Goal: Task Accomplishment & Management: Manage account settings

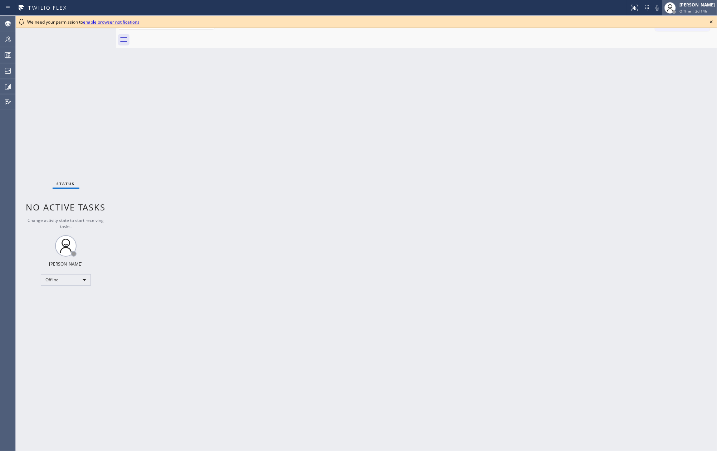
click at [691, 8] on div "[PERSON_NAME] Offline | 2d 14h" at bounding box center [697, 7] width 39 height 13
click at [664, 49] on button "Unavailable" at bounding box center [681, 47] width 72 height 9
click at [711, 22] on icon at bounding box center [711, 22] width 9 height 9
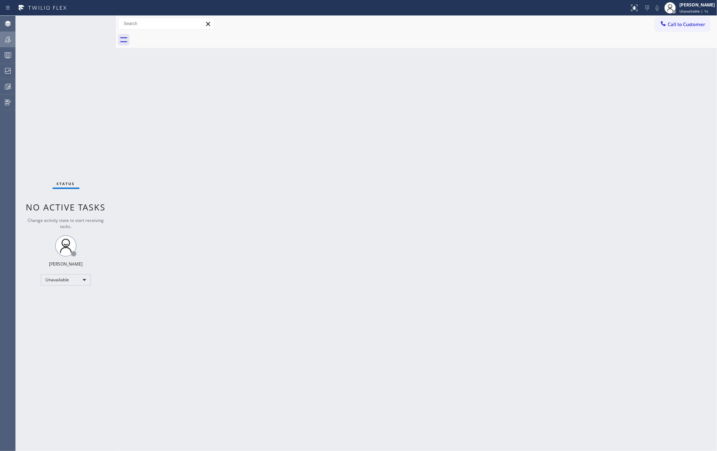
click at [5, 43] on icon at bounding box center [8, 39] width 9 height 9
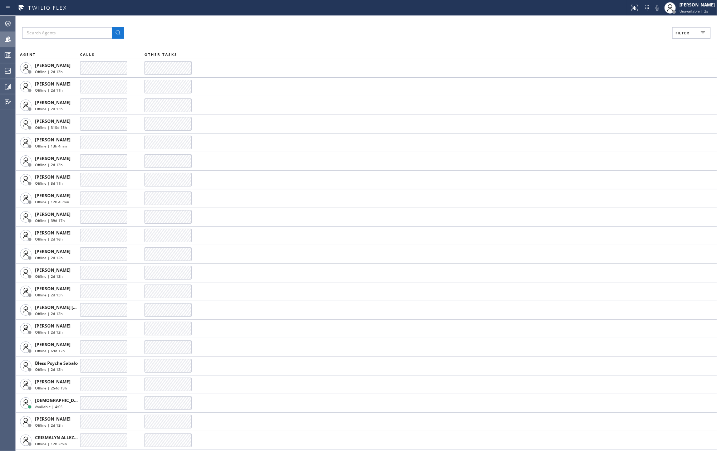
click at [675, 34] on span "Filter" at bounding box center [682, 32] width 14 height 5
click at [612, 80] on input "Available" at bounding box center [613, 84] width 9 height 9
checkbox input "true"
click at [614, 95] on input "Unavailable" at bounding box center [613, 96] width 9 height 9
checkbox input "true"
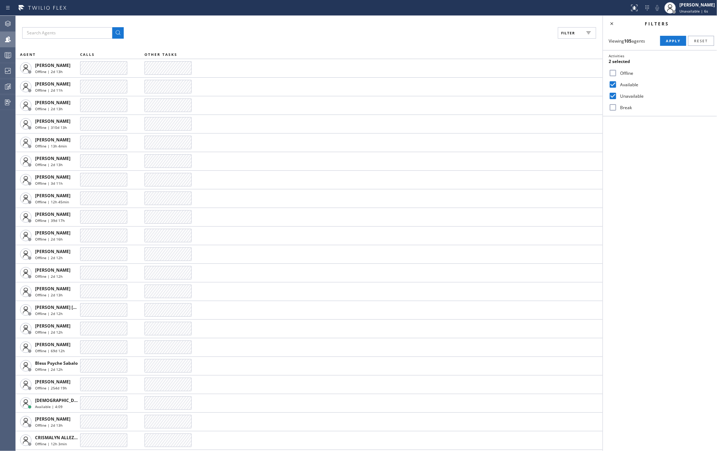
click at [615, 109] on input "Break" at bounding box center [613, 107] width 9 height 9
checkbox input "true"
click at [666, 39] on span "Apply" at bounding box center [673, 40] width 15 height 5
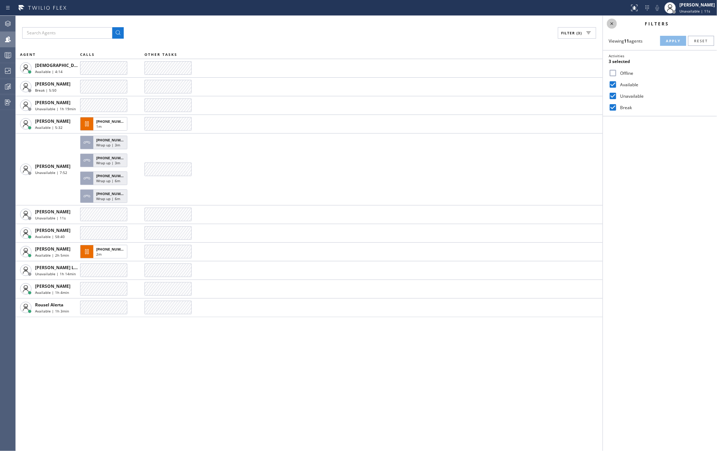
click at [612, 22] on icon at bounding box center [611, 23] width 9 height 9
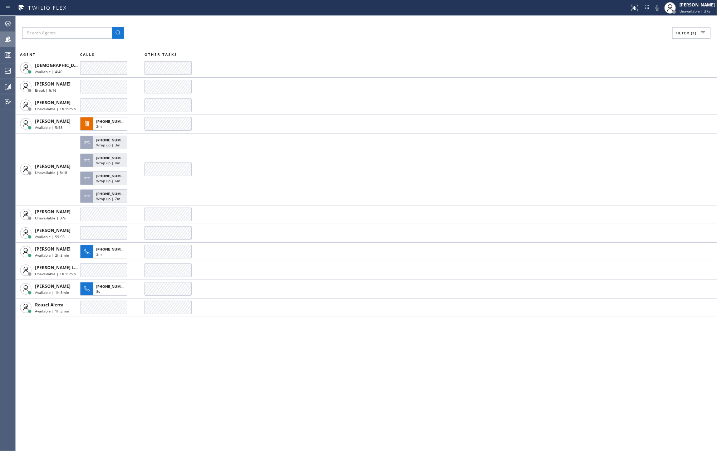
click at [237, 26] on div "Filter (3) AGENT CALLS OTHER TASKS Christian Cinco Available | 4:40 Esmael Jari…" at bounding box center [366, 233] width 701 height 435
click at [6, 70] on icon at bounding box center [8, 71] width 9 height 9
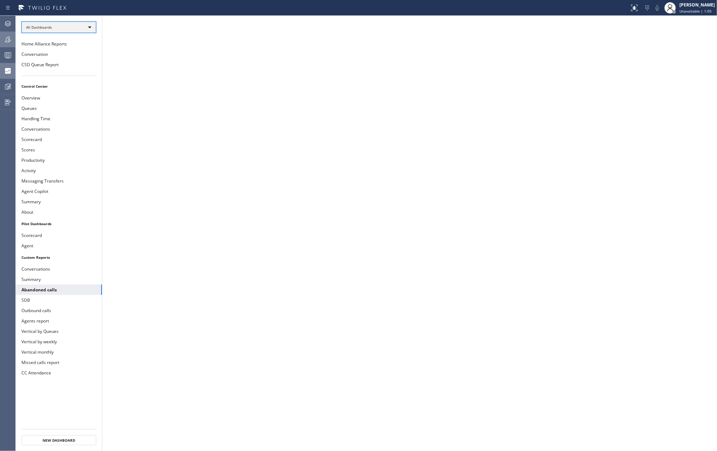
click at [71, 29] on div "All Dashboards" at bounding box center [58, 26] width 75 height 11
click at [65, 69] on li "Custom Reports" at bounding box center [58, 73] width 73 height 9
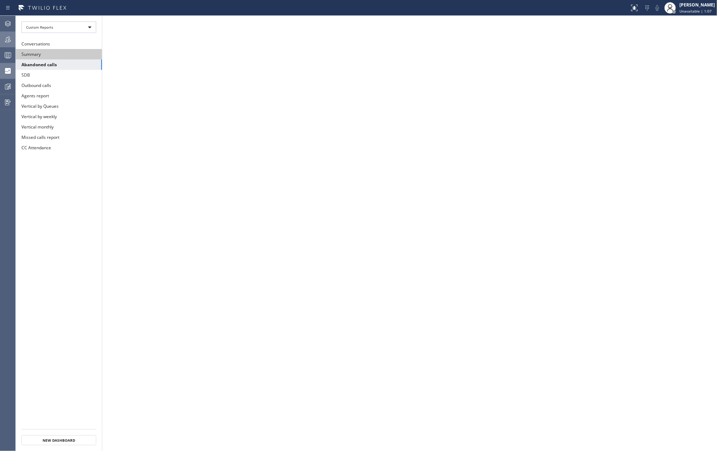
click at [69, 50] on button "Summary" at bounding box center [59, 54] width 86 height 10
click at [2, 55] on div at bounding box center [8, 55] width 16 height 9
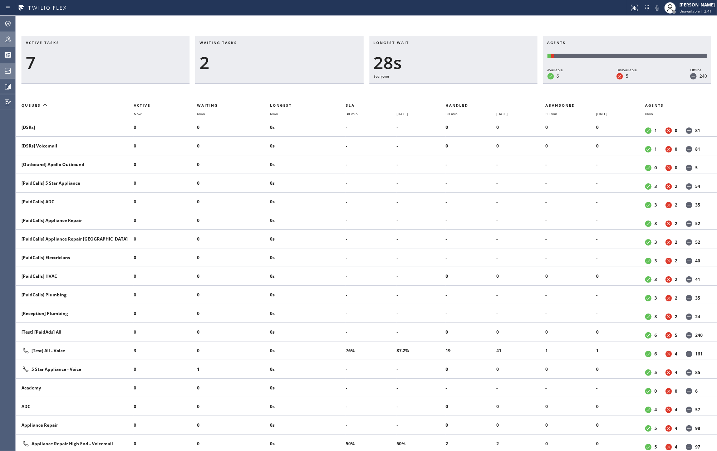
click at [270, 113] on th "Now" at bounding box center [233, 113] width 73 height 9
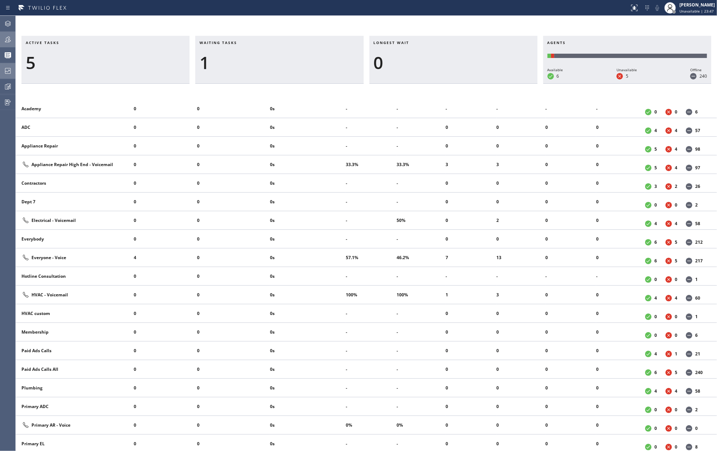
scroll to position [306, 0]
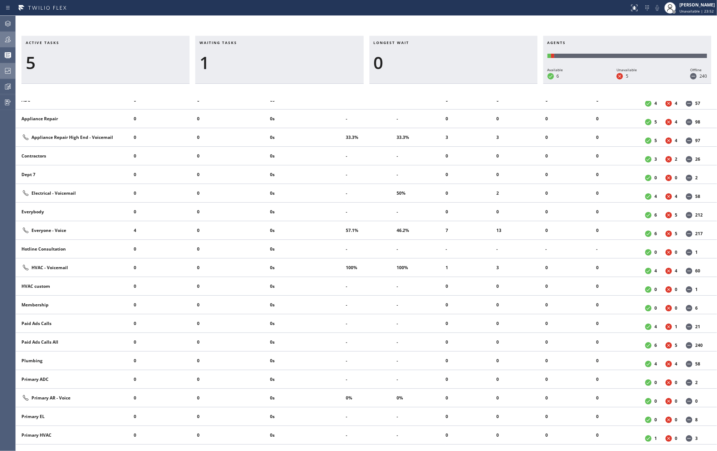
click at [296, 22] on div "Active tasks 5 Waiting tasks 1 Longest wait 0 Agents Available 6 Unavailable 5 …" at bounding box center [366, 233] width 701 height 435
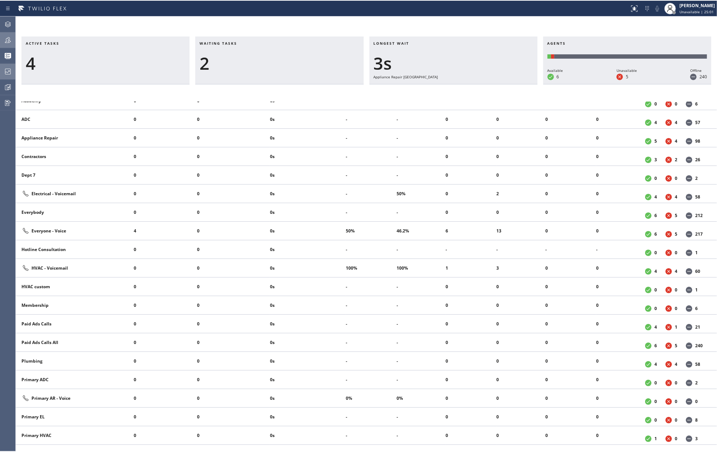
scroll to position [9, 0]
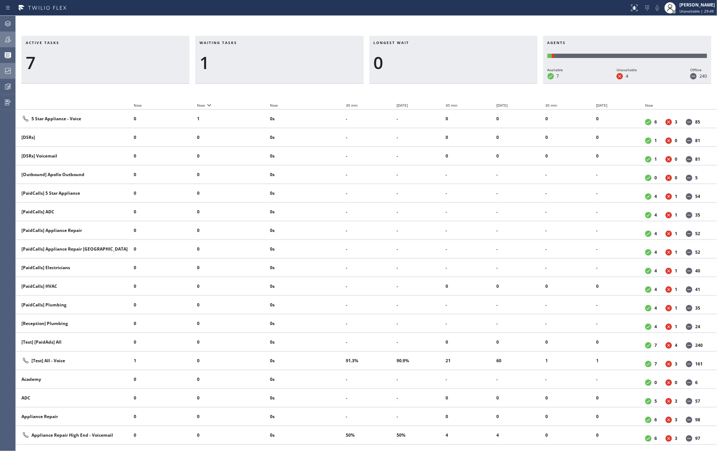
click at [2, 43] on div at bounding box center [8, 39] width 16 height 9
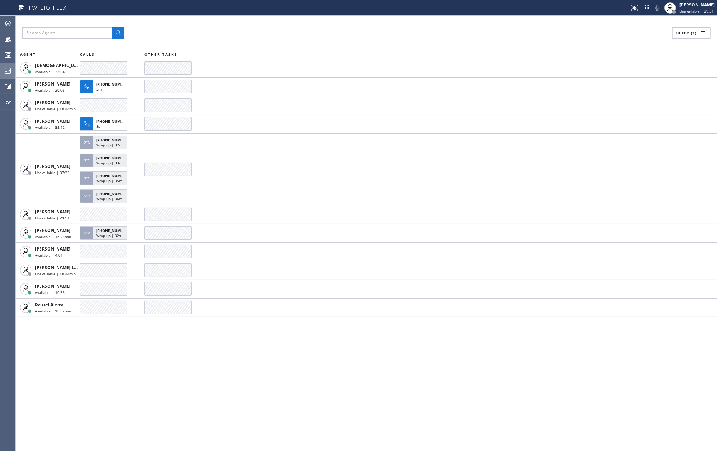
click at [681, 34] on span "Filter (3)" at bounding box center [685, 32] width 21 height 5
click at [614, 26] on icon at bounding box center [611, 23] width 9 height 9
click at [6, 55] on icon at bounding box center [8, 55] width 9 height 9
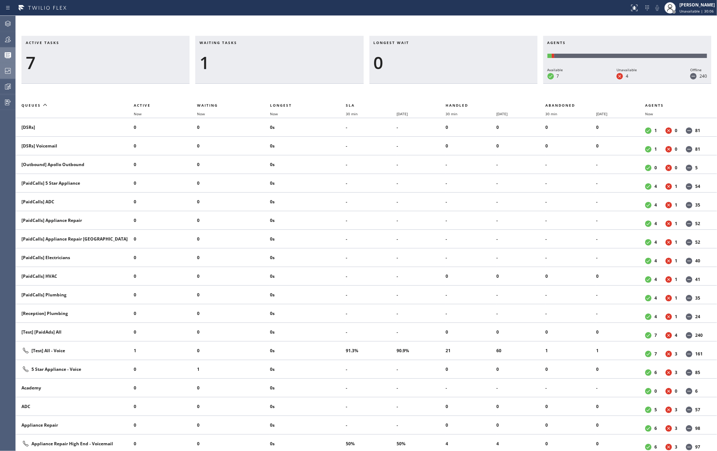
click at [183, 29] on div "Active tasks 7 Waiting tasks 1 Longest wait 0 Agents Available 7 Unavailable 4 …" at bounding box center [366, 233] width 701 height 435
click at [278, 112] on span "Now" at bounding box center [274, 113] width 8 height 5
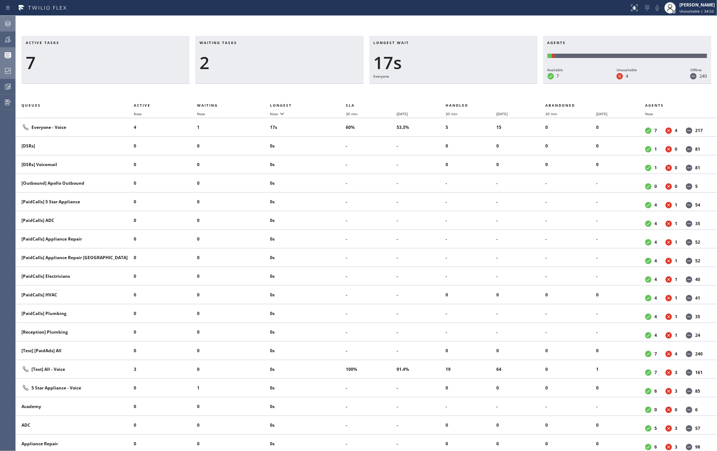
click at [11, 29] on div at bounding box center [8, 23] width 16 height 14
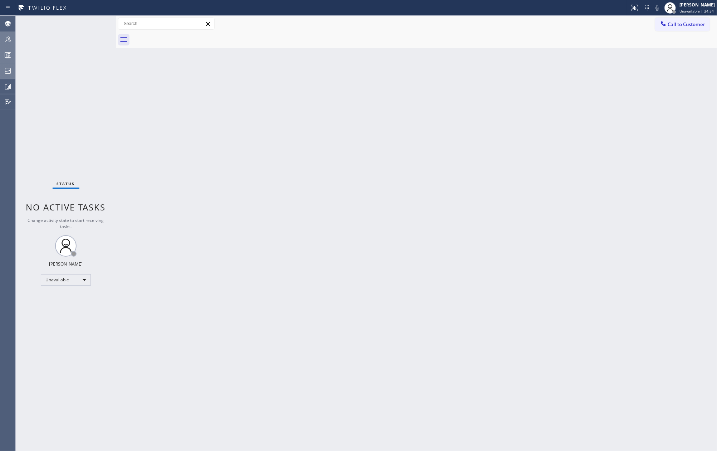
click at [9, 44] on div at bounding box center [8, 39] width 16 height 14
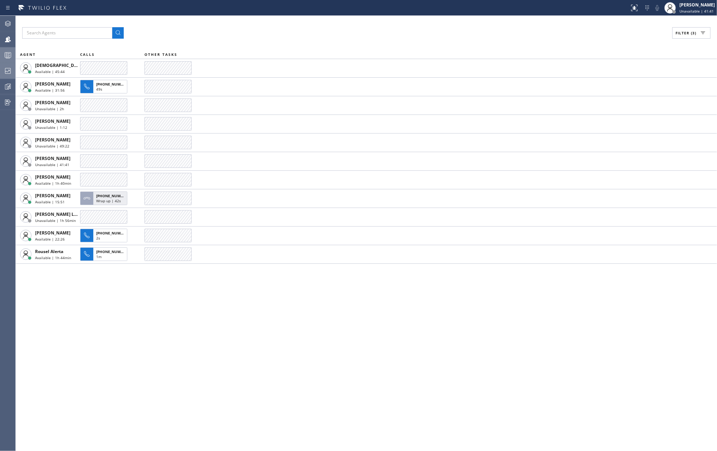
click at [156, 359] on div "Filter (3) AGENT CALLS OTHER TASKS Christian Cinco Available | 45:44 Esmael Jar…" at bounding box center [366, 233] width 701 height 435
click at [6, 55] on icon at bounding box center [8, 55] width 9 height 9
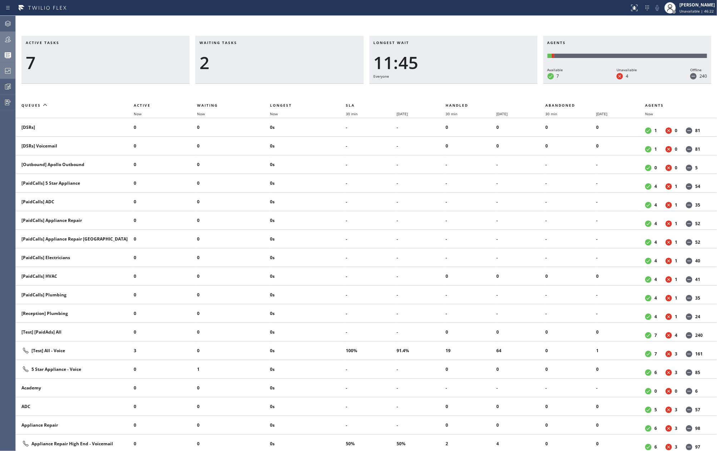
click at [12, 34] on div at bounding box center [8, 39] width 16 height 14
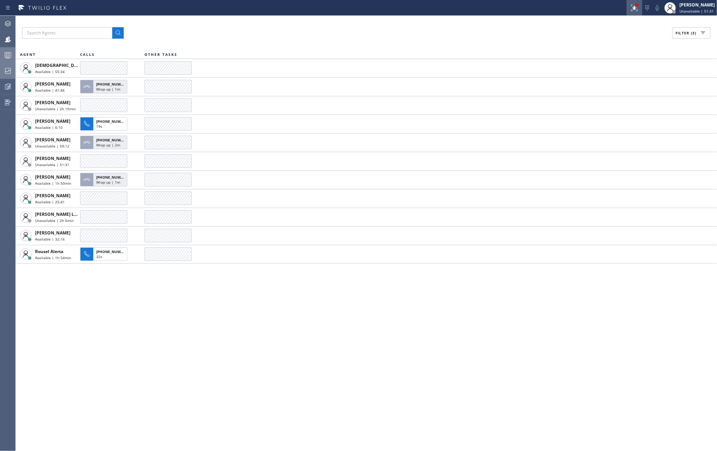
click at [639, 7] on icon at bounding box center [634, 8] width 9 height 9
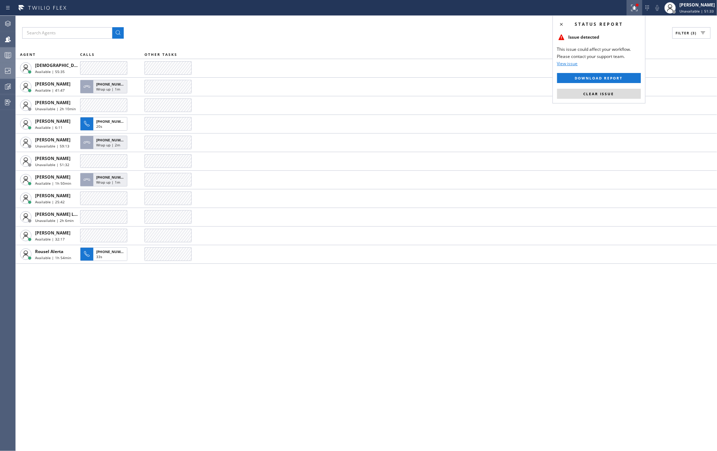
click at [593, 88] on div "Status report Issue detected This issue could affect your workflow. Please cont…" at bounding box center [598, 59] width 93 height 88
click at [590, 92] on span "Clear issue" at bounding box center [599, 93] width 31 height 5
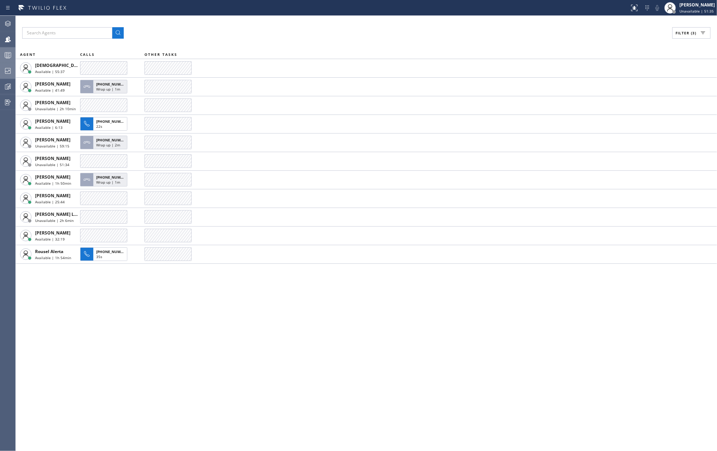
click at [527, 35] on div "Filter (3)" at bounding box center [366, 32] width 688 height 11
click at [9, 56] on icon at bounding box center [8, 56] width 4 height 5
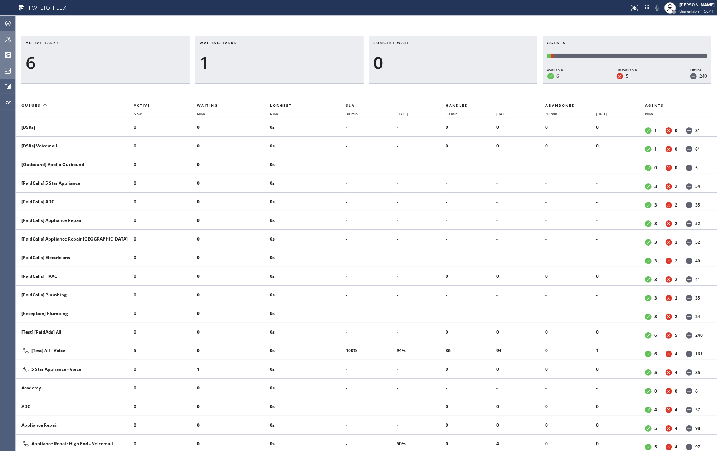
click at [11, 40] on icon at bounding box center [8, 39] width 9 height 9
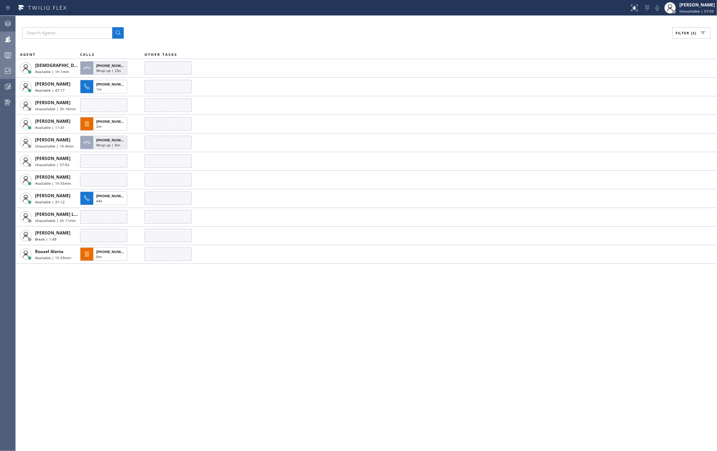
click at [8, 51] on icon at bounding box center [8, 55] width 9 height 9
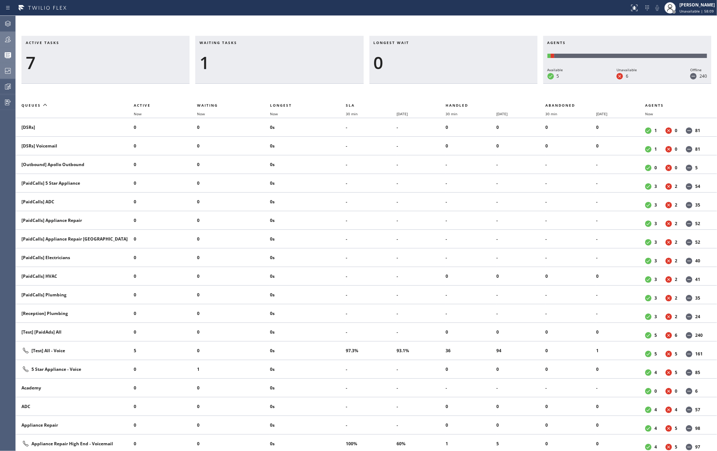
click at [295, 23] on div "Active tasks 7 Waiting tasks 1 Longest wait 0 Agents Available 5 Unavailable 6 …" at bounding box center [366, 233] width 701 height 435
click at [10, 36] on icon at bounding box center [8, 39] width 9 height 9
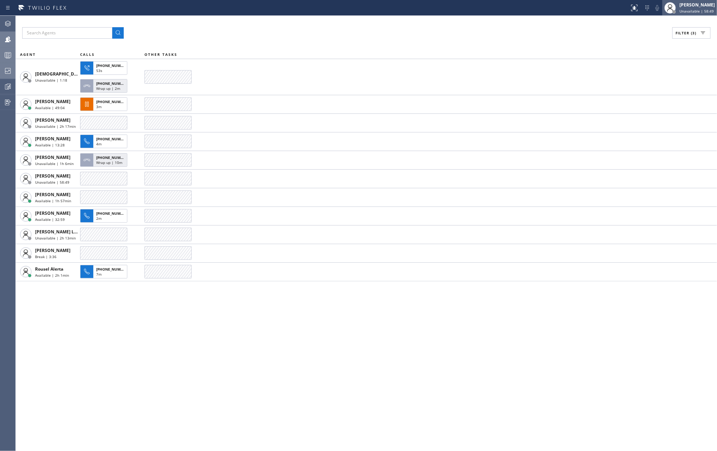
click at [697, 9] on span "Unavailable | 58:49" at bounding box center [696, 11] width 34 height 5
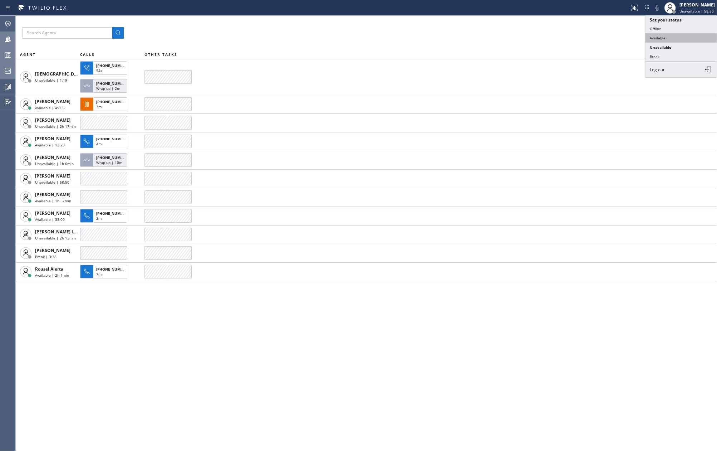
click at [673, 38] on button "Available" at bounding box center [681, 37] width 72 height 9
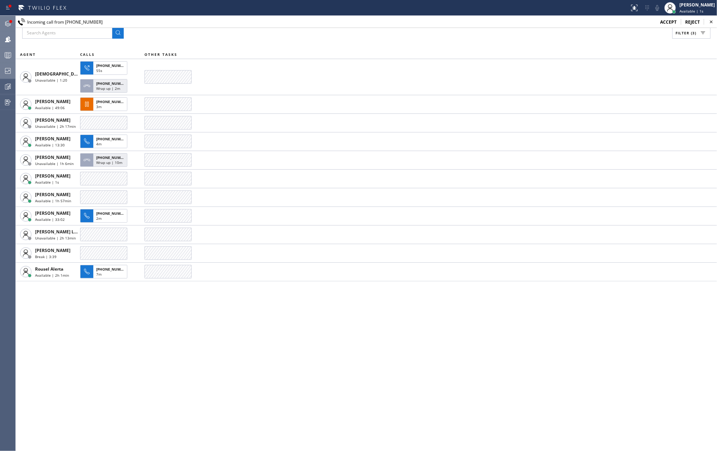
click at [5, 20] on icon at bounding box center [8, 23] width 9 height 9
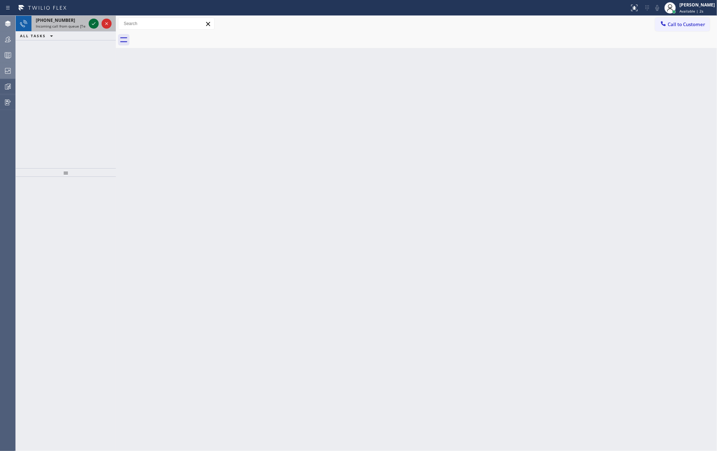
click at [94, 24] on icon at bounding box center [94, 23] width 4 height 3
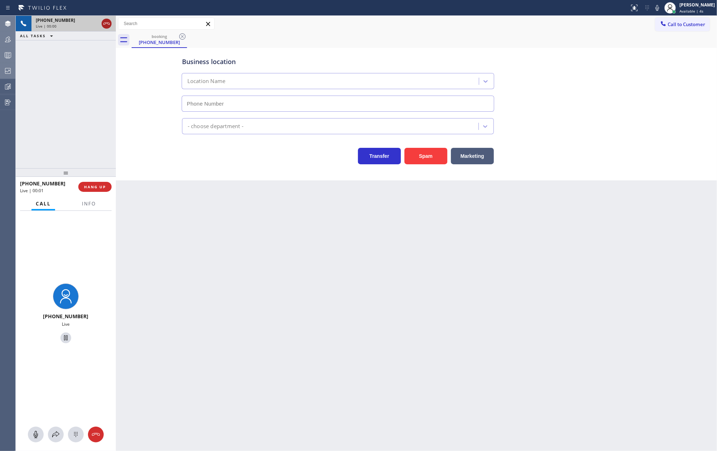
type input "(305) 590-5735"
click at [106, 24] on icon at bounding box center [106, 23] width 9 height 9
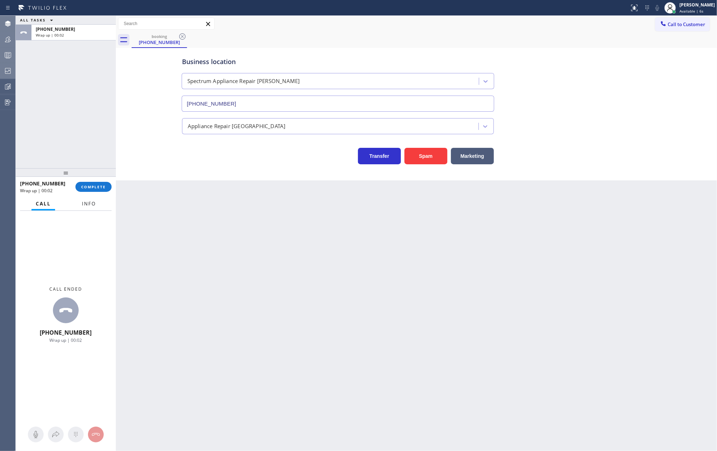
click at [92, 202] on span "Info" at bounding box center [89, 203] width 14 height 6
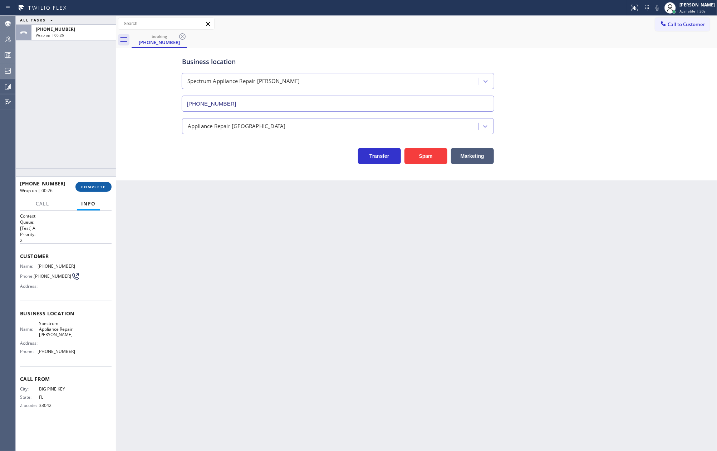
click at [82, 186] on span "COMPLETE" at bounding box center [93, 186] width 25 height 5
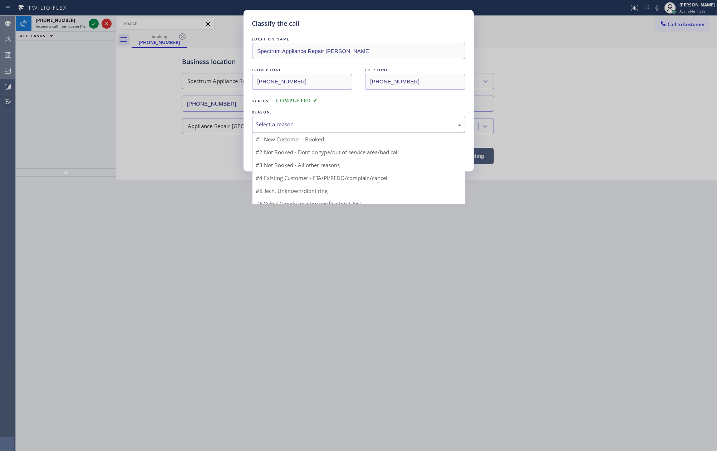
click at [337, 124] on div "Select a reason" at bounding box center [358, 124] width 205 height 8
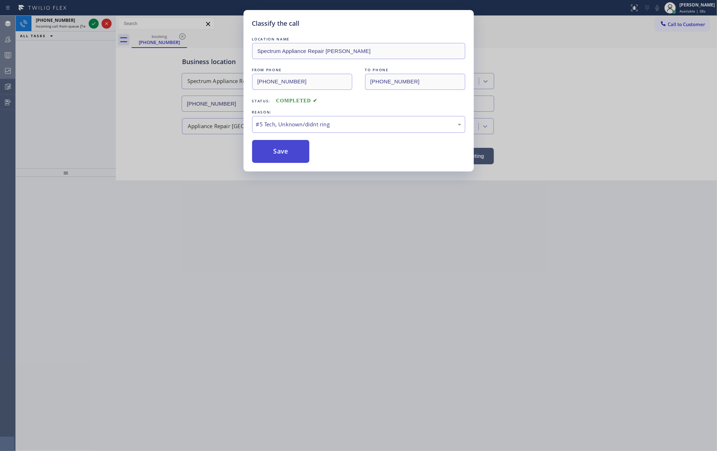
click at [272, 144] on button "Save" at bounding box center [281, 151] width 58 height 23
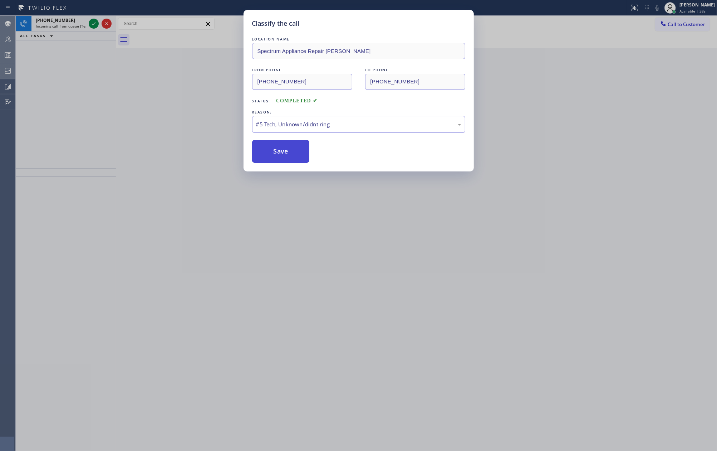
click at [272, 144] on button "Save" at bounding box center [281, 151] width 58 height 23
click at [280, 157] on button "Save" at bounding box center [281, 151] width 58 height 23
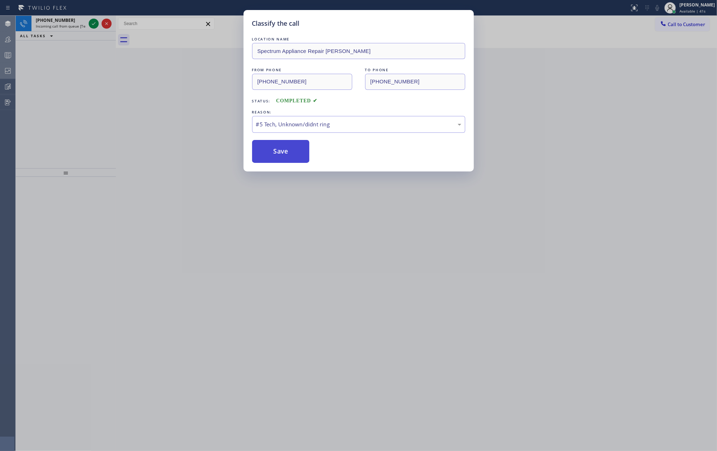
click at [280, 157] on button "Save" at bounding box center [281, 151] width 58 height 23
click at [276, 150] on button "Save" at bounding box center [281, 151] width 58 height 23
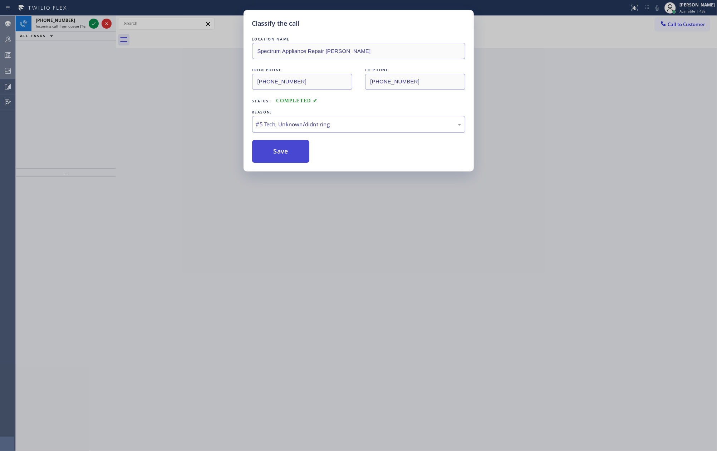
click at [276, 150] on button "Save" at bounding box center [281, 151] width 58 height 23
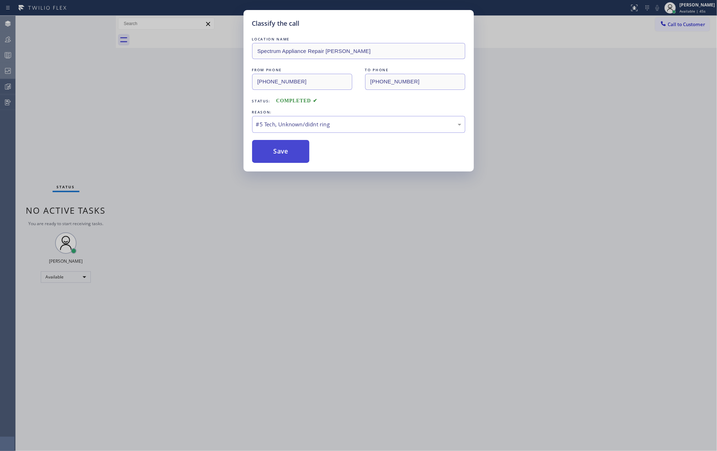
click at [276, 150] on button "Save" at bounding box center [281, 151] width 58 height 23
click at [292, 118] on div "#5 Tech, Unknown/didnt ring" at bounding box center [358, 124] width 213 height 17
click at [297, 154] on button "Save" at bounding box center [281, 151] width 58 height 23
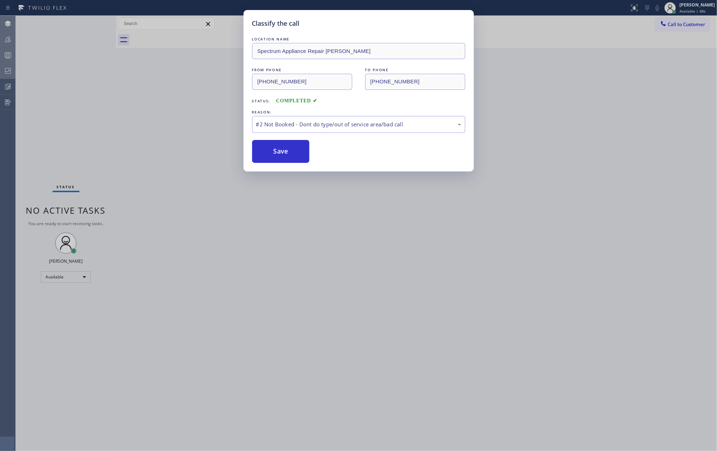
click at [297, 154] on button "Save" at bounding box center [281, 151] width 58 height 23
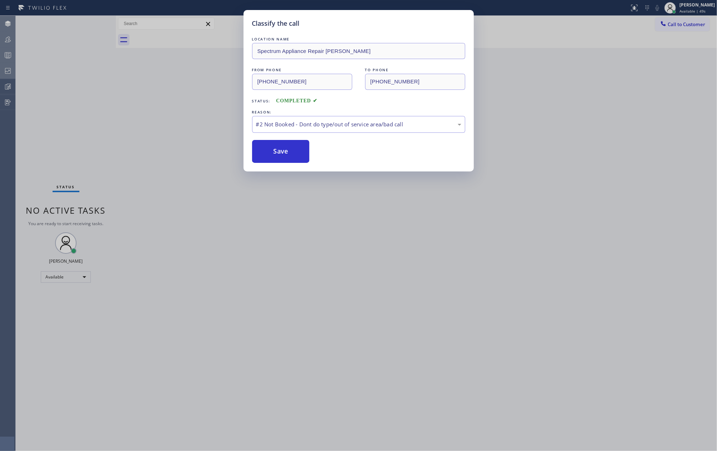
click at [297, 154] on button "Save" at bounding box center [281, 151] width 58 height 23
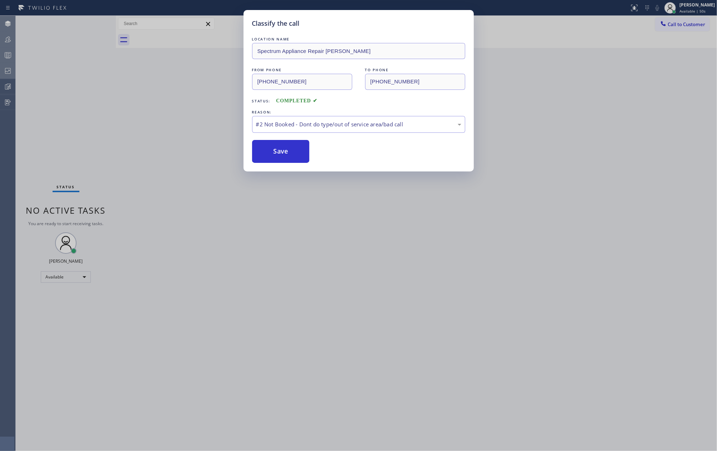
click at [297, 154] on button "Save" at bounding box center [281, 151] width 58 height 23
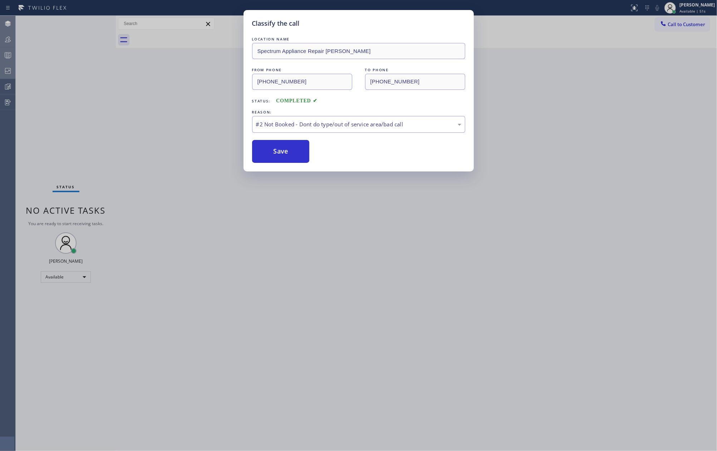
click at [297, 154] on button "Save" at bounding box center [281, 151] width 58 height 23
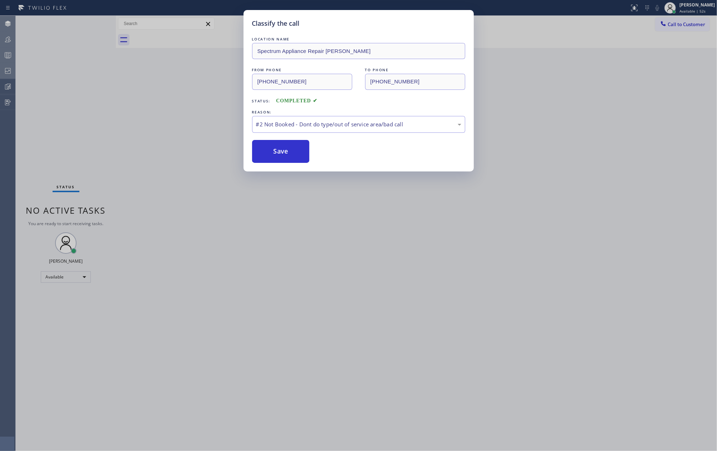
click at [297, 154] on button "Save" at bounding box center [281, 151] width 58 height 23
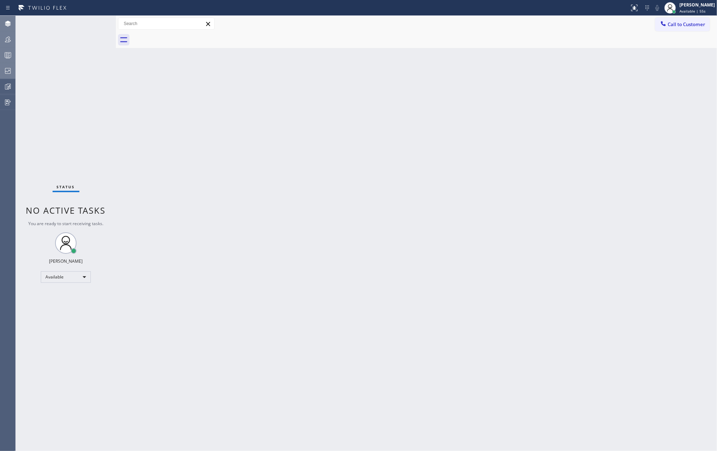
click at [207, 27] on icon at bounding box center [208, 24] width 9 height 9
click at [3, 49] on div at bounding box center [8, 55] width 16 height 14
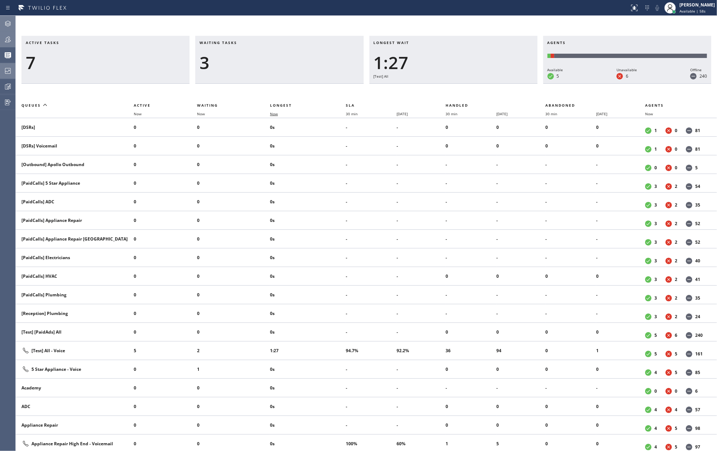
click at [276, 113] on span "Now" at bounding box center [274, 113] width 8 height 5
click at [7, 36] on icon at bounding box center [8, 39] width 9 height 9
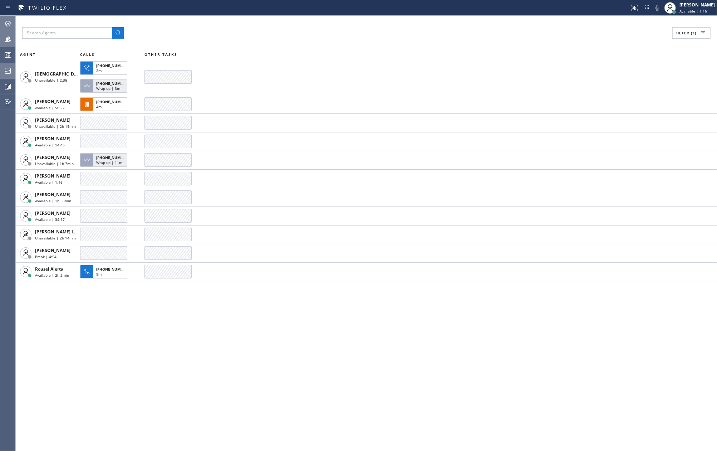
click at [8, 53] on icon at bounding box center [8, 55] width 9 height 9
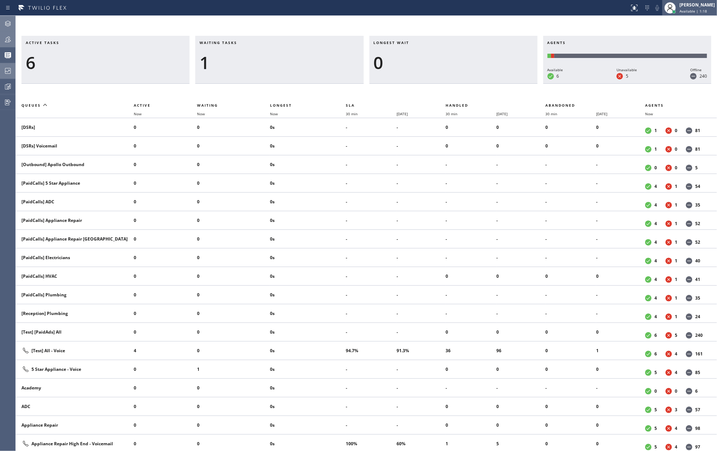
click at [712, 3] on div "[PERSON_NAME]" at bounding box center [696, 5] width 35 height 6
click at [670, 45] on button "Unavailable" at bounding box center [681, 47] width 72 height 9
click at [604, 24] on div "Active tasks 6 Waiting tasks 1 Longest wait 0 Agents Available 5 Unavailable 6 …" at bounding box center [366, 233] width 701 height 435
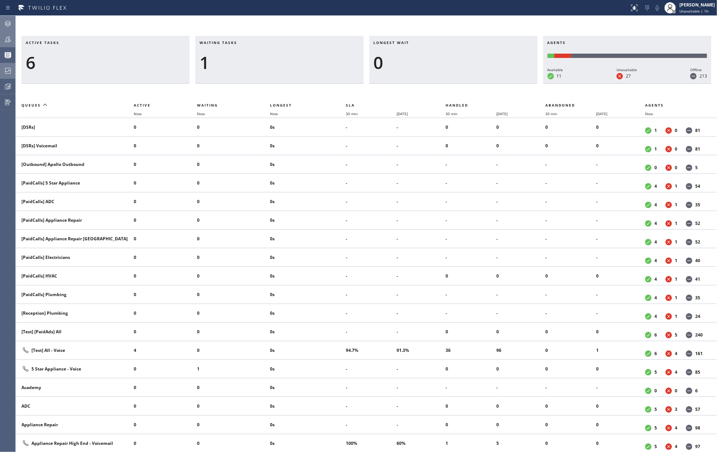
click at [319, 23] on div "Active tasks 6 Waiting tasks 1 Longest wait 0 Agents Available 11 Unavailable 2…" at bounding box center [366, 234] width 701 height 436
click at [497, 23] on div "Active tasks 6 Waiting tasks 1 Longest wait 0 Agents Available 12 Unavailable 2…" at bounding box center [366, 234] width 701 height 436
click at [307, 20] on div "Active tasks 6 Waiting tasks 1 Longest wait 0 Agents Available 12 Unavailable 2…" at bounding box center [366, 234] width 701 height 436
click at [176, 19] on div "Active tasks 6 Waiting tasks 1 Longest wait 0 Agents Available 14 Unavailable 3…" at bounding box center [366, 234] width 701 height 436
click at [96, 29] on div "Active tasks 6 Waiting tasks 1 Longest wait 0 Agents Available 13 Unavailable 3…" at bounding box center [366, 234] width 701 height 436
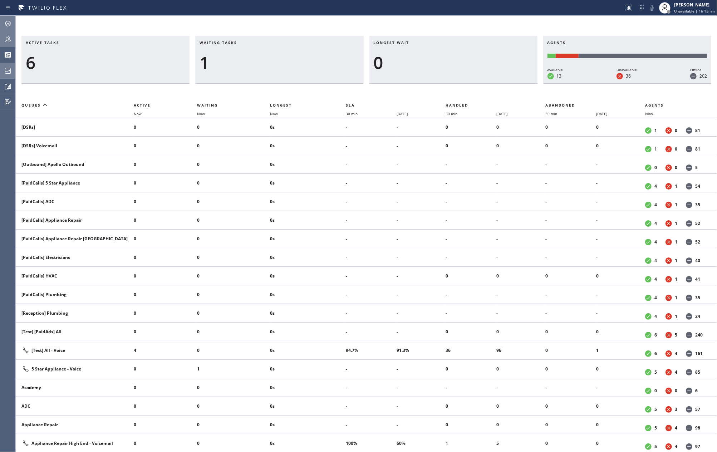
click at [4, 34] on div at bounding box center [8, 39] width 16 height 14
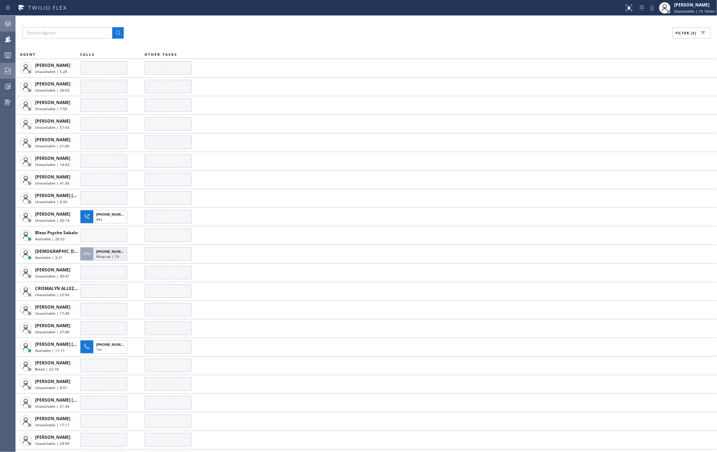
click at [699, 35] on icon at bounding box center [703, 33] width 9 height 9
click at [615, 95] on input "Unavailable" at bounding box center [613, 96] width 9 height 9
checkbox input "false"
click at [666, 39] on span "Apply" at bounding box center [673, 40] width 15 height 5
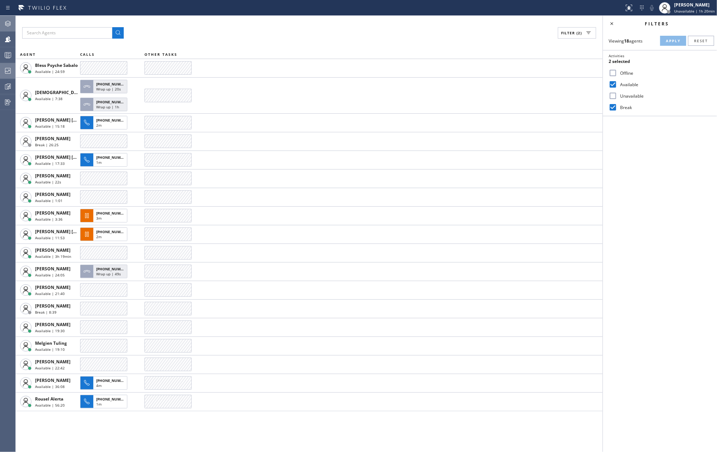
click at [635, 217] on div "Filters Viewing 18 agents Apply Reset Activities 2 selected Offline Available U…" at bounding box center [660, 234] width 114 height 436
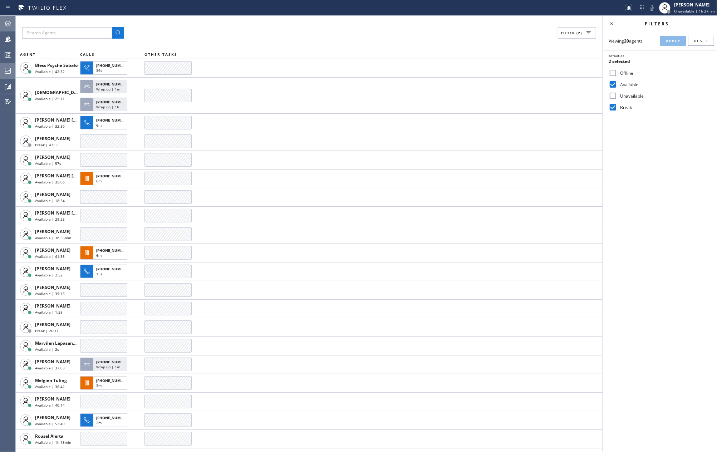
click at [5, 55] on icon at bounding box center [8, 55] width 9 height 9
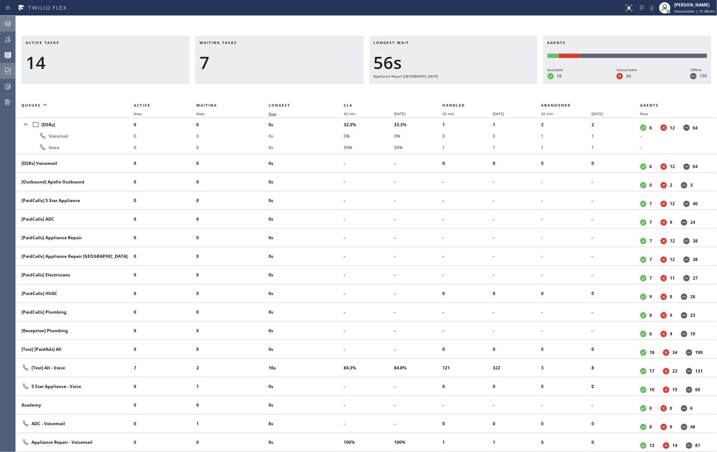
click at [275, 111] on span "Now" at bounding box center [273, 113] width 8 height 5
click at [169, 25] on div "Active tasks 9 Waiting tasks 1 Longest wait 0 Agents Available 18 Unavailable 3…" at bounding box center [366, 234] width 701 height 436
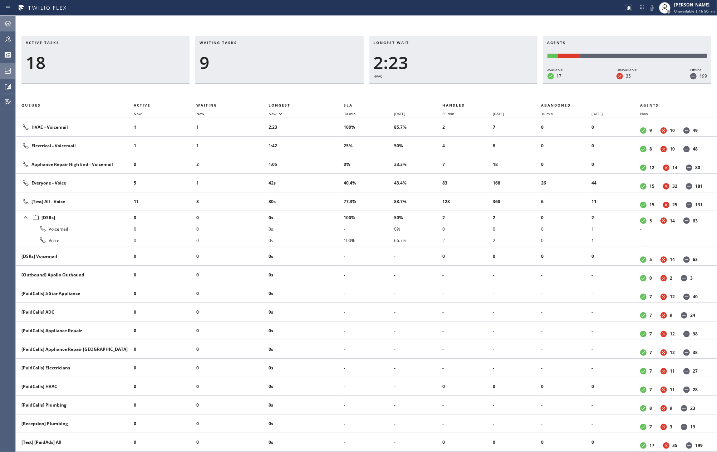
click at [10, 41] on icon at bounding box center [8, 39] width 9 height 9
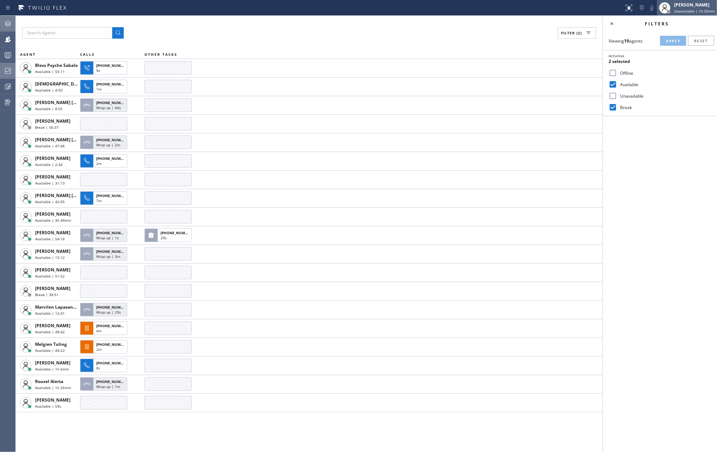
click at [690, 5] on div "[PERSON_NAME]" at bounding box center [694, 5] width 41 height 6
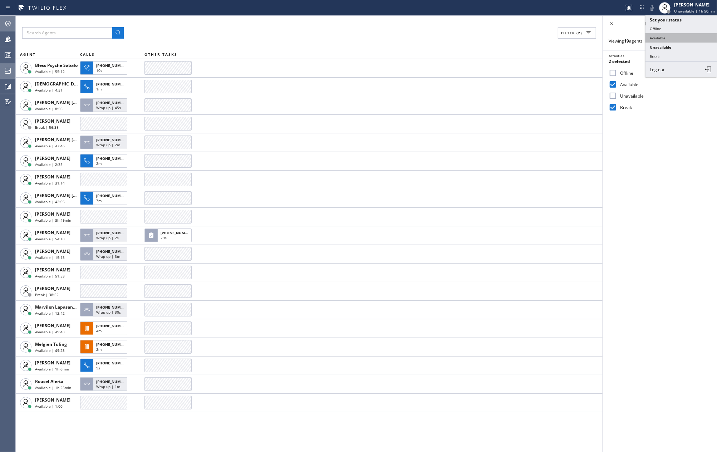
click at [673, 35] on button "Available" at bounding box center [681, 37] width 72 height 9
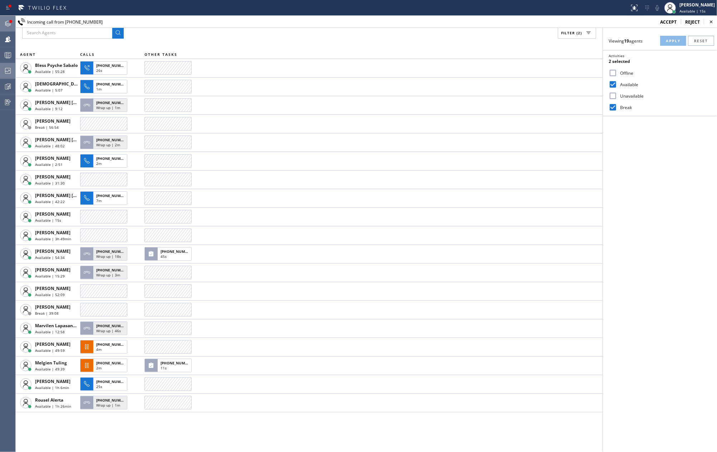
click at [11, 24] on icon at bounding box center [8, 23] width 9 height 9
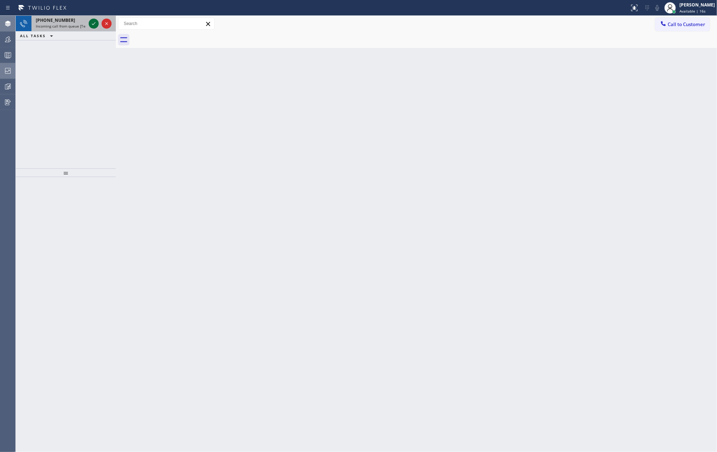
click at [89, 21] on icon at bounding box center [93, 23] width 9 height 9
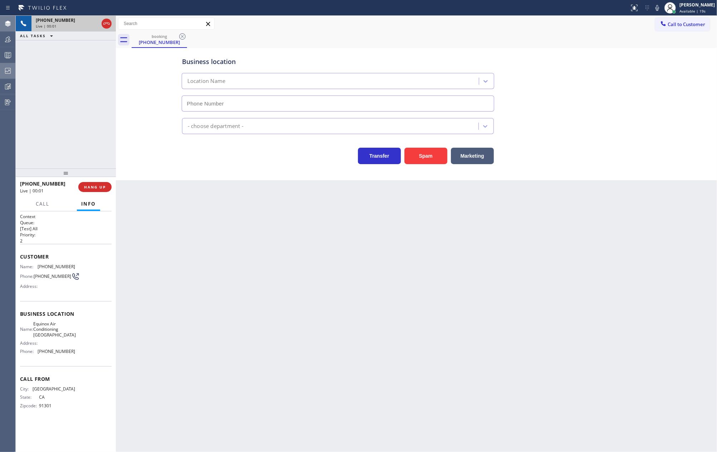
type input "(818) 862-4943"
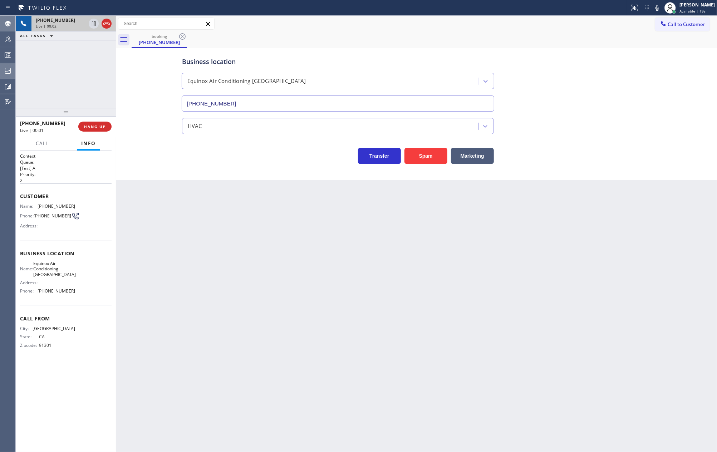
drag, startPoint x: 61, startPoint y: 175, endPoint x: 69, endPoint y: 66, distance: 109.0
click at [69, 68] on div "+18188803961 Live | 00:02 ALL TASKS ALL TASKS ACTIVE TASKS TASKS IN WRAP UP +18…" at bounding box center [66, 234] width 100 height 436
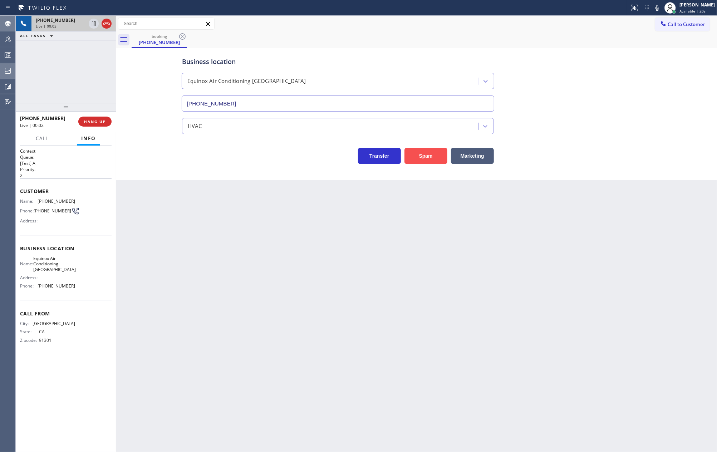
click at [413, 159] on button "Spam" at bounding box center [425, 156] width 43 height 16
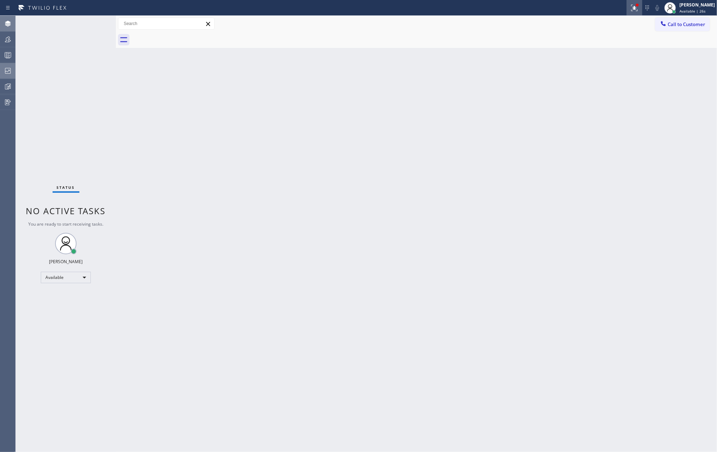
click at [639, 11] on icon at bounding box center [634, 8] width 9 height 9
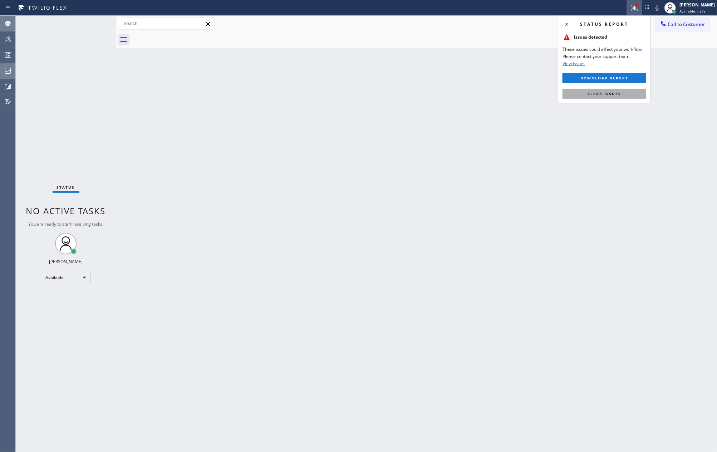
click at [607, 92] on span "Clear issues" at bounding box center [604, 93] width 34 height 5
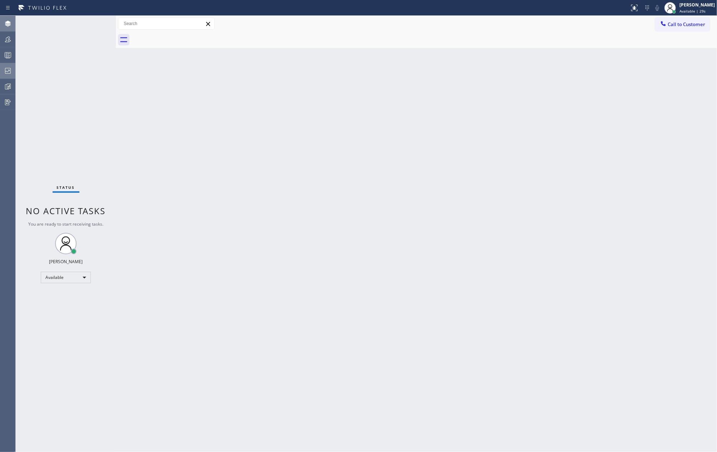
click at [8, 59] on icon at bounding box center [8, 55] width 9 height 9
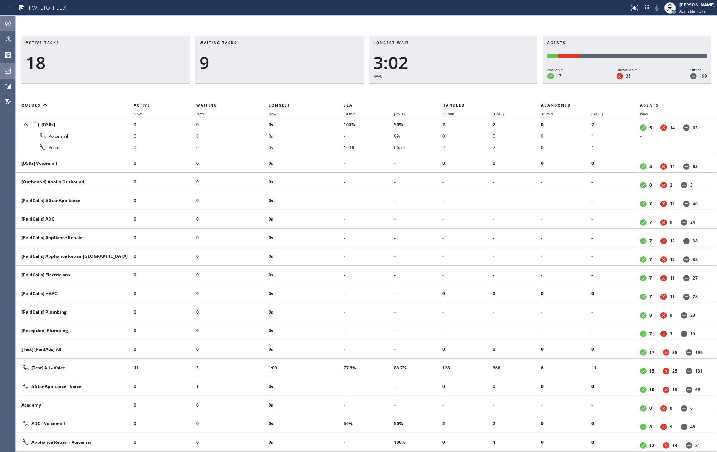
click at [275, 115] on span "Now" at bounding box center [273, 113] width 8 height 5
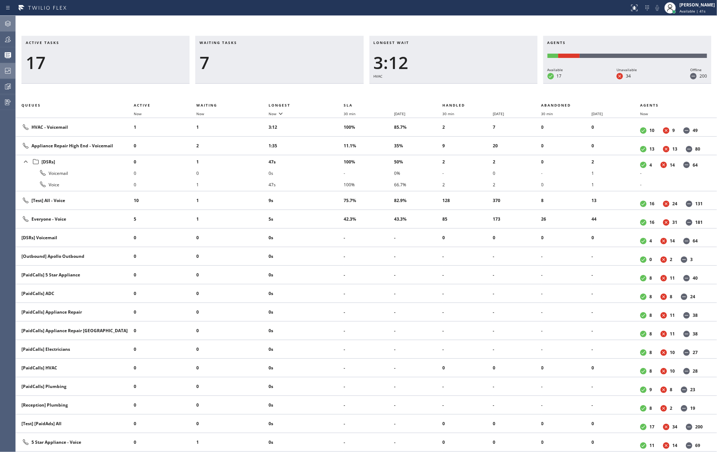
click at [6, 39] on icon at bounding box center [8, 39] width 6 height 6
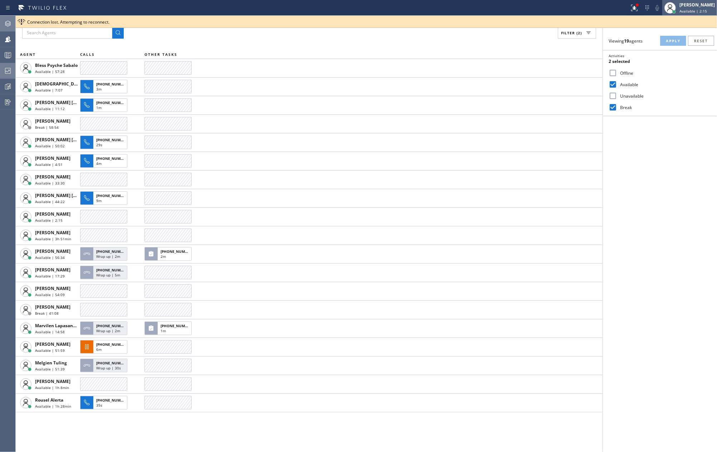
click at [707, 8] on div "Jovelle Tadle Available | 2:15" at bounding box center [697, 7] width 39 height 13
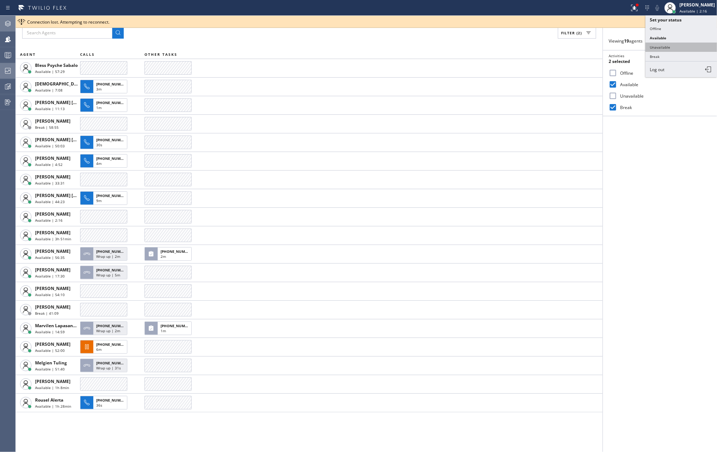
click at [674, 43] on button "Unavailable" at bounding box center [681, 47] width 72 height 9
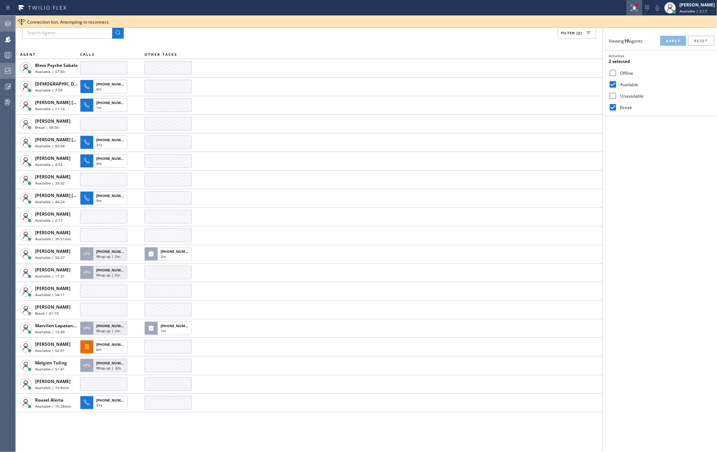
click at [639, 9] on icon at bounding box center [634, 8] width 9 height 9
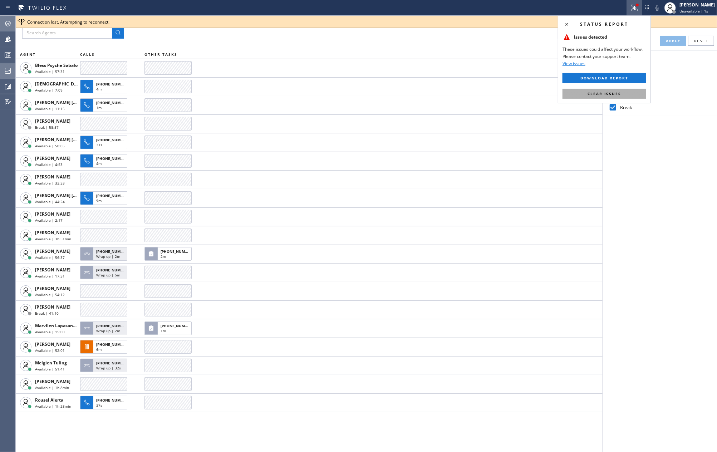
click at [618, 93] on span "Clear issues" at bounding box center [604, 93] width 34 height 5
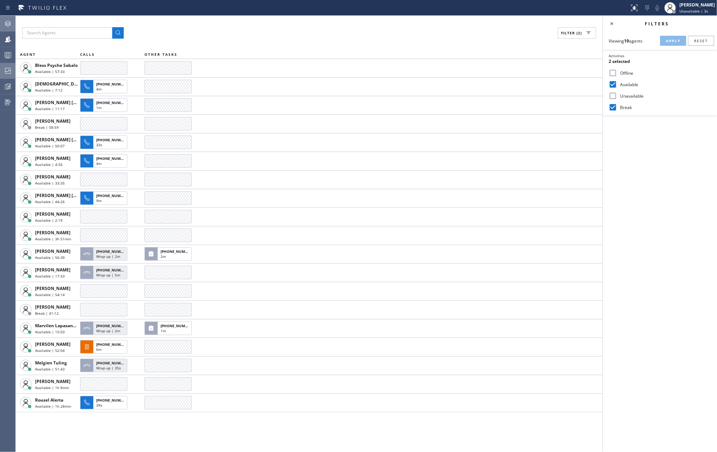
click at [5, 59] on icon at bounding box center [8, 55] width 9 height 9
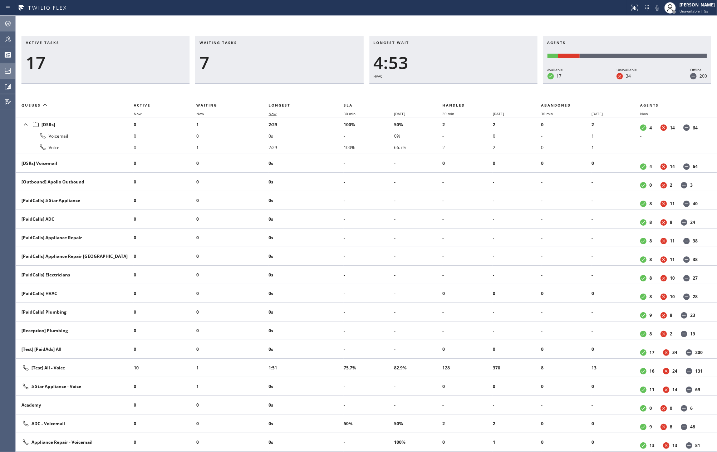
click at [275, 112] on span "Now" at bounding box center [273, 113] width 8 height 5
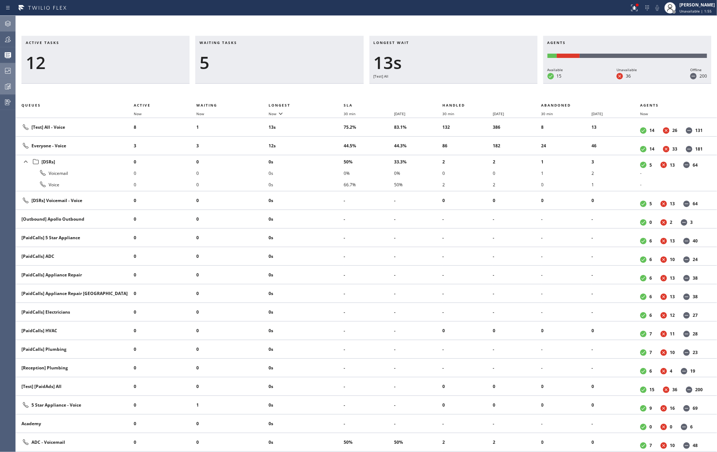
click at [8, 86] on icon at bounding box center [8, 86] width 9 height 9
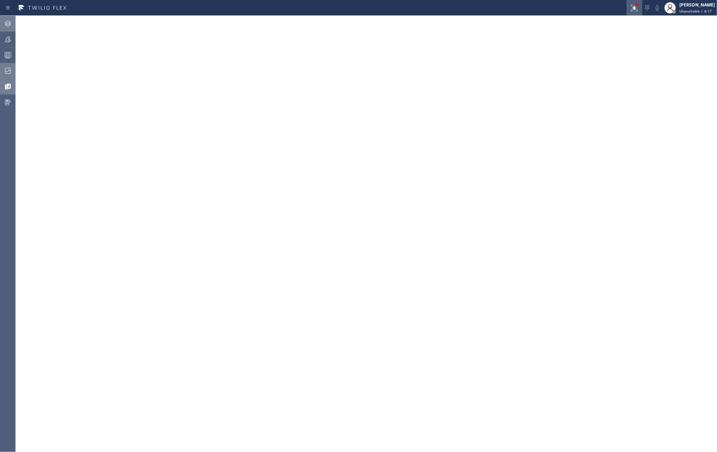
click at [639, 11] on icon at bounding box center [634, 8] width 9 height 9
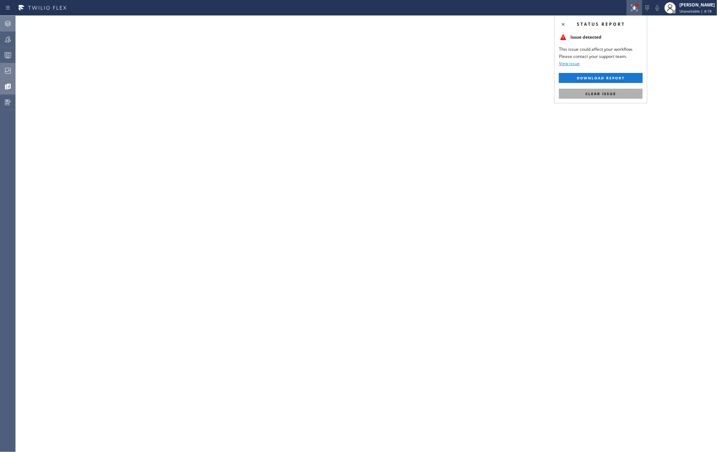
click at [611, 90] on button "Clear issue" at bounding box center [601, 94] width 84 height 10
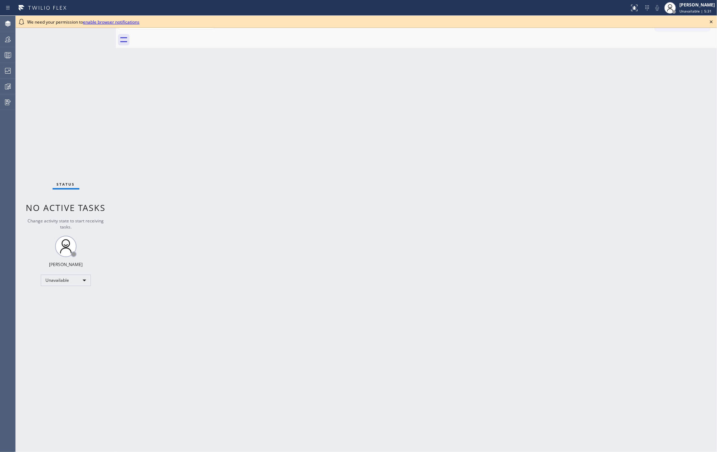
click at [708, 21] on icon at bounding box center [711, 22] width 9 height 9
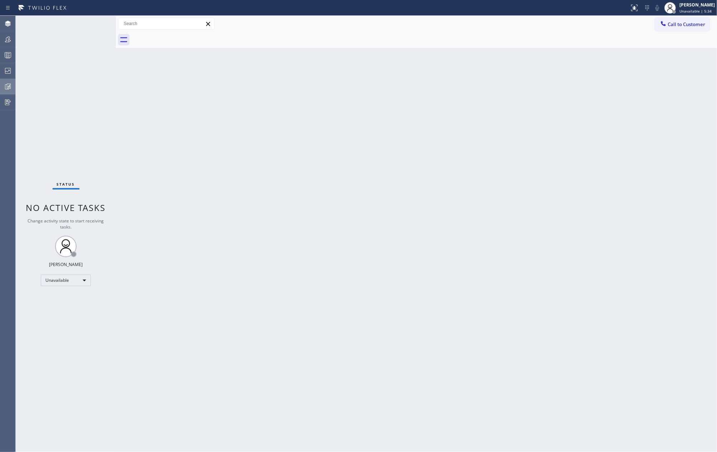
click at [6, 84] on icon at bounding box center [8, 86] width 9 height 9
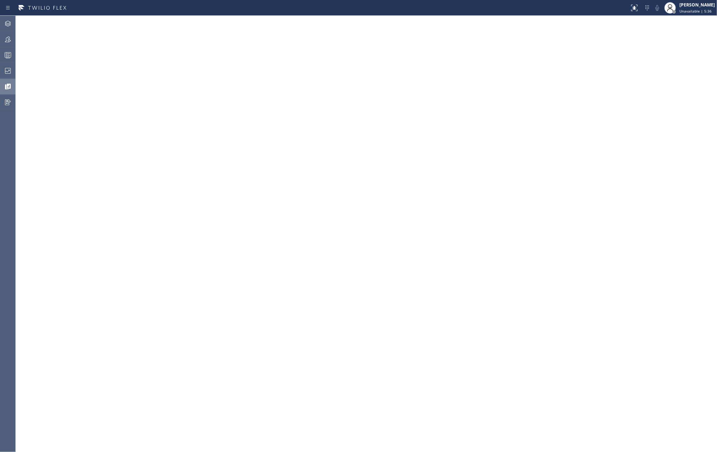
click at [6, 83] on icon at bounding box center [8, 86] width 9 height 9
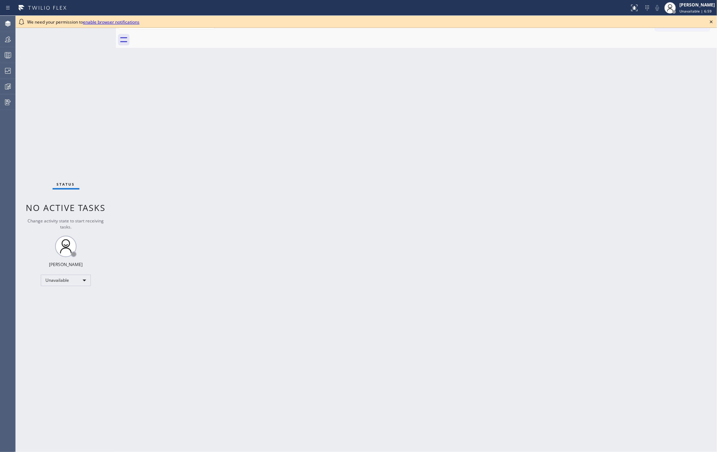
click at [708, 19] on icon at bounding box center [711, 22] width 9 height 9
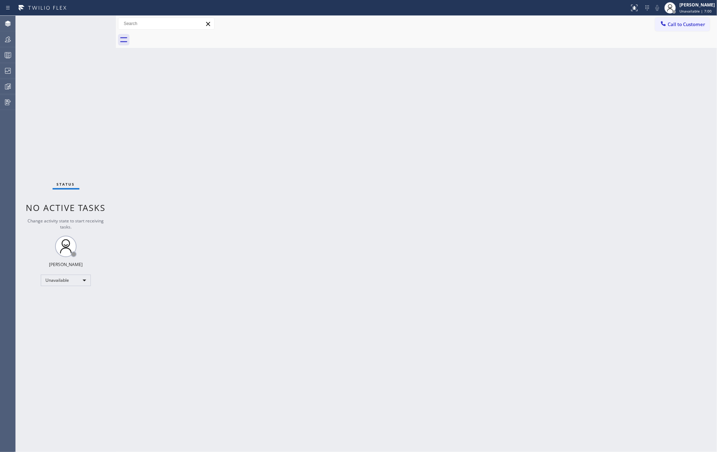
click at [166, 90] on div "Back to Dashboard Change Sender ID Customers Technicians Select a contact Outbo…" at bounding box center [416, 234] width 601 height 436
click at [12, 58] on icon at bounding box center [8, 55] width 9 height 9
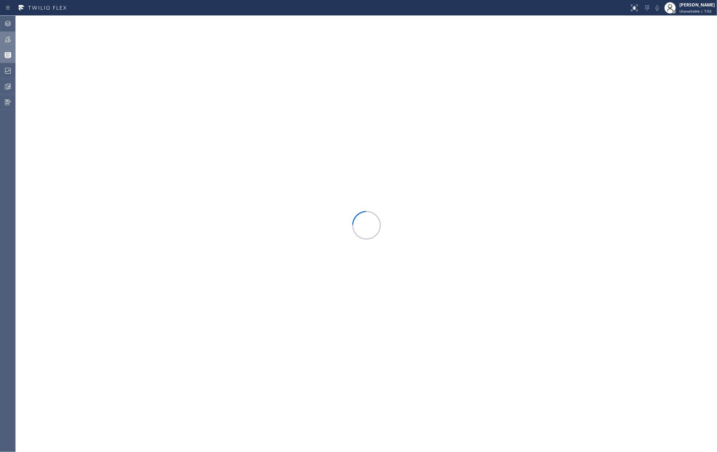
click at [4, 36] on icon at bounding box center [8, 39] width 9 height 9
click at [681, 36] on button "Filter" at bounding box center [691, 32] width 38 height 11
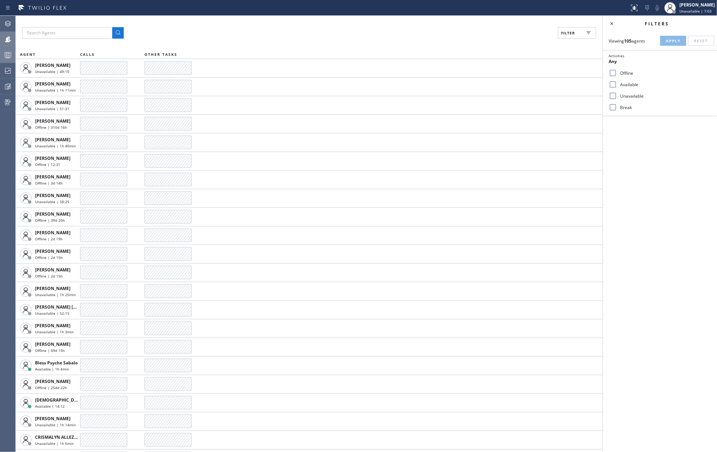
click at [614, 86] on input "Available" at bounding box center [613, 84] width 9 height 9
checkbox input "true"
click at [614, 106] on input "Break" at bounding box center [613, 107] width 9 height 9
checkbox input "true"
click at [667, 43] on button "Apply" at bounding box center [673, 41] width 26 height 10
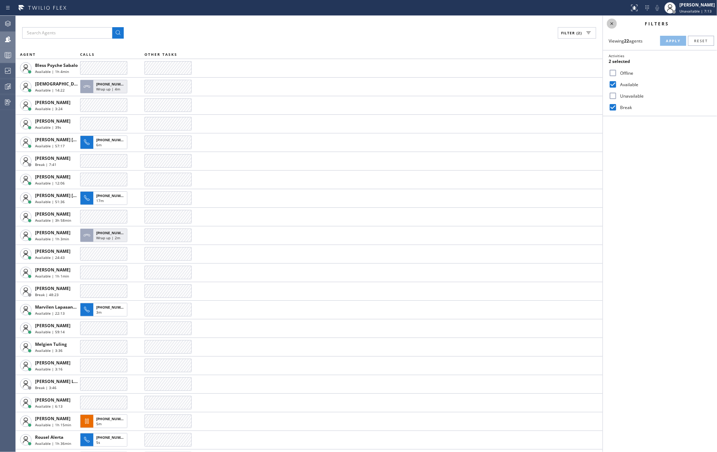
click at [614, 22] on icon at bounding box center [611, 23] width 9 height 9
click at [5, 56] on icon at bounding box center [8, 55] width 9 height 9
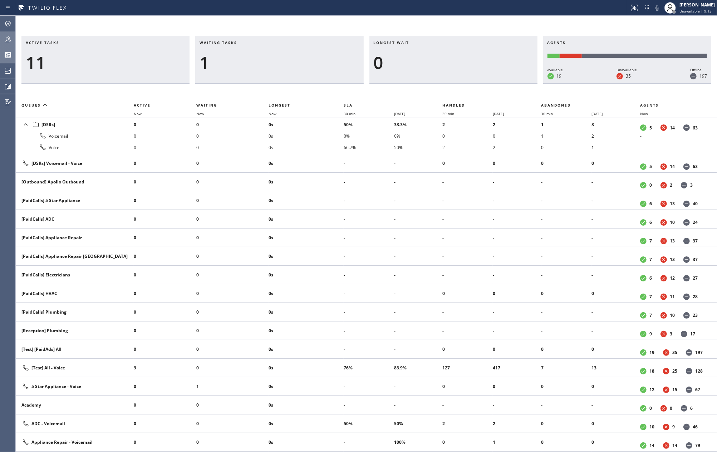
click at [161, 29] on div "Active tasks 11 Waiting tasks 1 Longest wait 0 Agents Available 19 Unavailable …" at bounding box center [366, 234] width 701 height 436
click at [8, 41] on icon at bounding box center [8, 39] width 9 height 9
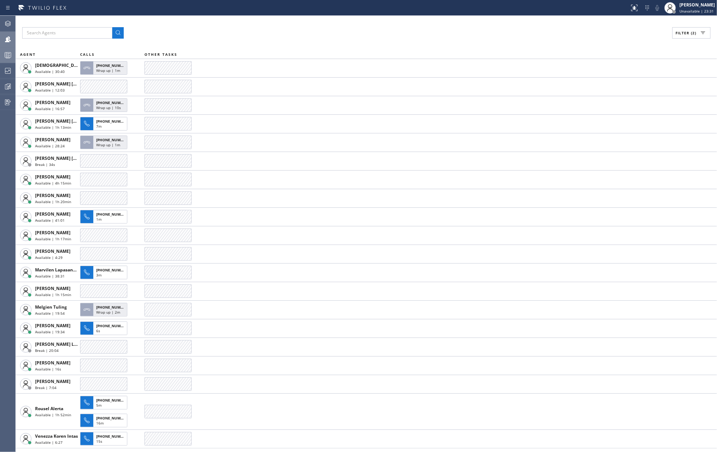
click at [6, 54] on icon at bounding box center [8, 55] width 9 height 9
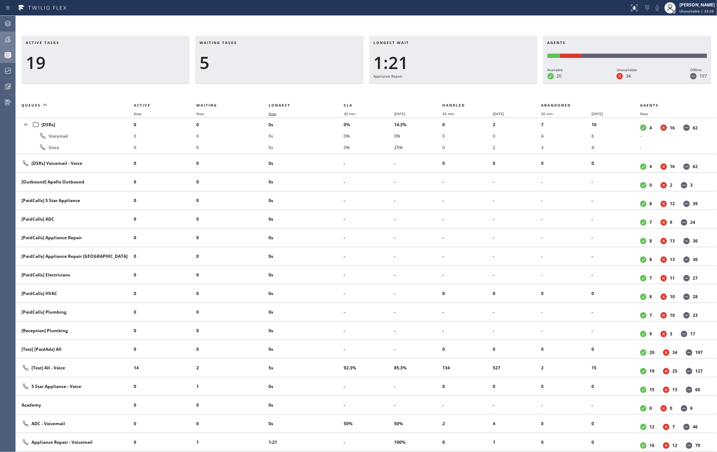
click at [272, 112] on span "Now" at bounding box center [273, 113] width 8 height 5
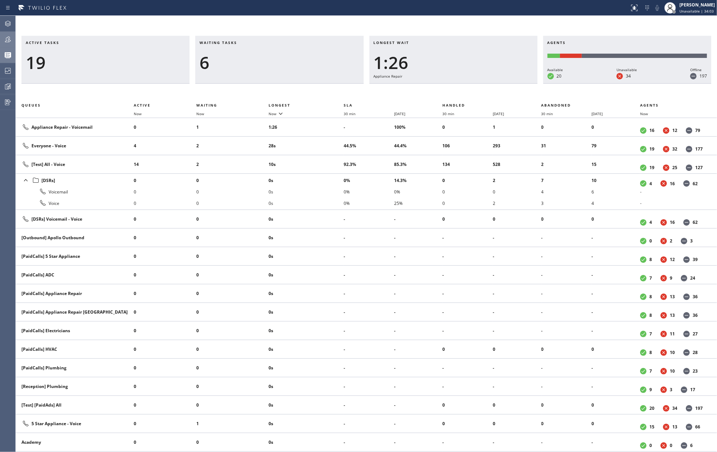
click at [11, 37] on icon at bounding box center [8, 39] width 9 height 9
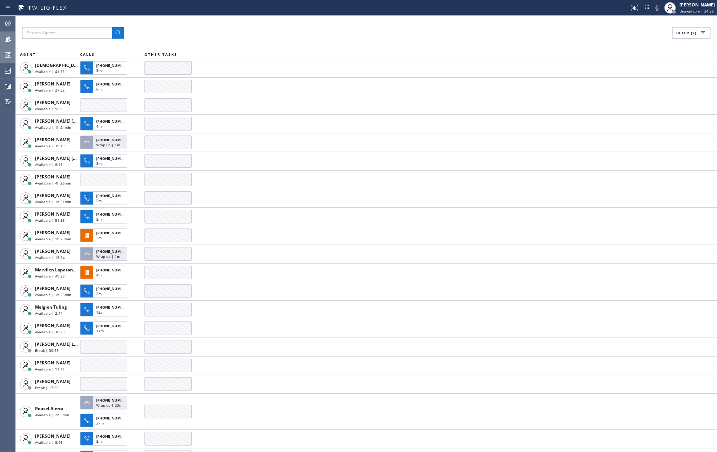
click at [6, 53] on circle at bounding box center [6, 53] width 1 height 1
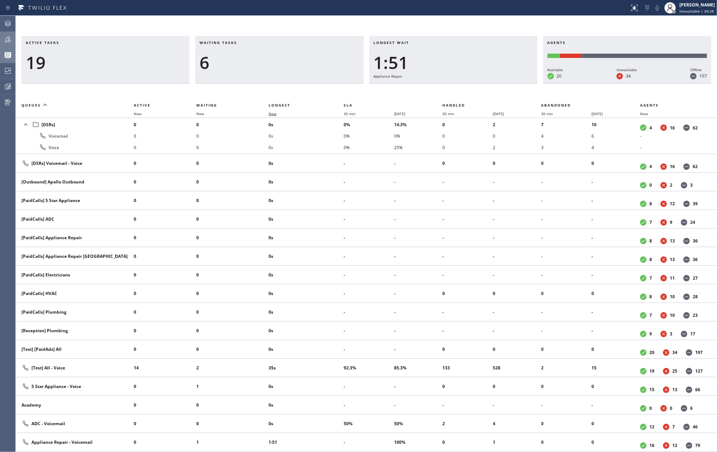
click at [275, 113] on span "Now" at bounding box center [273, 113] width 8 height 5
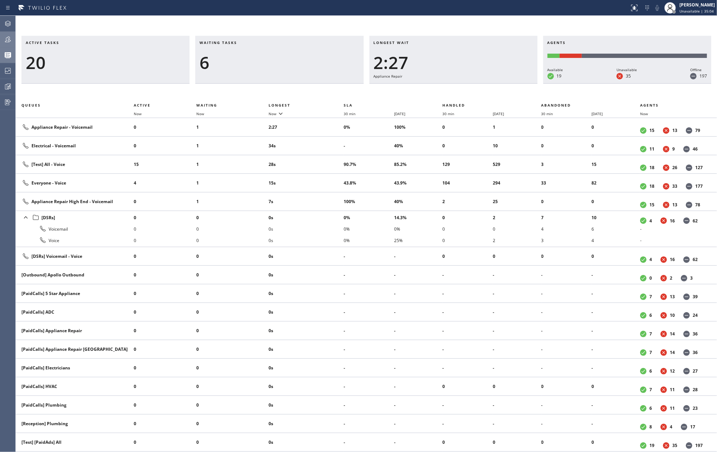
click at [4, 39] on icon at bounding box center [8, 39] width 9 height 9
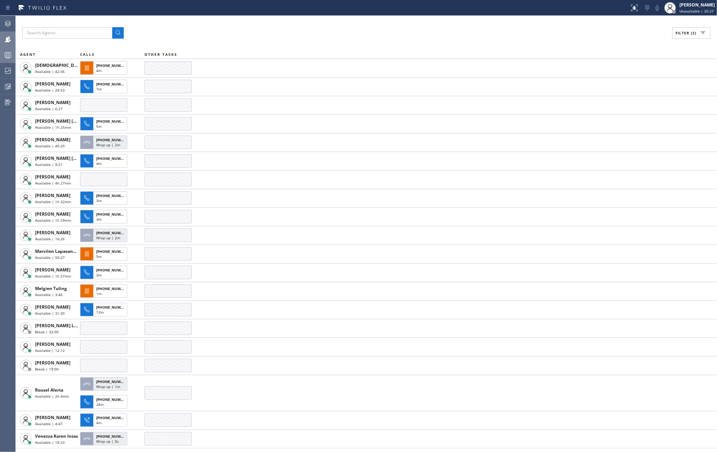
click at [9, 56] on icon at bounding box center [8, 55] width 9 height 9
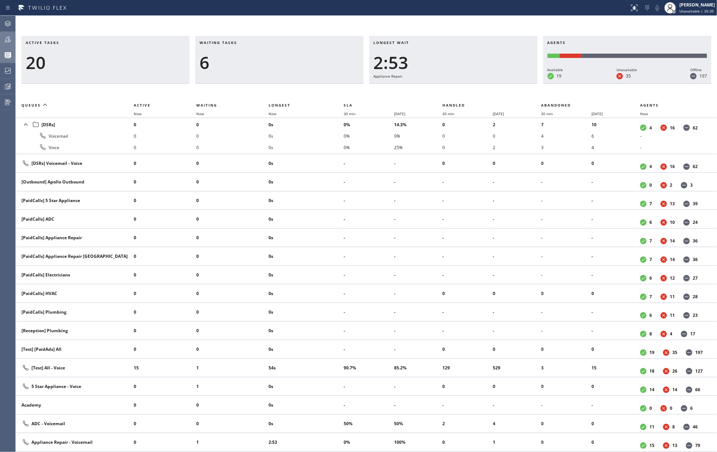
click at [266, 116] on th "Now" at bounding box center [232, 113] width 72 height 9
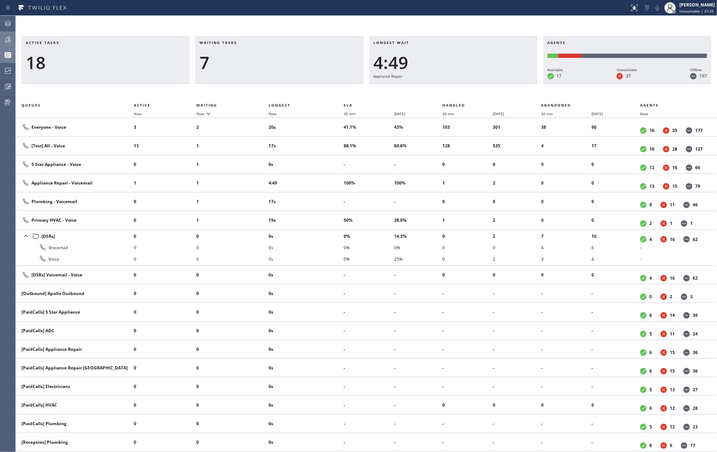
click at [125, 26] on div "Active tasks 18 Waiting tasks 7 Longest wait 4:49 Appliance Repair Agents Avail…" at bounding box center [366, 234] width 701 height 436
click at [276, 113] on span "Now" at bounding box center [273, 113] width 8 height 5
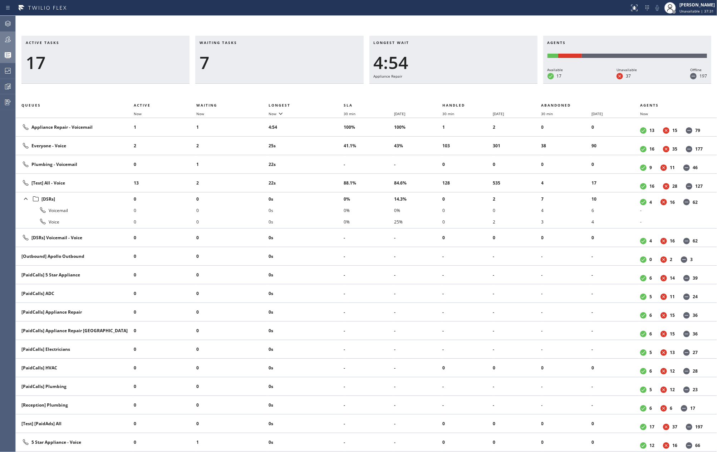
click at [5, 36] on icon at bounding box center [8, 39] width 9 height 9
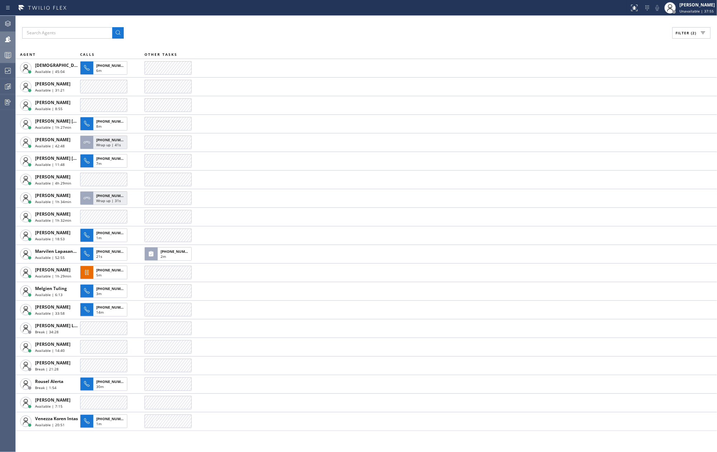
click at [684, 29] on button "Filter (2)" at bounding box center [691, 32] width 38 height 11
click at [615, 94] on input "Unavailable" at bounding box center [613, 96] width 9 height 9
click at [671, 41] on span "Apply" at bounding box center [673, 40] width 15 height 5
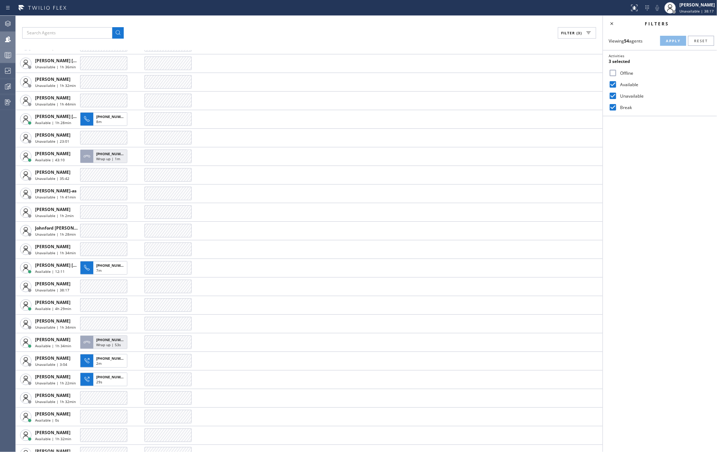
scroll to position [238, 0]
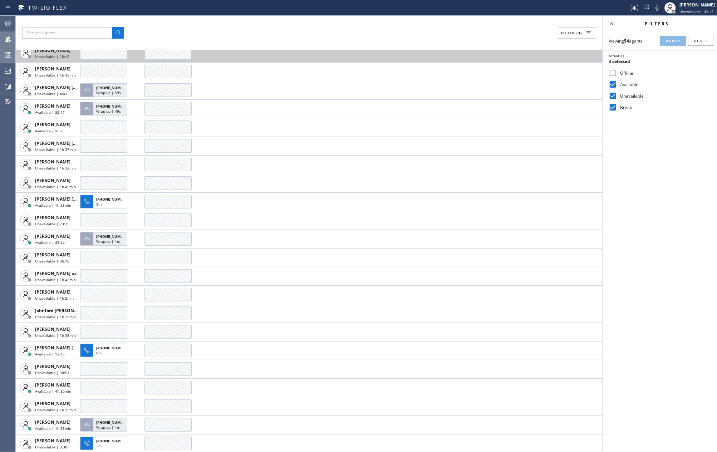
click at [347, 50] on td at bounding box center [373, 53] width 458 height 19
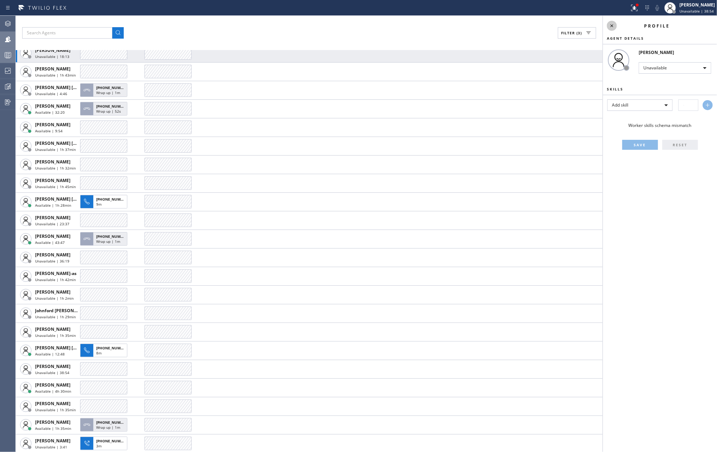
click at [614, 26] on icon at bounding box center [611, 25] width 9 height 9
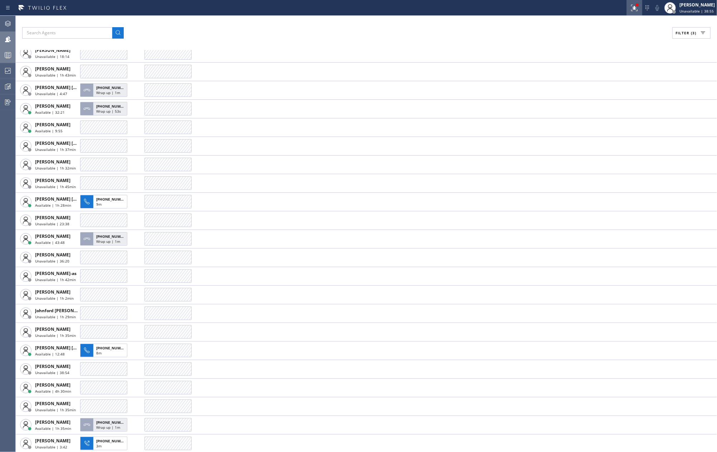
click at [634, 8] on icon at bounding box center [634, 8] width 9 height 9
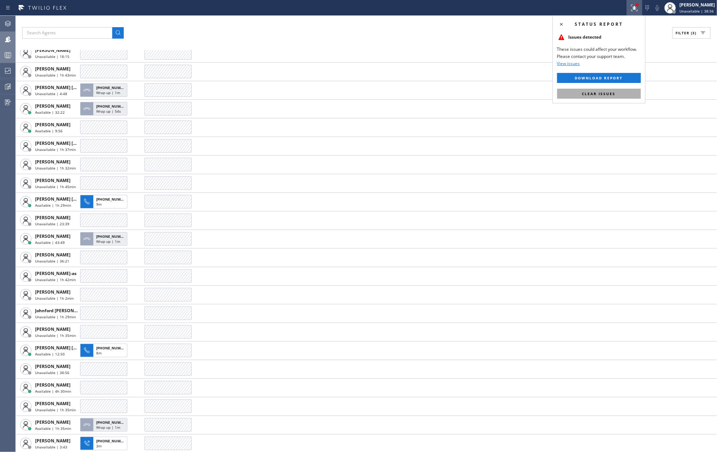
click at [607, 93] on span "Clear issues" at bounding box center [599, 93] width 34 height 5
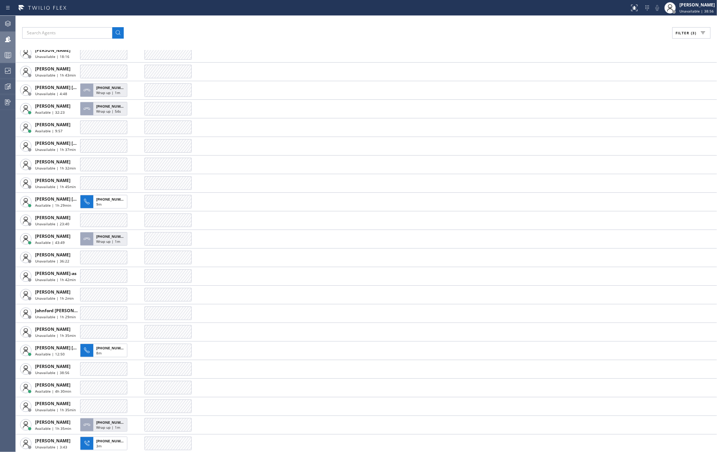
click at [456, 39] on div "Filter (3) AGENT CALLS OTHER TASKS Abe Collarte Unavailable | 1h 21min Adam Alr…" at bounding box center [366, 234] width 701 height 436
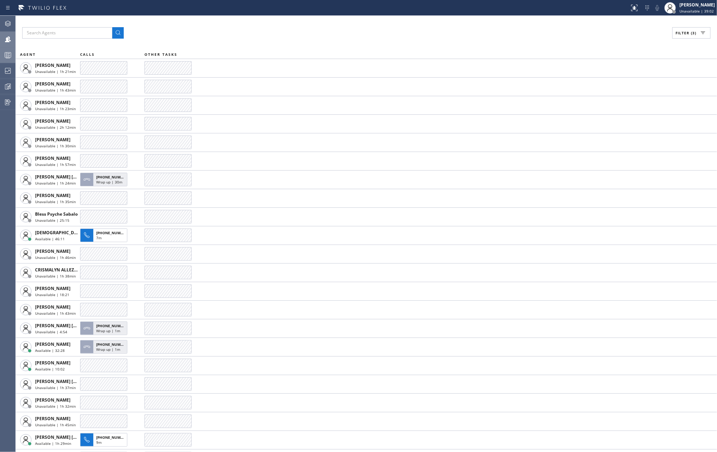
click at [691, 34] on span "Filter (3)" at bounding box center [685, 32] width 21 height 5
click at [617, 96] on label "Unavailable" at bounding box center [664, 96] width 94 height 6
click at [617, 96] on input "Unavailable" at bounding box center [613, 96] width 9 height 9
checkbox input "false"
click at [673, 39] on span "Apply" at bounding box center [673, 40] width 15 height 5
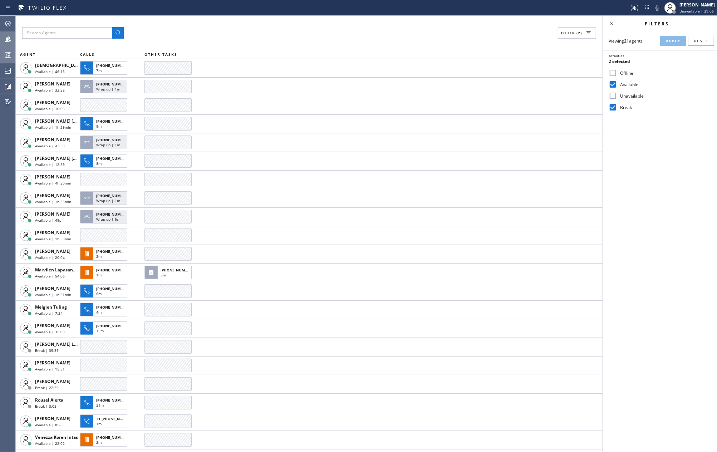
click at [614, 109] on input "Break" at bounding box center [613, 107] width 9 height 9
checkbox input "false"
click at [676, 41] on span "Apply" at bounding box center [673, 40] width 15 height 5
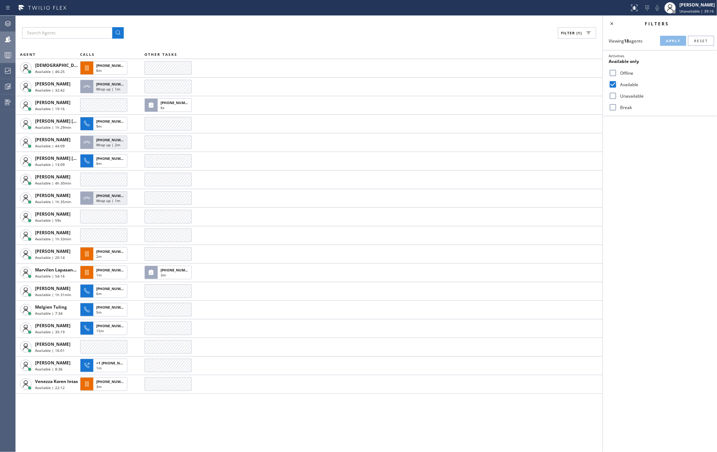
click at [612, 95] on input "Unavailable" at bounding box center [613, 96] width 9 height 9
checkbox input "true"
click at [678, 38] on span "Apply" at bounding box center [673, 40] width 15 height 5
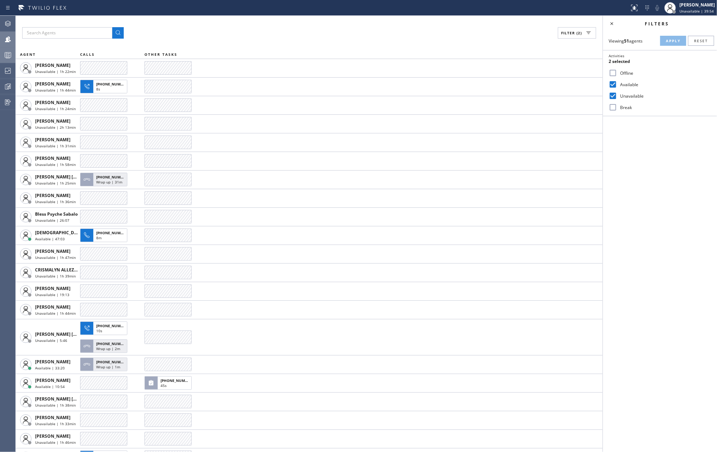
click at [5, 53] on rect at bounding box center [8, 55] width 6 height 5
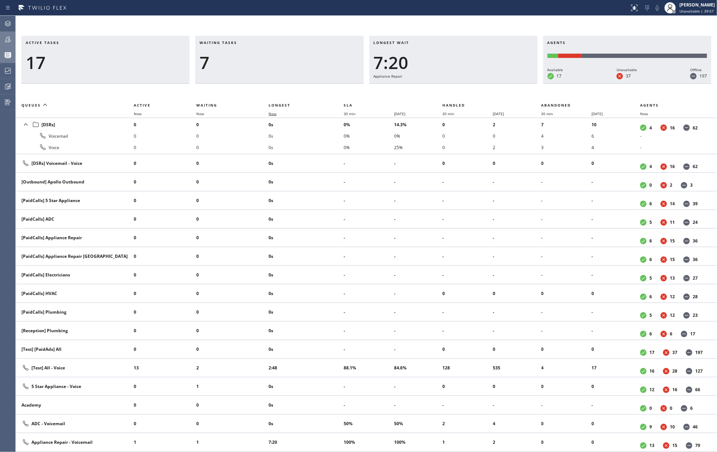
click at [270, 111] on span "Now" at bounding box center [273, 113] width 8 height 5
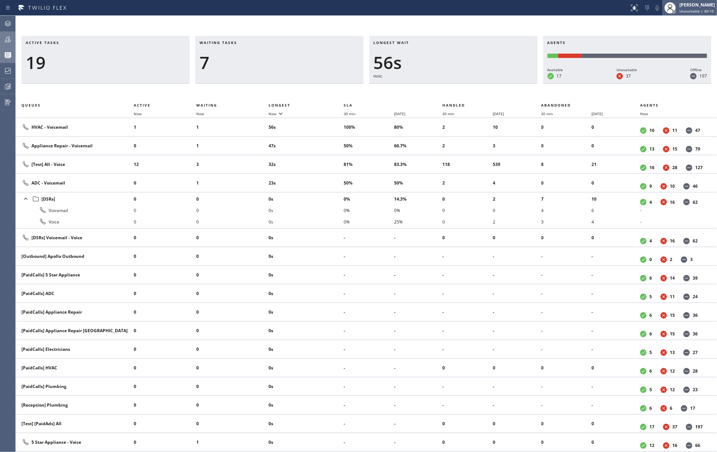
click at [693, 5] on div "[PERSON_NAME]" at bounding box center [696, 5] width 35 height 6
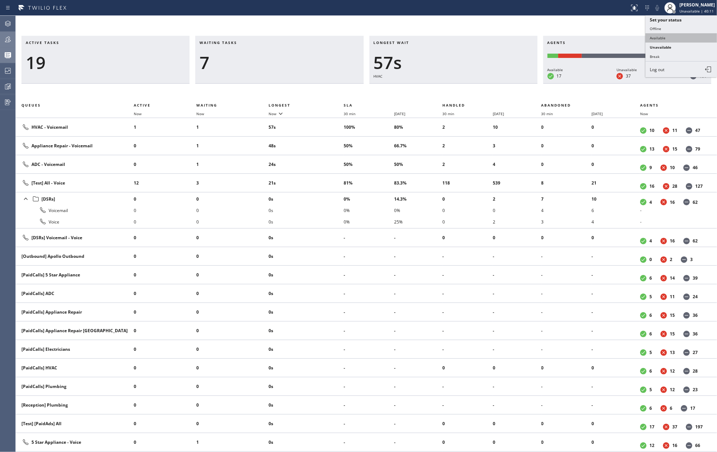
click at [668, 40] on button "Available" at bounding box center [681, 37] width 72 height 9
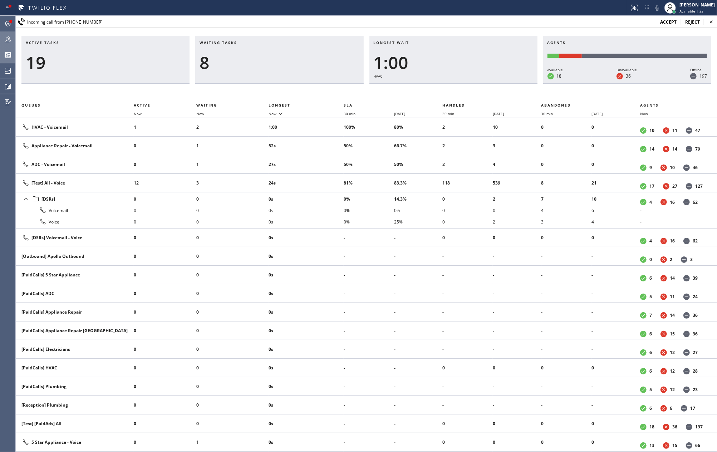
click at [6, 22] on icon at bounding box center [8, 24] width 6 height 6
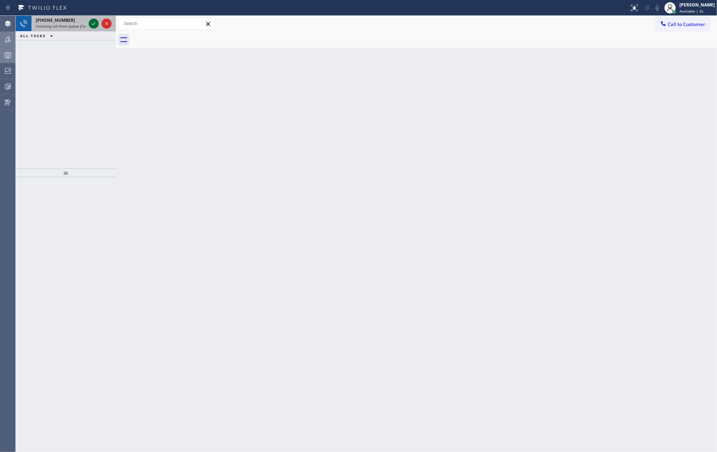
click at [92, 23] on icon at bounding box center [93, 23] width 9 height 9
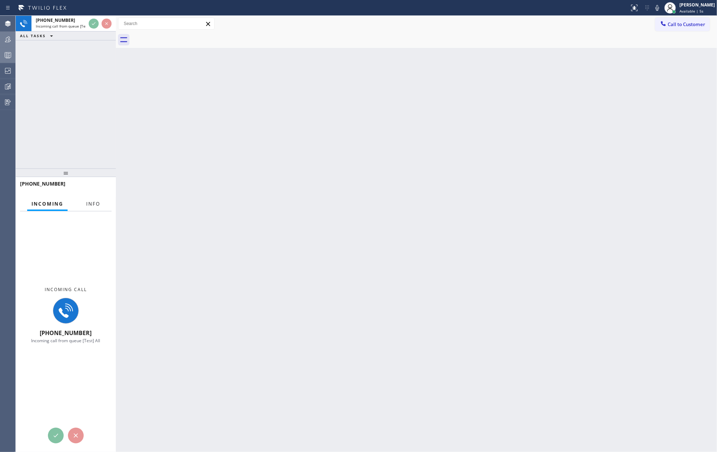
click at [95, 208] on button "Info" at bounding box center [93, 204] width 23 height 14
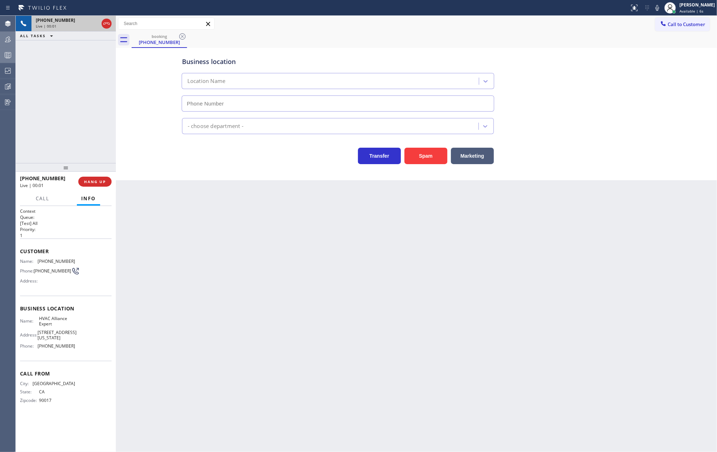
drag, startPoint x: 68, startPoint y: 173, endPoint x: 84, endPoint y: 29, distance: 144.7
click at [83, 32] on div "+13234048258 Live | 00:01 ALL TASKS ALL TASKS ACTIVE TASKS TASKS IN WRAP UP +13…" at bounding box center [66, 234] width 100 height 436
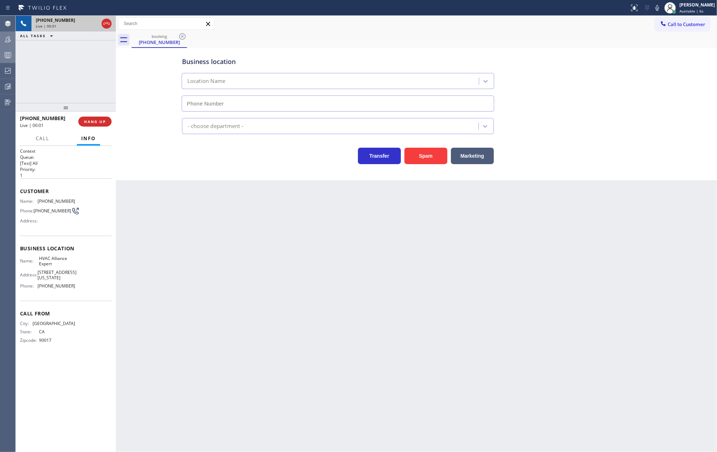
type input "(855) 999-4417"
click at [105, 24] on icon at bounding box center [106, 23] width 9 height 9
click at [93, 116] on div "+13234048258 Wrap up | 00:01 COMPLETE" at bounding box center [66, 121] width 92 height 19
click at [93, 117] on button "COMPLETE" at bounding box center [93, 122] width 36 height 10
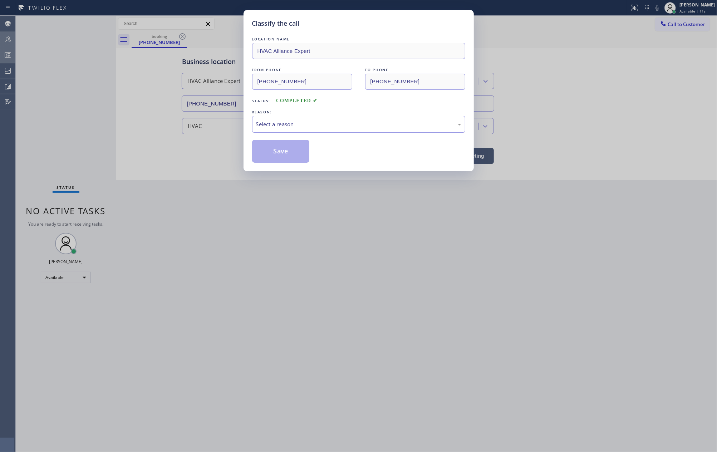
click at [264, 124] on div "Select a reason" at bounding box center [358, 124] width 205 height 8
click at [277, 155] on button "Save" at bounding box center [281, 151] width 58 height 23
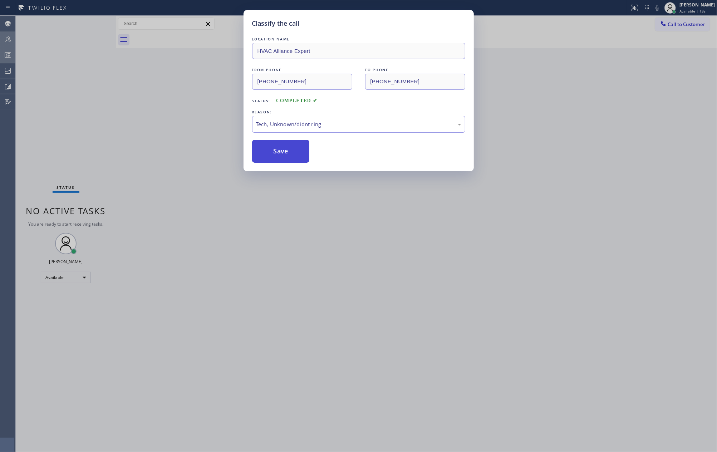
click at [277, 155] on button "Save" at bounding box center [281, 151] width 58 height 23
drag, startPoint x: 277, startPoint y: 155, endPoint x: 196, endPoint y: 136, distance: 82.6
click at [272, 154] on button "Save" at bounding box center [281, 151] width 58 height 23
click at [75, 104] on div "Classify the call LOCATION NAME HVAC Alliance Expert FROM PHONE (323) 404-8258 …" at bounding box center [358, 226] width 717 height 452
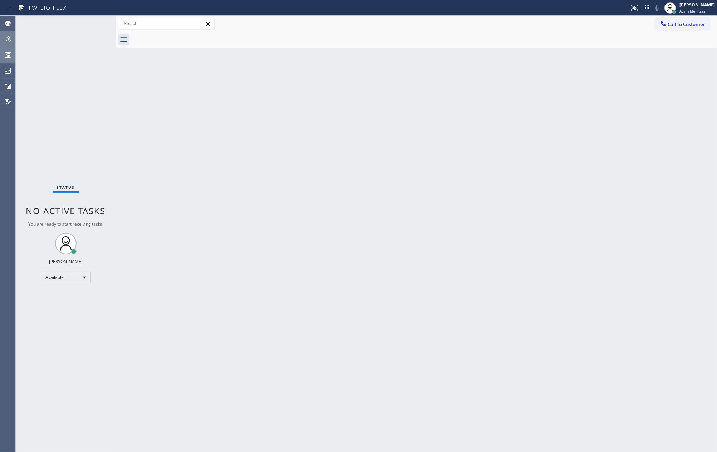
click at [4, 54] on icon at bounding box center [8, 55] width 9 height 9
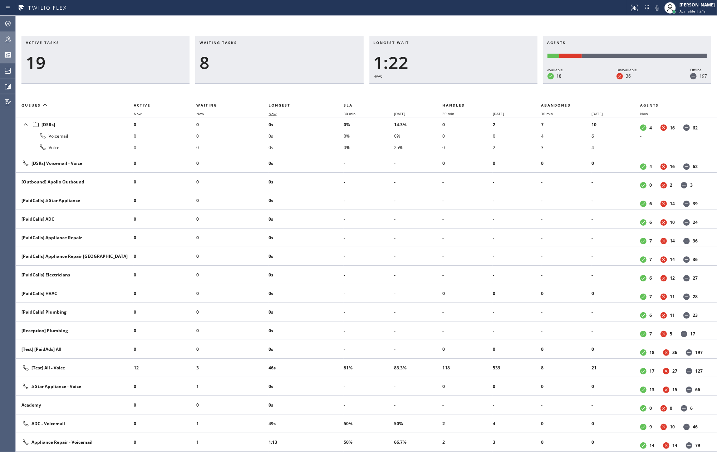
click at [274, 112] on span "Now" at bounding box center [273, 113] width 8 height 5
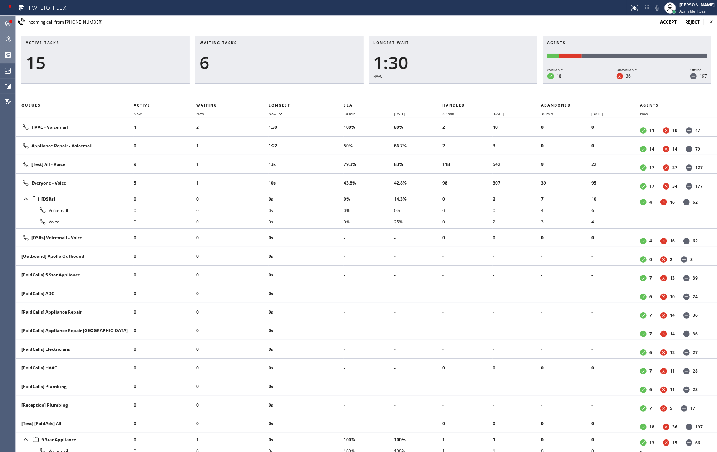
click at [7, 21] on icon at bounding box center [8, 23] width 9 height 9
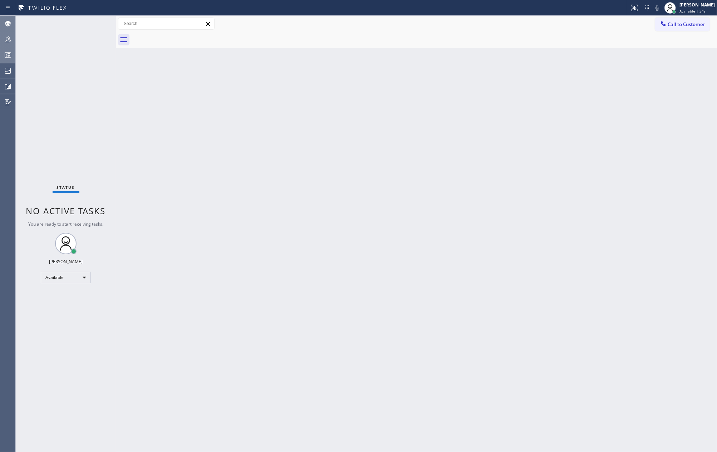
click at [92, 21] on div "Status No active tasks You are ready to start receiving tasks. Jovelle Tadle Av…" at bounding box center [66, 234] width 100 height 436
click at [92, 26] on div "Status No active tasks You are ready to start receiving tasks. Jovelle Tadle Av…" at bounding box center [66, 234] width 100 height 436
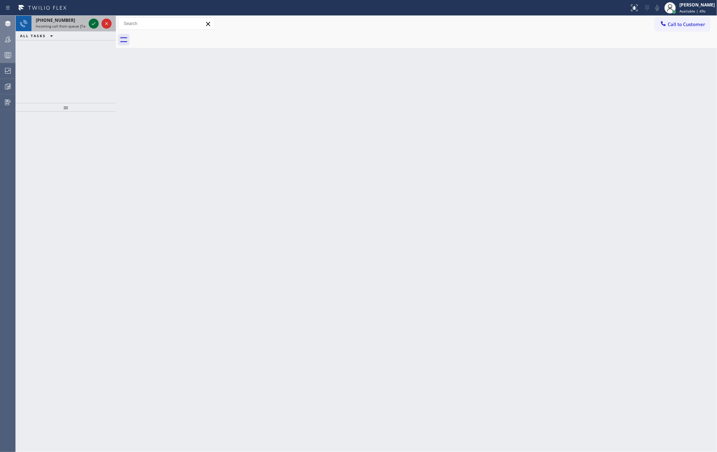
click at [92, 23] on icon at bounding box center [93, 23] width 9 height 9
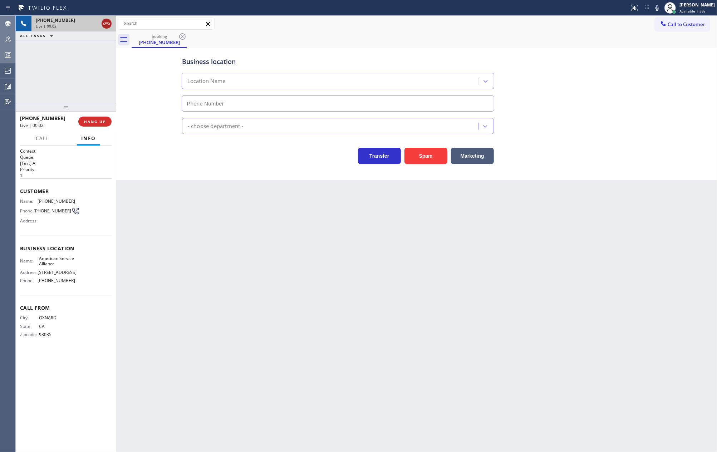
drag, startPoint x: 90, startPoint y: 26, endPoint x: 104, endPoint y: 25, distance: 14.3
click at [90, 26] on div "Live | 00:02" at bounding box center [67, 26] width 63 height 5
click at [94, 24] on div "Live | 00:02" at bounding box center [67, 26] width 63 height 5
click at [104, 25] on icon at bounding box center [106, 23] width 9 height 9
type input "(888) 859-4448"
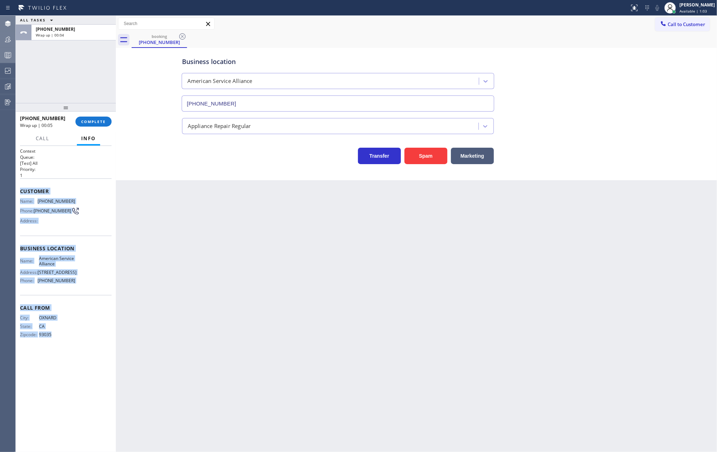
drag, startPoint x: 16, startPoint y: 195, endPoint x: 79, endPoint y: 339, distance: 157.7
click at [79, 339] on div "Context Queue: [Test] All Priority: 1 Customer Name: (805) 204-7752 Phone: (805…" at bounding box center [66, 299] width 100 height 306
copy div "Customer Name: (805) 204-7752 Phone: (805) 204-7752 Address: Business location …"
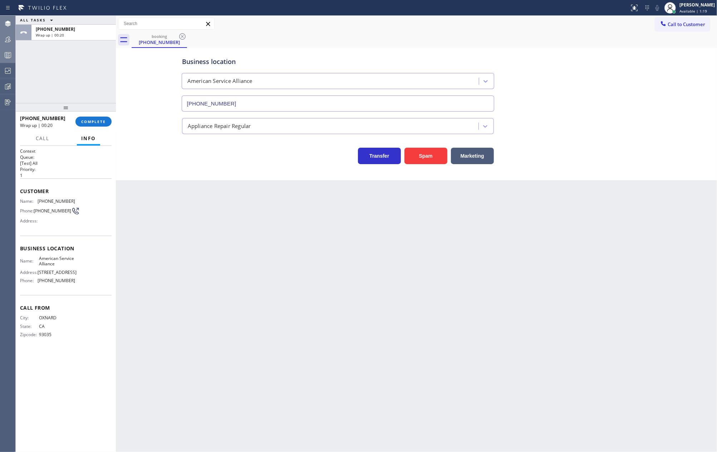
click at [153, 195] on div "Back to Dashboard Change Sender ID Customers Technicians Select a contact Outbo…" at bounding box center [416, 234] width 601 height 436
click at [694, 11] on span "Available | 1:20" at bounding box center [693, 11] width 28 height 5
click at [679, 44] on button "Unavailable" at bounding box center [681, 47] width 72 height 9
click at [98, 119] on span "COMPLETE" at bounding box center [93, 121] width 25 height 5
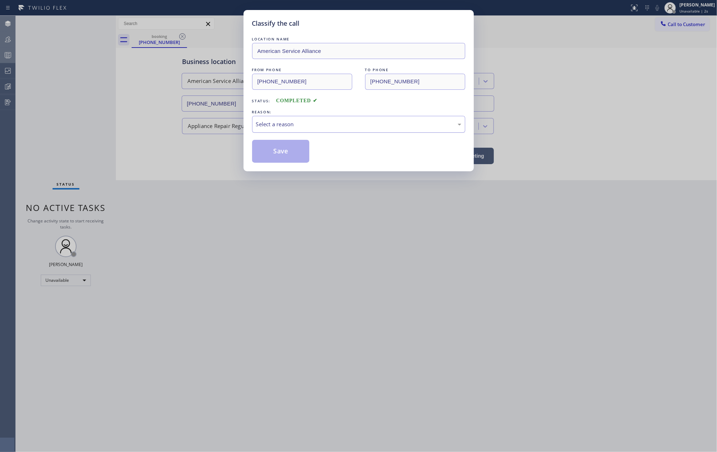
click at [352, 124] on div "Select a reason" at bounding box center [358, 124] width 205 height 8
click at [294, 146] on button "Save" at bounding box center [281, 151] width 58 height 23
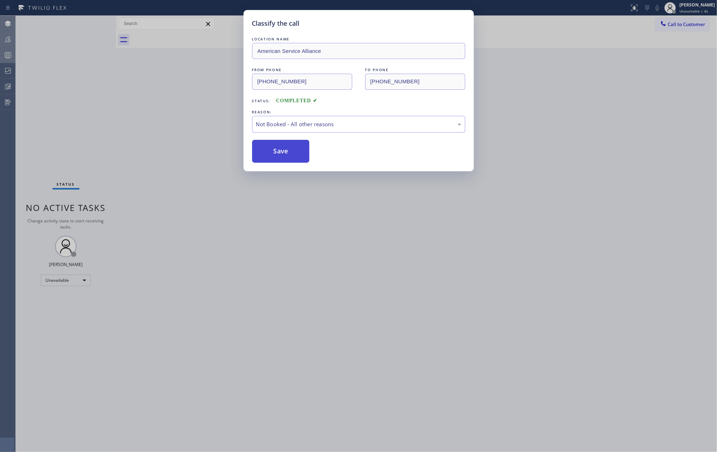
click at [294, 146] on button "Save" at bounding box center [281, 151] width 58 height 23
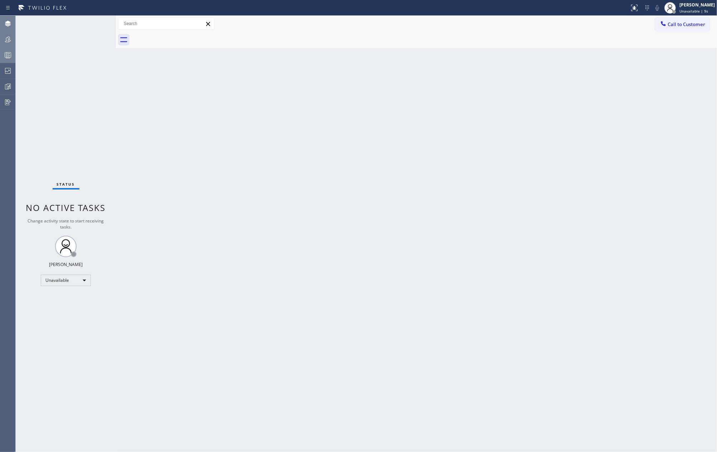
click at [9, 55] on icon at bounding box center [8, 55] width 9 height 9
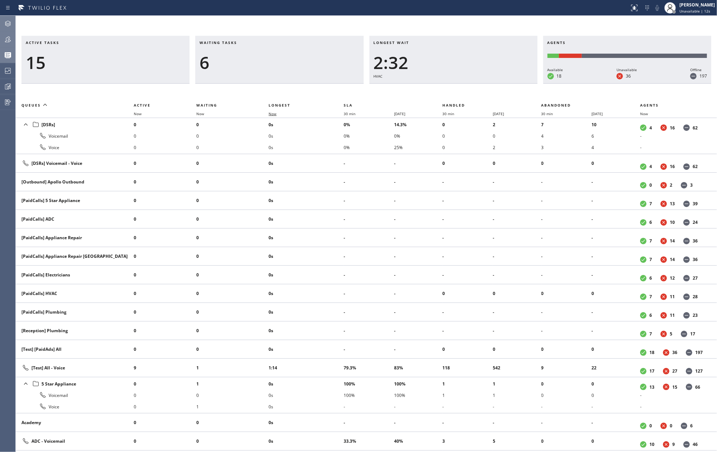
click at [272, 113] on span "Now" at bounding box center [273, 113] width 8 height 5
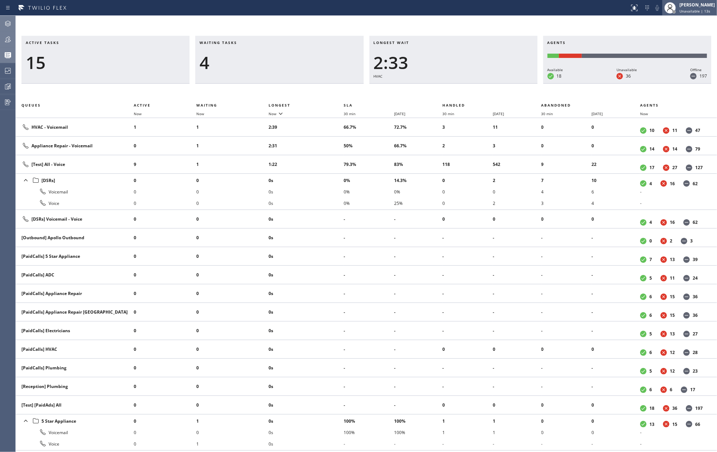
click at [690, 7] on div "[PERSON_NAME]" at bounding box center [696, 5] width 35 height 6
click at [664, 36] on button "Available" at bounding box center [681, 37] width 72 height 9
click at [12, 42] on div at bounding box center [8, 39] width 16 height 9
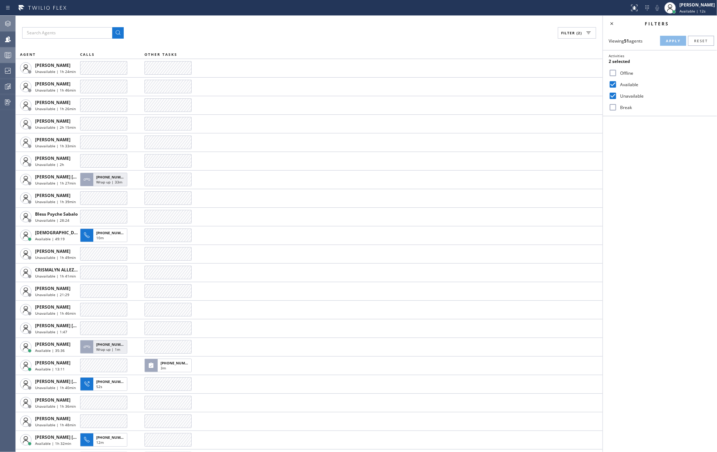
click at [616, 107] on input "Break" at bounding box center [613, 107] width 9 height 9
checkbox input "true"
click at [616, 97] on input "Unavailable" at bounding box center [613, 96] width 9 height 9
click at [668, 41] on span "Apply" at bounding box center [673, 40] width 15 height 5
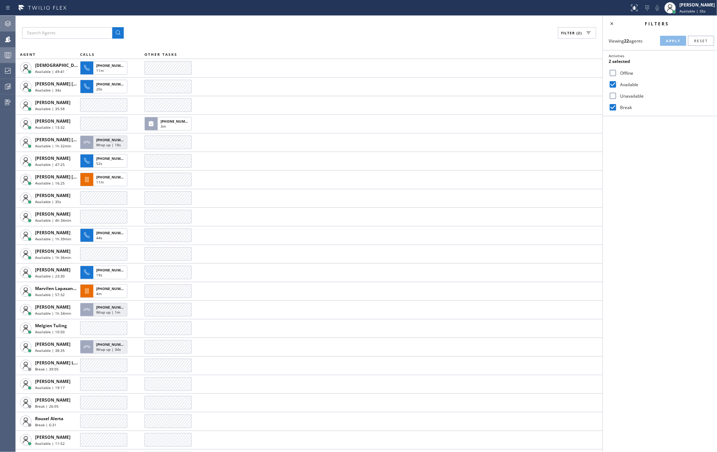
click at [2, 49] on div at bounding box center [8, 55] width 16 height 14
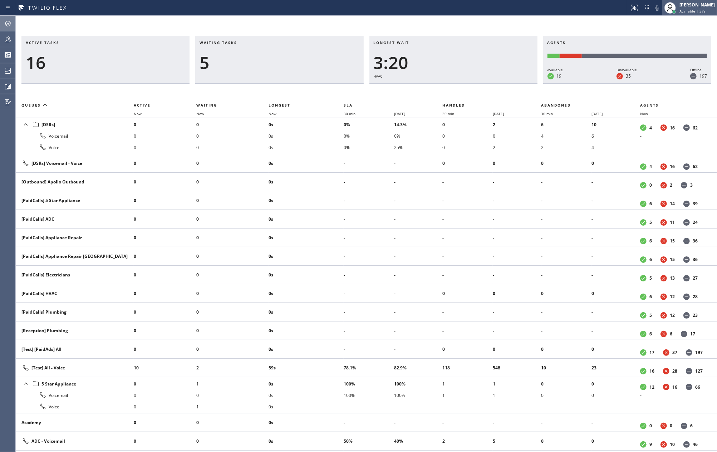
click at [691, 0] on div "Jovelle Tadle Available | 37s" at bounding box center [689, 8] width 55 height 16
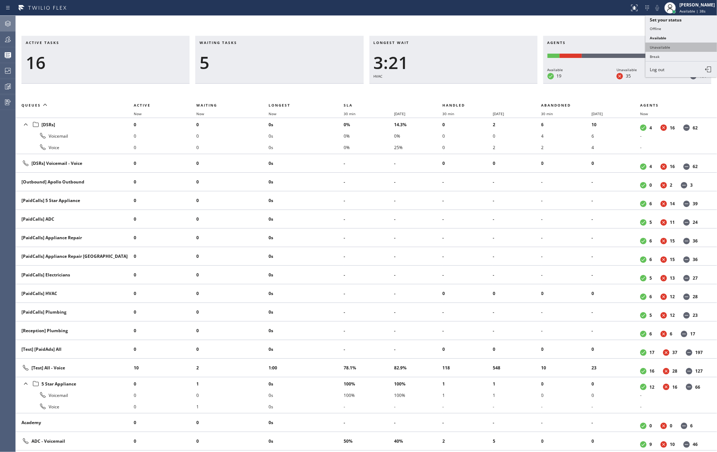
click at [673, 44] on button "Unavailable" at bounding box center [681, 47] width 72 height 9
click at [271, 112] on span "Now" at bounding box center [273, 113] width 8 height 5
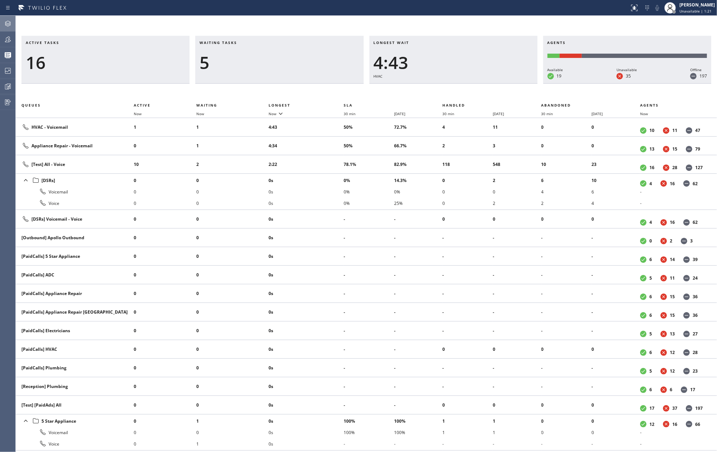
click at [167, 45] on h3 "Active tasks" at bounding box center [105, 45] width 159 height 11
click at [8, 28] on div at bounding box center [8, 23] width 16 height 14
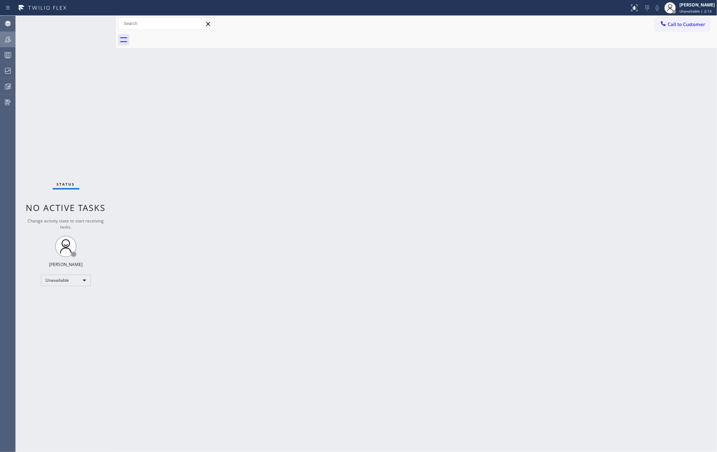
click at [4, 36] on icon at bounding box center [8, 39] width 9 height 9
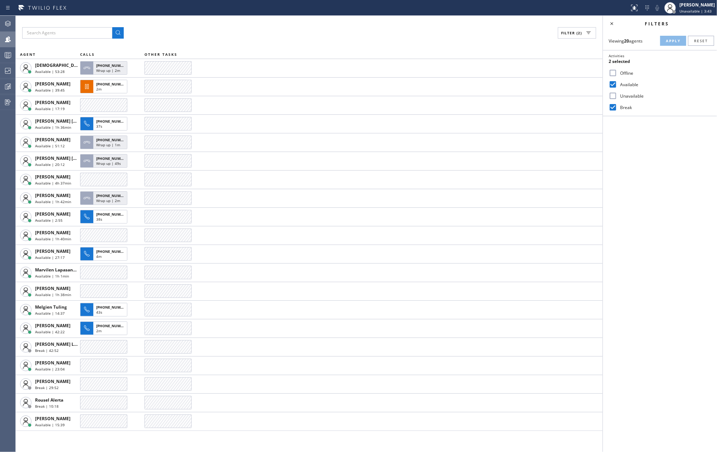
click at [172, 28] on div "Filter (2)" at bounding box center [309, 32] width 574 height 11
click at [143, 29] on div "Filter (2)" at bounding box center [309, 32] width 574 height 11
click at [6, 54] on circle at bounding box center [6, 53] width 1 height 1
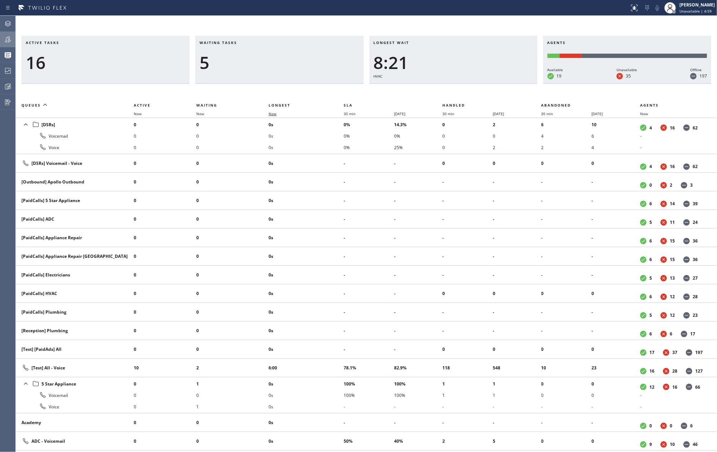
click at [271, 114] on span "Now" at bounding box center [273, 113] width 8 height 5
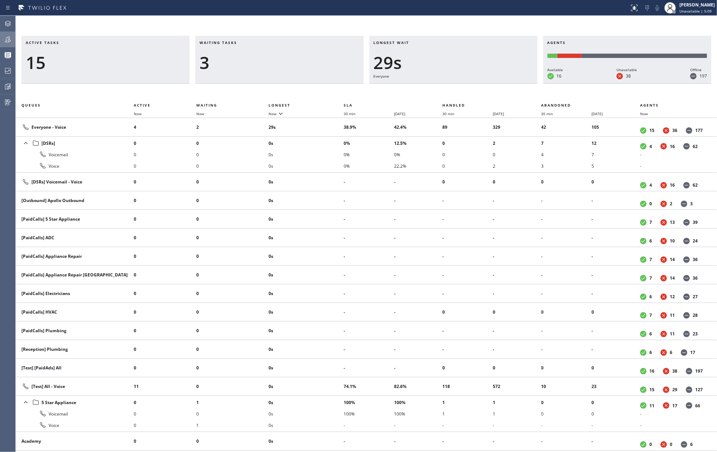
click at [6, 38] on icon at bounding box center [8, 39] width 9 height 9
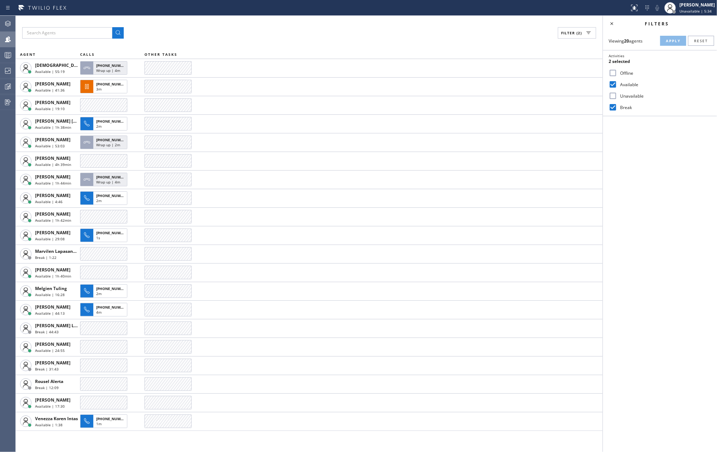
click at [615, 94] on input "Unavailable" at bounding box center [613, 96] width 9 height 9
click at [672, 38] on span "Apply" at bounding box center [673, 40] width 15 height 5
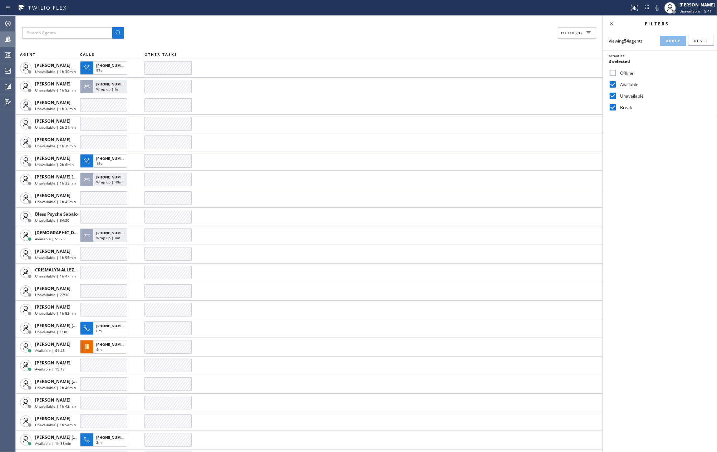
click at [614, 95] on input "Unavailable" at bounding box center [613, 96] width 9 height 9
checkbox input "false"
click at [669, 40] on span "Apply" at bounding box center [673, 40] width 15 height 5
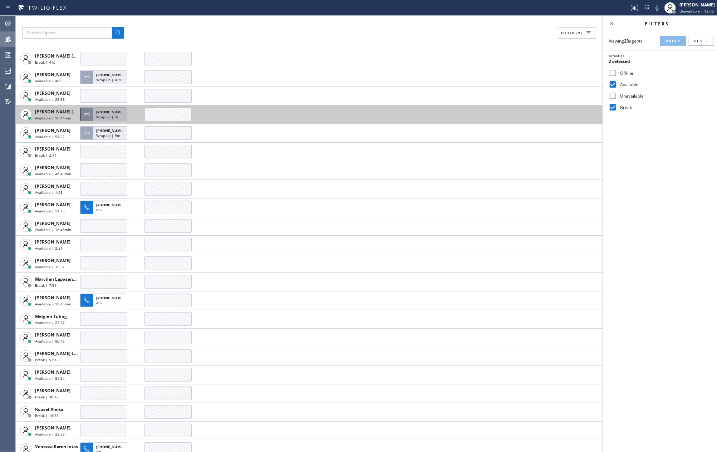
scroll to position [35, 0]
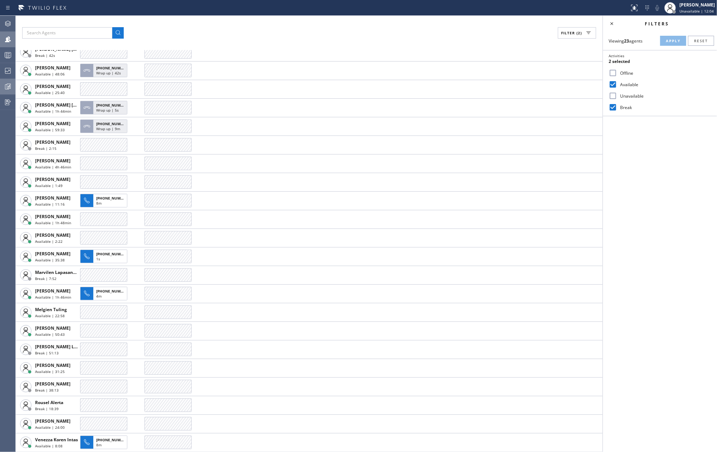
click at [9, 88] on icon at bounding box center [8, 86] width 9 height 9
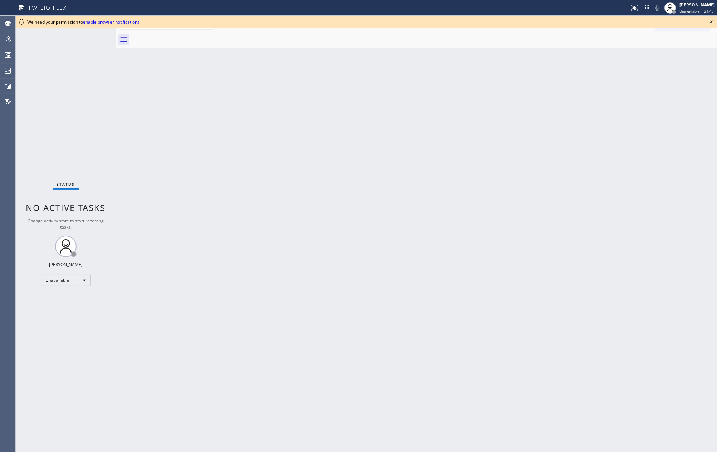
click at [708, 20] on icon at bounding box center [711, 22] width 9 height 9
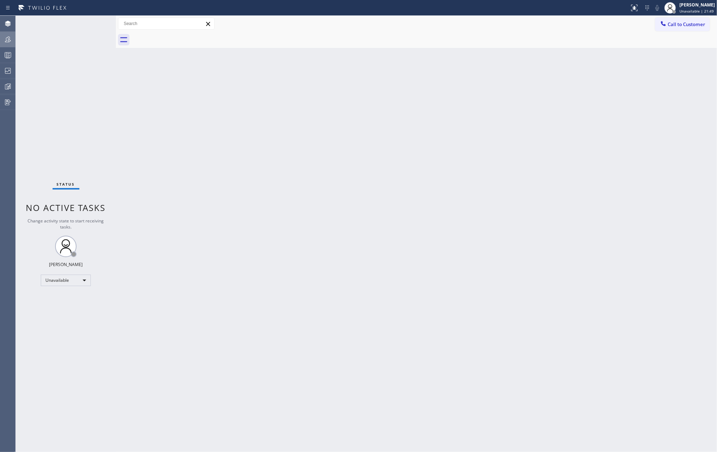
click at [10, 39] on icon at bounding box center [8, 39] width 9 height 9
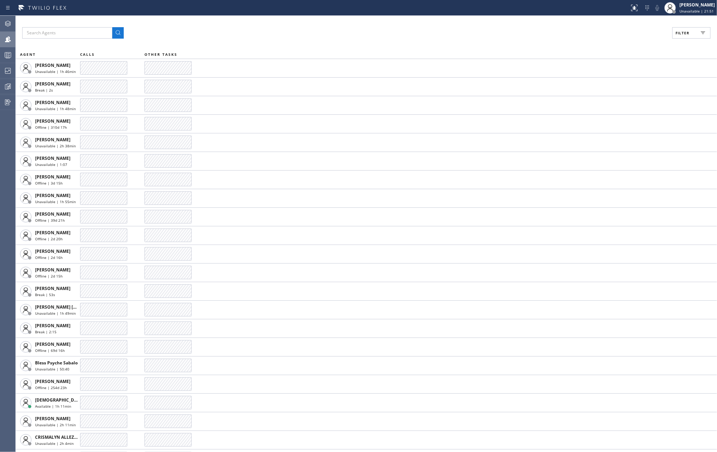
click at [678, 36] on button "Filter" at bounding box center [691, 32] width 38 height 11
click at [611, 84] on input "Available" at bounding box center [613, 84] width 9 height 9
checkbox input "true"
click at [612, 105] on input "Break" at bounding box center [613, 107] width 9 height 9
checkbox input "true"
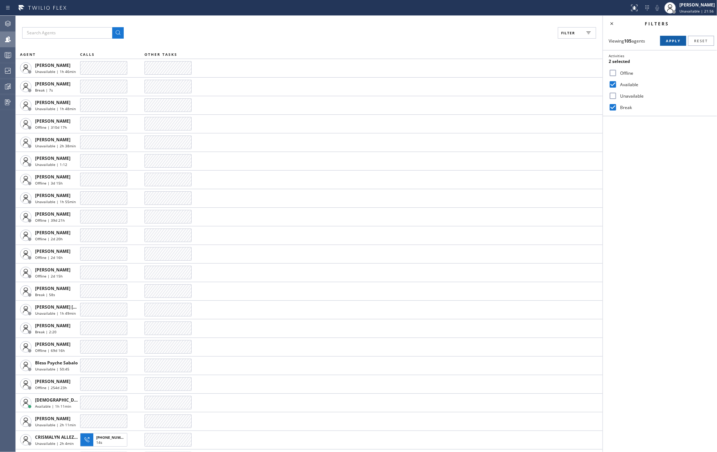
click at [669, 40] on span "Apply" at bounding box center [673, 40] width 15 height 5
click at [611, 25] on icon at bounding box center [611, 23] width 9 height 9
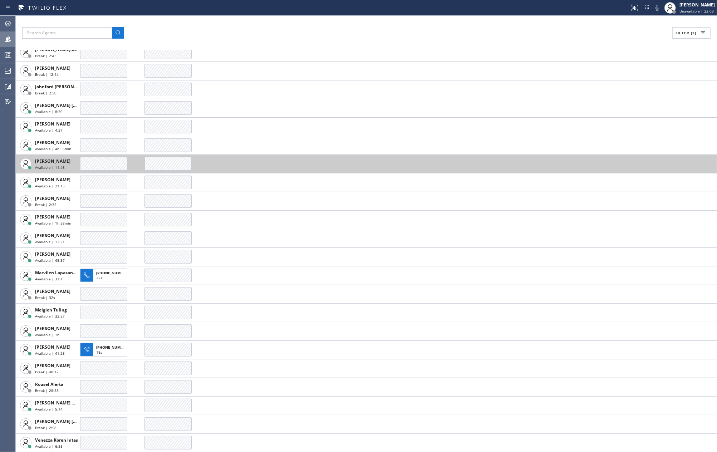
scroll to position [221, 0]
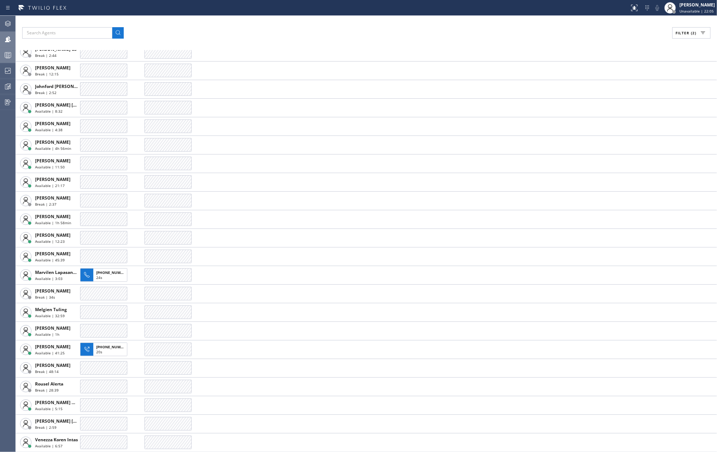
click at [4, 54] on icon at bounding box center [8, 55] width 9 height 9
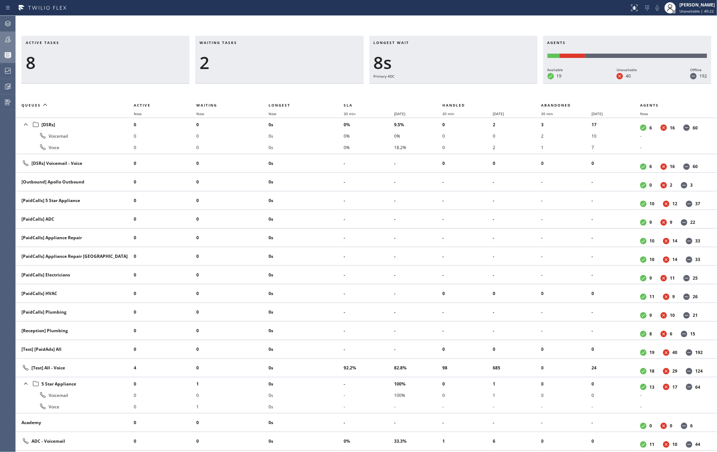
click at [444, 24] on div "Active tasks 8 Waiting tasks 2 Longest wait 8s Primary ADC Agents Available 19 …" at bounding box center [366, 234] width 701 height 436
click at [4, 39] on icon at bounding box center [8, 39] width 9 height 9
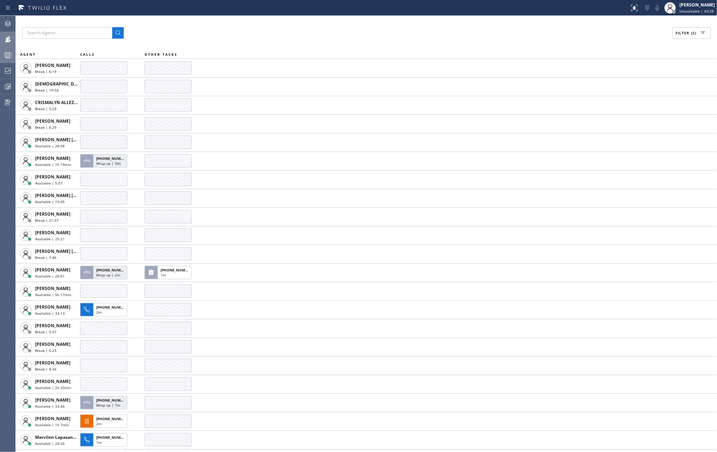
click at [9, 54] on icon at bounding box center [8, 55] width 9 height 9
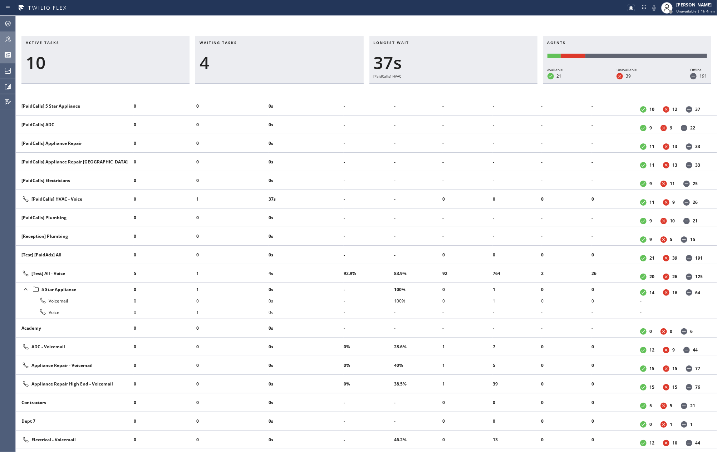
scroll to position [95, 0]
click at [6, 86] on icon at bounding box center [8, 86] width 9 height 9
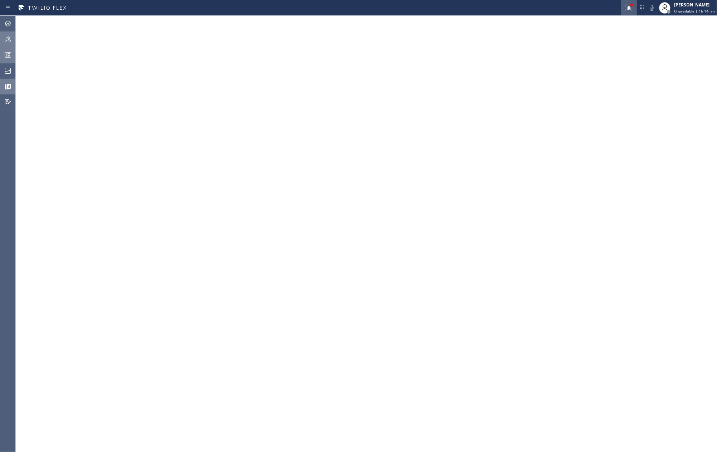
click at [633, 7] on icon at bounding box center [629, 8] width 9 height 9
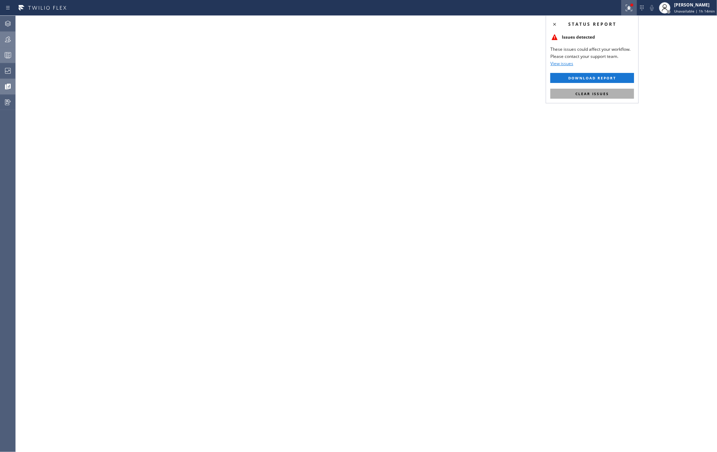
click at [601, 90] on button "Clear issues" at bounding box center [592, 94] width 84 height 10
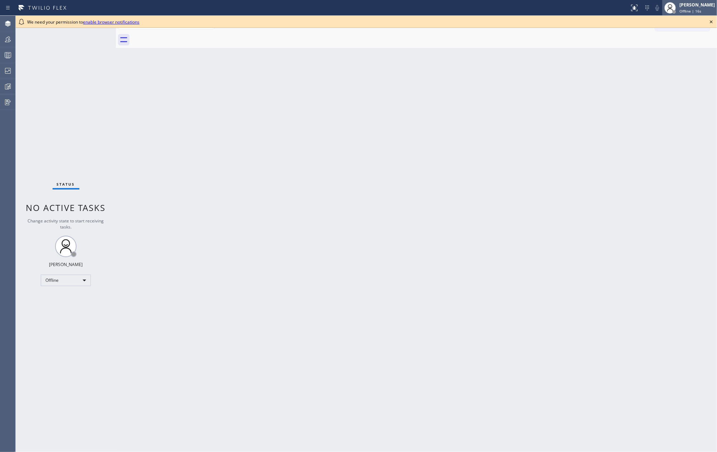
click at [700, 3] on div "[PERSON_NAME]" at bounding box center [696, 5] width 35 height 6
click at [680, 46] on button "Unavailable" at bounding box center [681, 47] width 72 height 9
click at [714, 22] on icon at bounding box center [711, 22] width 9 height 9
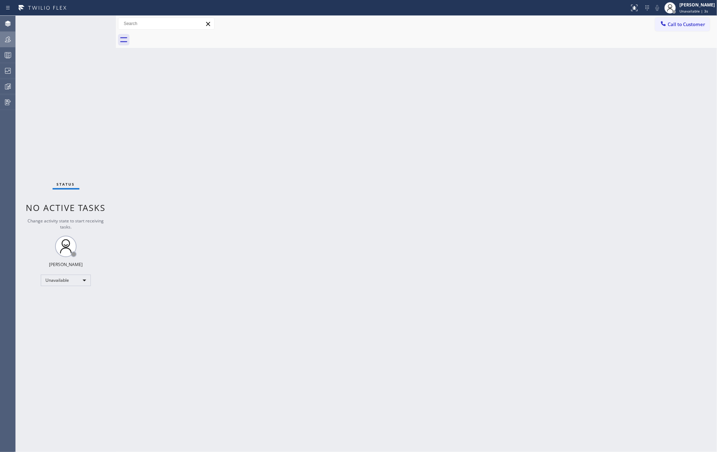
click at [8, 36] on icon at bounding box center [8, 39] width 9 height 9
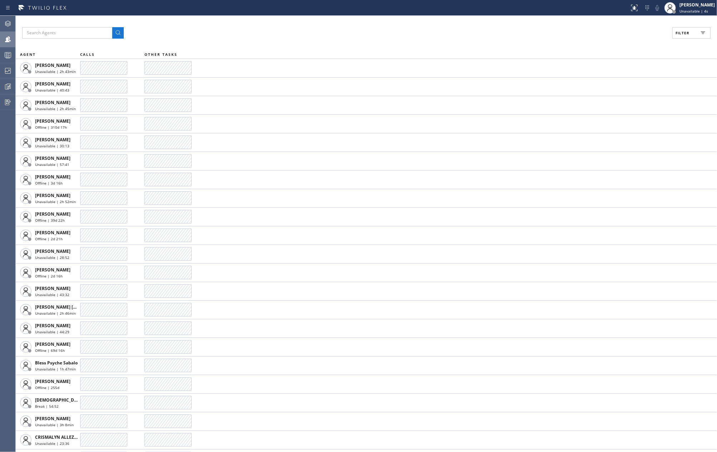
click at [698, 35] on button "Filter" at bounding box center [691, 32] width 38 height 11
click at [619, 86] on label "Available" at bounding box center [664, 85] width 94 height 6
click at [617, 86] on input "Available" at bounding box center [613, 84] width 9 height 9
checkbox input "true"
click at [616, 109] on input "Break" at bounding box center [613, 107] width 9 height 9
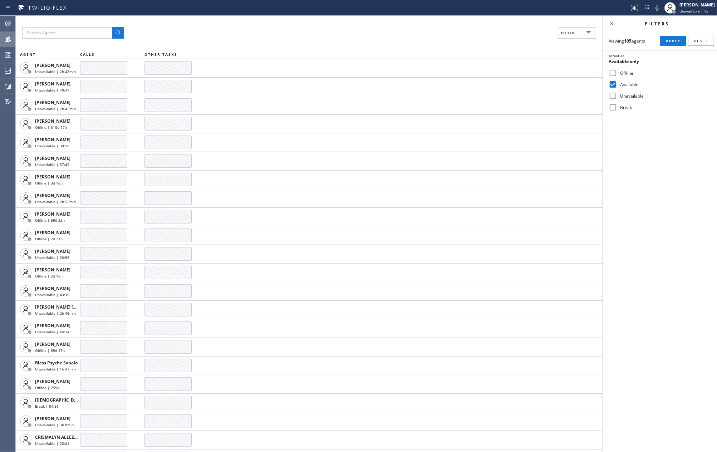
checkbox input "true"
click at [670, 39] on span "Apply" at bounding box center [673, 40] width 15 height 5
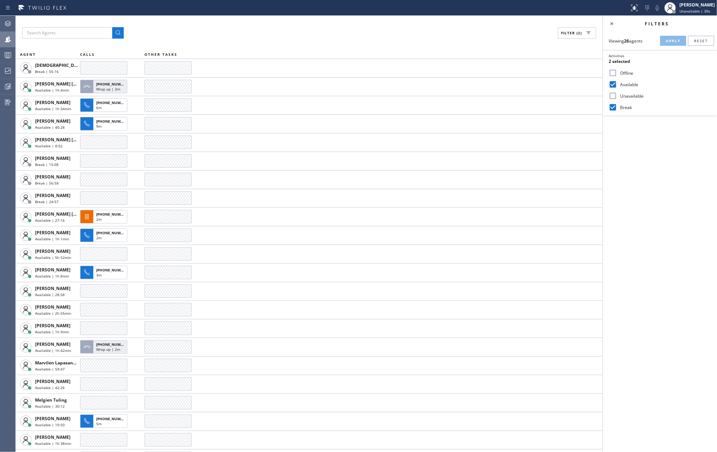
click at [385, 26] on div "Filter (2) AGENT CALLS OTHER TASKS [DEMOGRAPHIC_DATA][PERSON_NAME] Break | 55:1…" at bounding box center [309, 234] width 587 height 436
click at [9, 56] on icon at bounding box center [8, 56] width 4 height 5
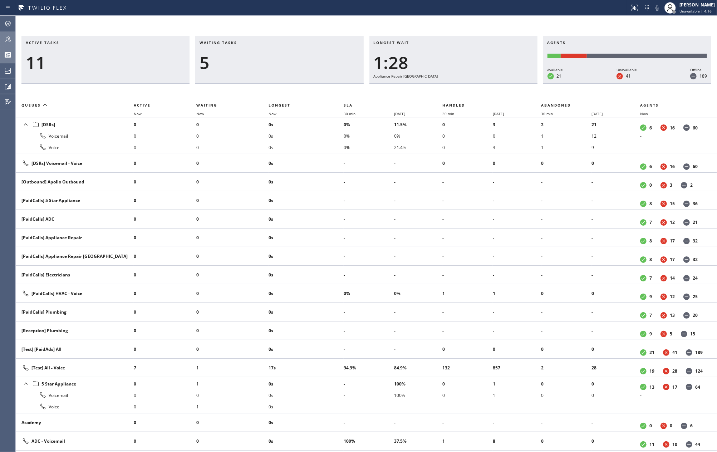
click at [275, 117] on th "Now" at bounding box center [306, 113] width 75 height 9
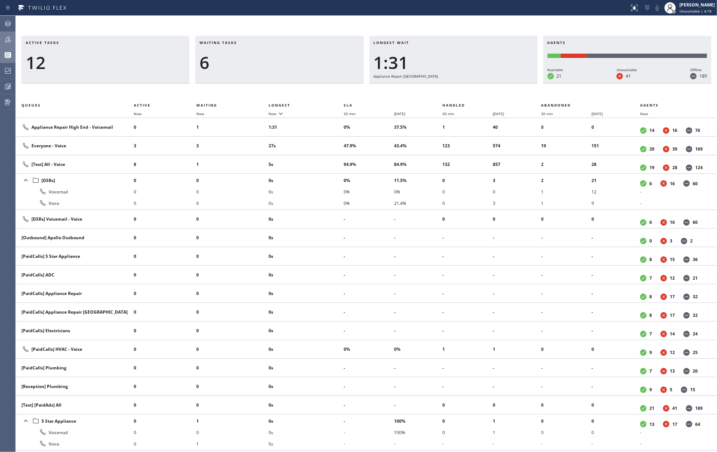
click at [6, 41] on icon at bounding box center [8, 39] width 9 height 9
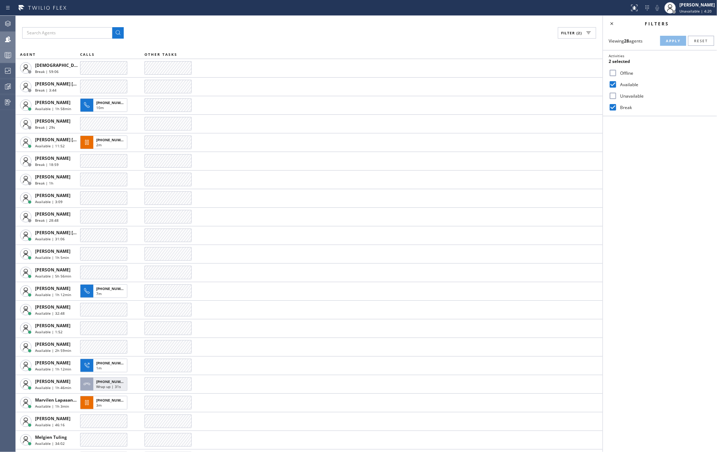
click at [346, 38] on div "Filter (2)" at bounding box center [309, 32] width 574 height 11
click at [298, 29] on div "Filter (2)" at bounding box center [309, 32] width 574 height 11
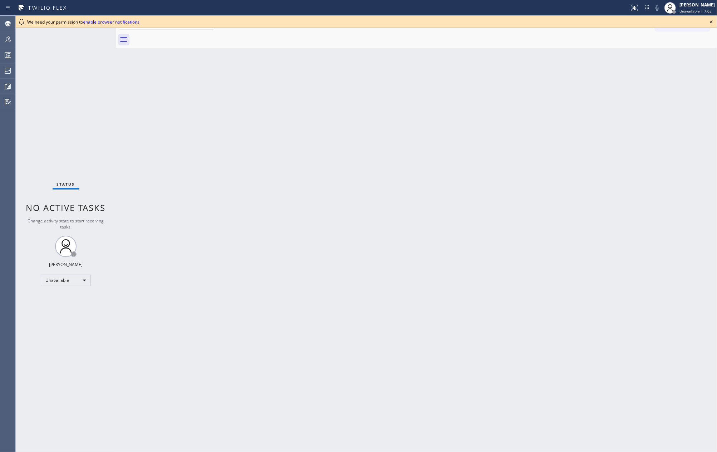
click at [272, 49] on div "Back to Dashboard Change Sender ID Customers Technicians Select a contact Outbo…" at bounding box center [416, 234] width 601 height 436
click at [710, 20] on icon at bounding box center [711, 22] width 9 height 9
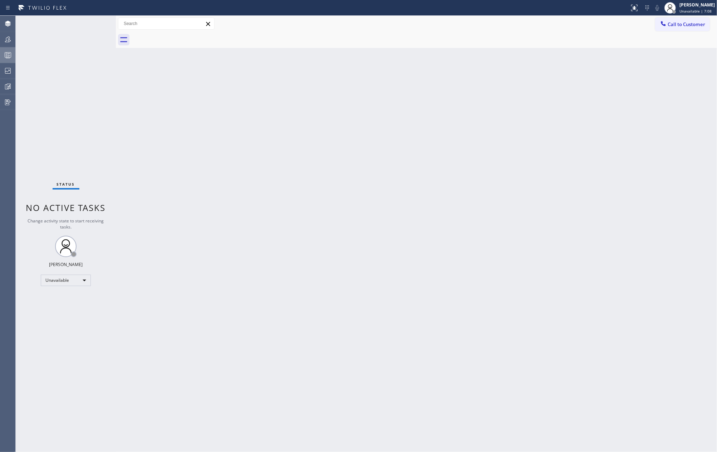
click at [6, 55] on circle at bounding box center [6, 55] width 1 height 1
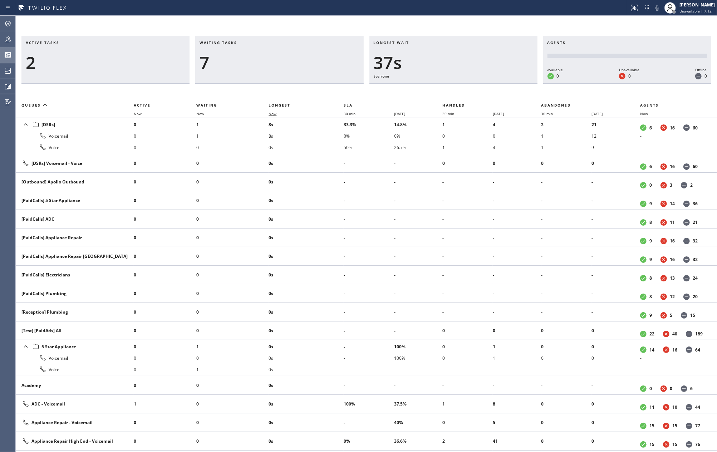
click at [274, 113] on span "Now" at bounding box center [273, 113] width 8 height 5
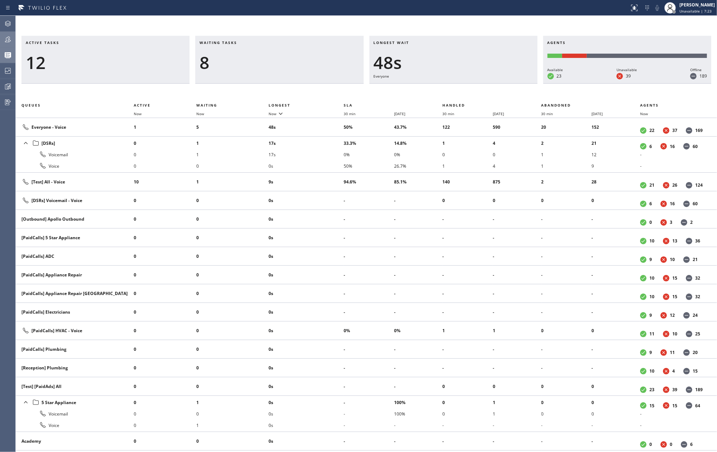
click at [5, 36] on icon at bounding box center [8, 39] width 9 height 9
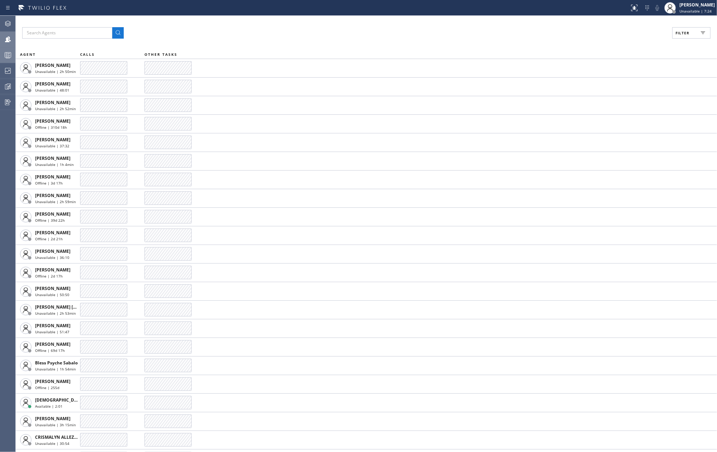
click at [688, 29] on button "Filter" at bounding box center [691, 32] width 38 height 11
click at [614, 86] on input "Available" at bounding box center [613, 84] width 9 height 9
checkbox input "true"
click at [676, 39] on span "Apply" at bounding box center [673, 40] width 15 height 5
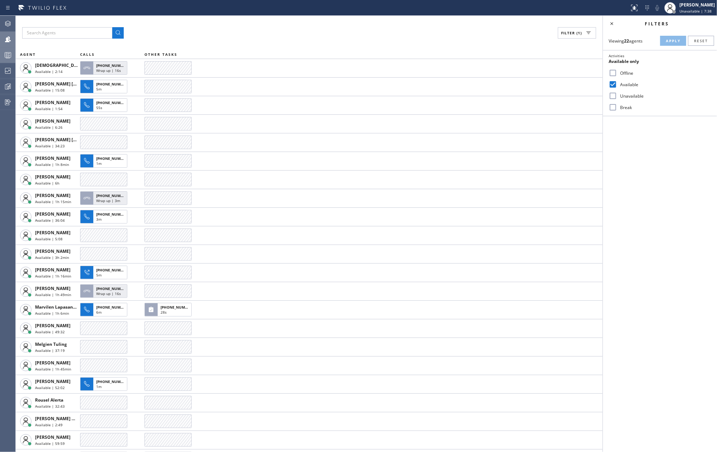
click at [9, 56] on icon at bounding box center [8, 55] width 9 height 9
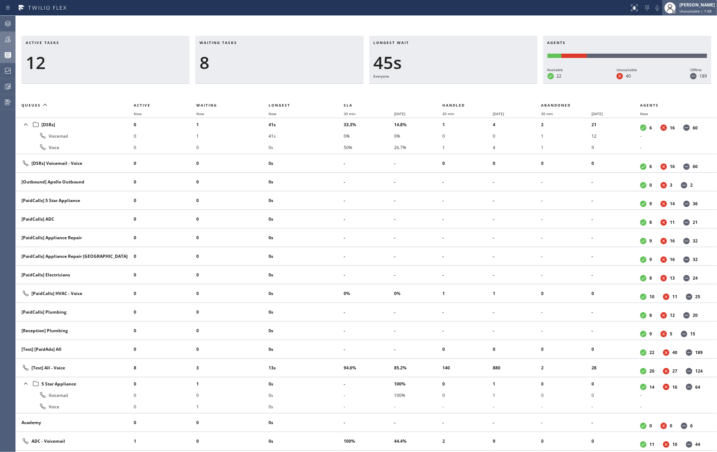
click at [684, 12] on div "Jovelle Tadle Unavailable | 7:48" at bounding box center [697, 7] width 39 height 13
click at [662, 39] on button "Available" at bounding box center [681, 37] width 72 height 9
click at [695, 9] on span "Available | 3s" at bounding box center [691, 11] width 24 height 5
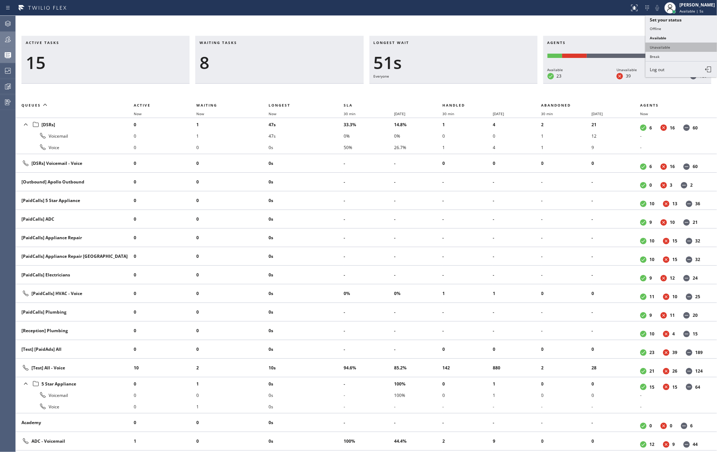
click at [668, 45] on button "Unavailable" at bounding box center [681, 47] width 72 height 9
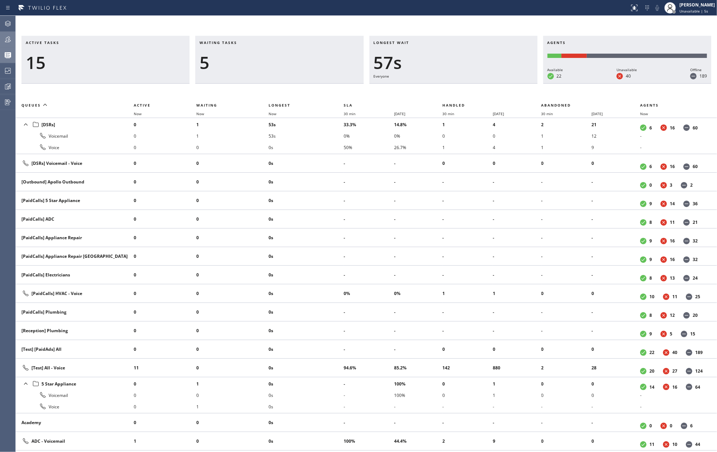
click at [9, 34] on div at bounding box center [8, 39] width 16 height 14
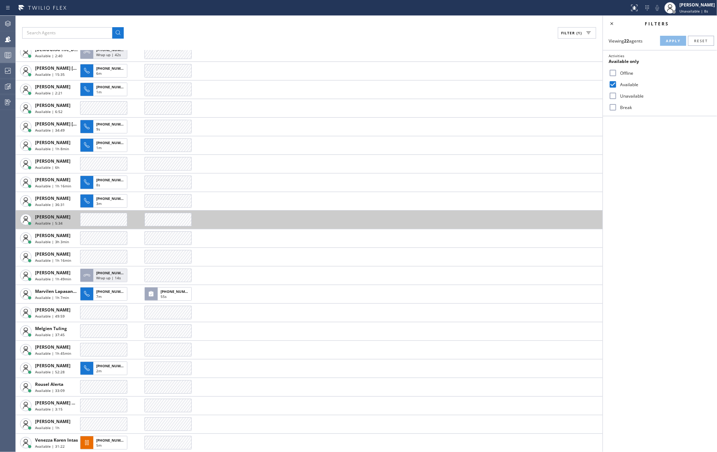
scroll to position [16, 0]
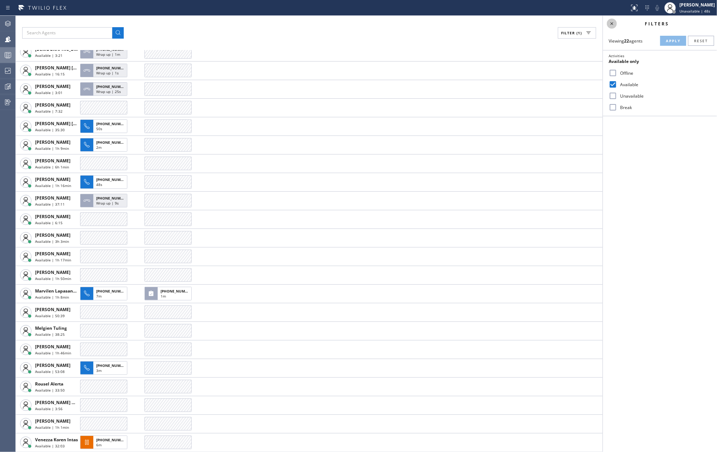
click at [614, 21] on icon at bounding box center [611, 23] width 9 height 9
click at [4, 54] on icon at bounding box center [8, 55] width 9 height 9
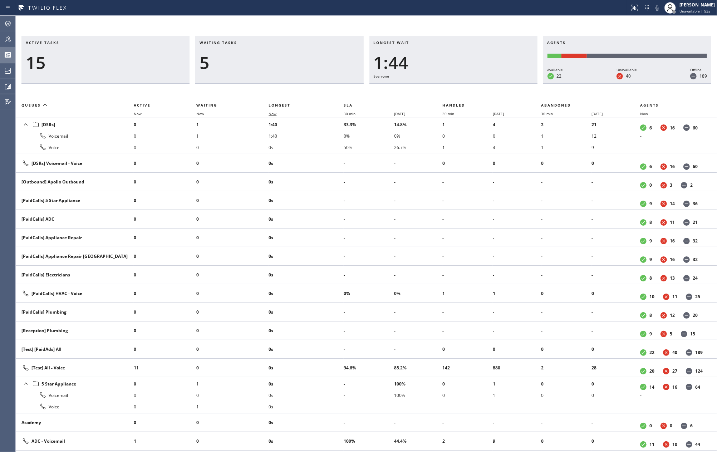
click at [272, 112] on span "Now" at bounding box center [273, 113] width 8 height 5
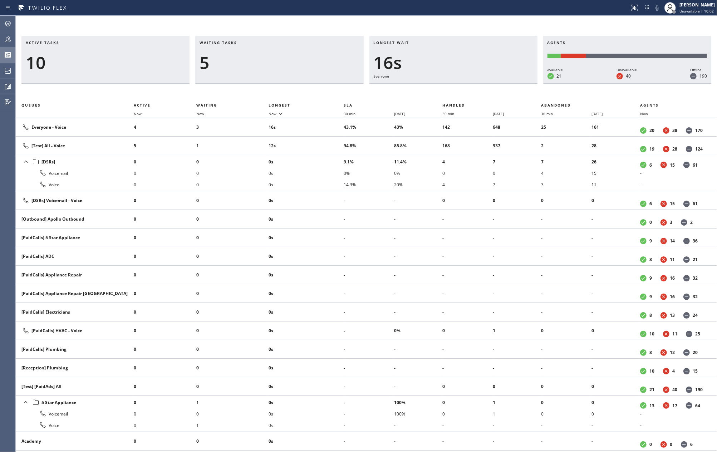
click at [252, 23] on div "Active tasks 10 Waiting tasks 5 Longest wait 16s Everyone Agents Available 21 U…" at bounding box center [366, 234] width 701 height 436
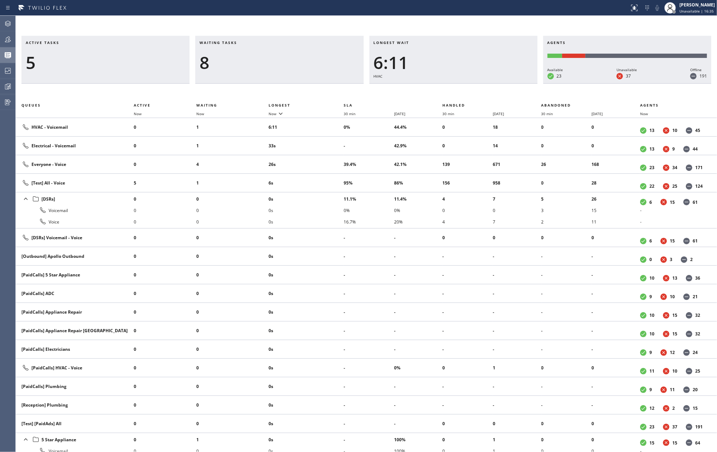
click at [305, 32] on div "Active tasks 5 Waiting tasks 8 Longest wait 6:11 HVAC Agents Available 23 Unava…" at bounding box center [366, 234] width 701 height 436
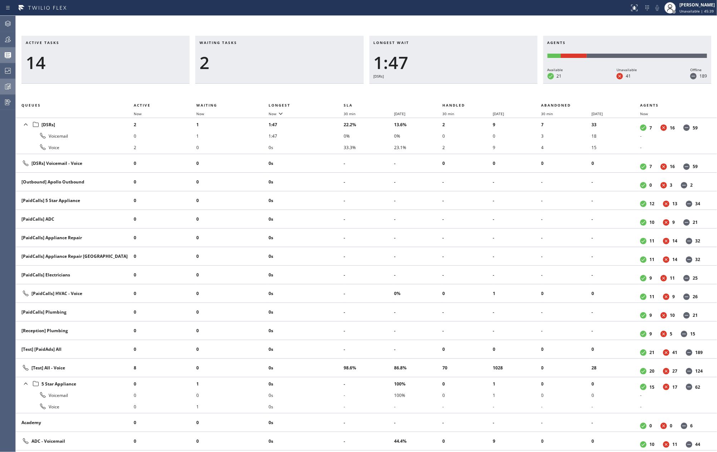
click at [9, 86] on icon at bounding box center [9, 86] width 2 height 3
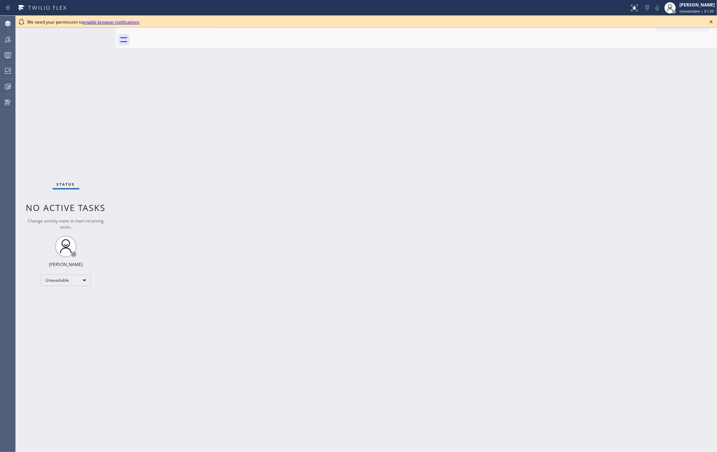
click at [362, 189] on div "Back to Dashboard Change Sender ID Customers Technicians Select a contact Outbo…" at bounding box center [416, 234] width 601 height 436
click at [708, 19] on icon at bounding box center [711, 22] width 9 height 9
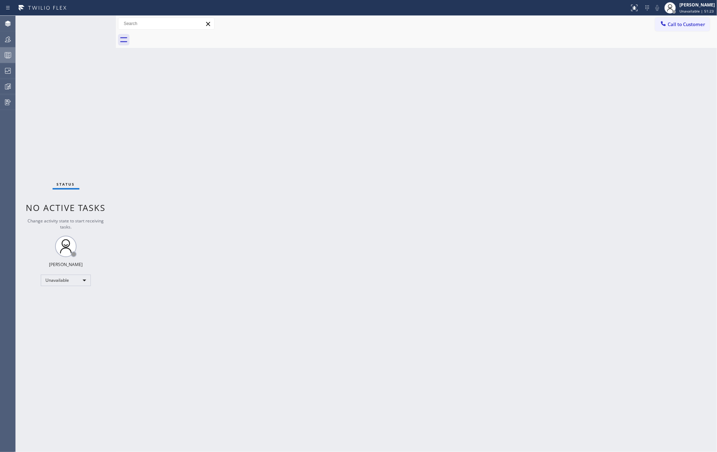
click at [11, 54] on icon at bounding box center [8, 55] width 9 height 9
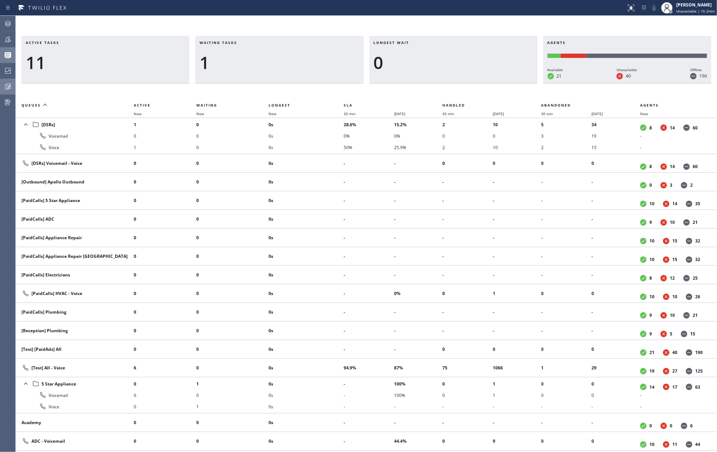
click at [5, 88] on icon at bounding box center [7, 86] width 5 height 5
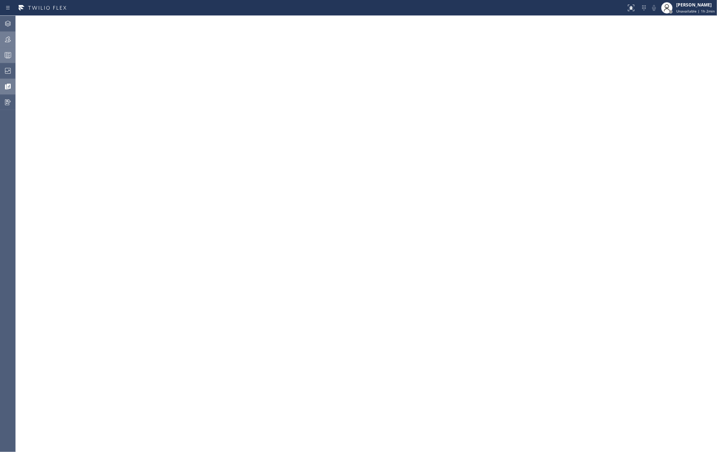
click at [9, 42] on icon at bounding box center [8, 39] width 9 height 9
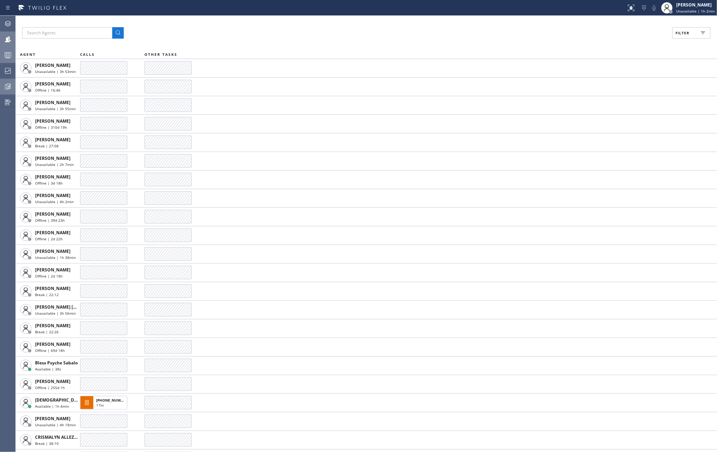
click at [314, 27] on div "Filter" at bounding box center [366, 32] width 688 height 11
click at [677, 33] on span "Filter" at bounding box center [682, 32] width 14 height 5
click at [614, 83] on input "Available" at bounding box center [613, 84] width 9 height 9
checkbox input "true"
click at [675, 42] on span "Apply" at bounding box center [673, 40] width 15 height 5
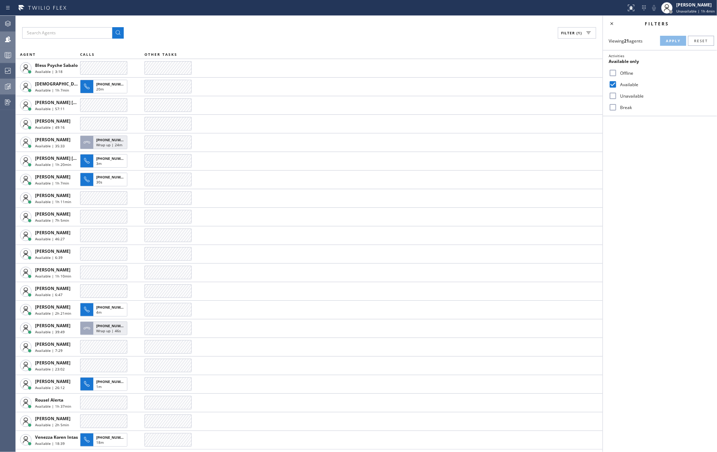
click at [6, 56] on icon at bounding box center [8, 55] width 9 height 9
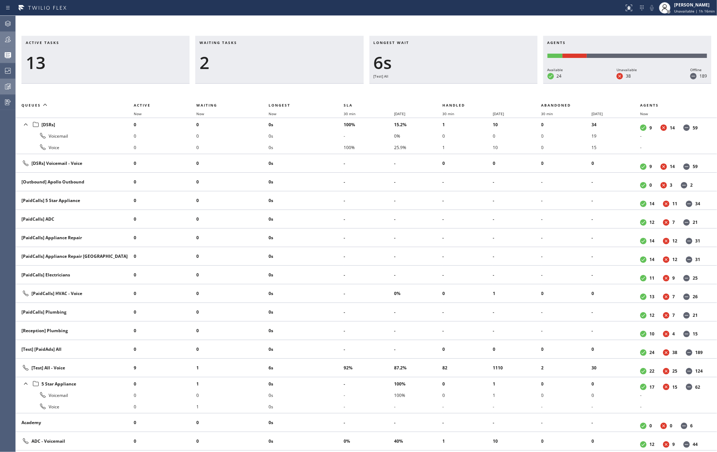
click at [269, 25] on div "Active tasks 13 Waiting tasks 2 Longest wait 6s [Test] All Agents Available 24 …" at bounding box center [366, 234] width 701 height 436
click at [10, 85] on icon at bounding box center [9, 86] width 4 height 5
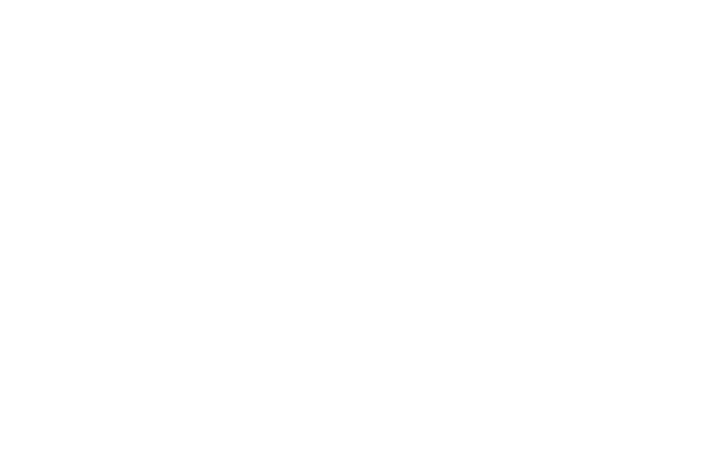
click at [627, 10] on div at bounding box center [358, 226] width 717 height 452
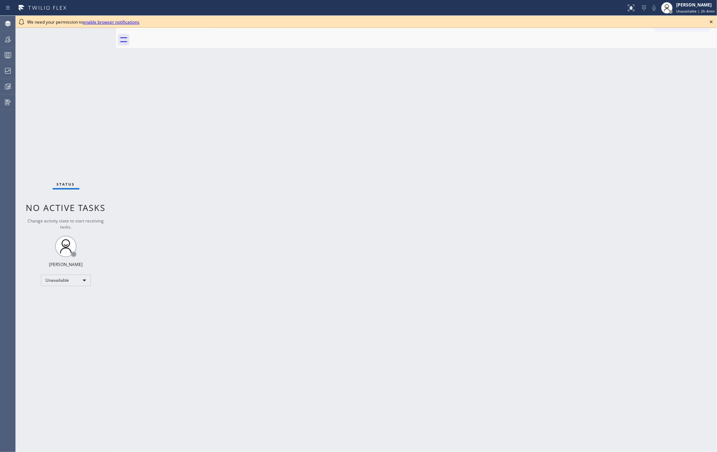
click at [711, 19] on icon at bounding box center [711, 22] width 9 height 9
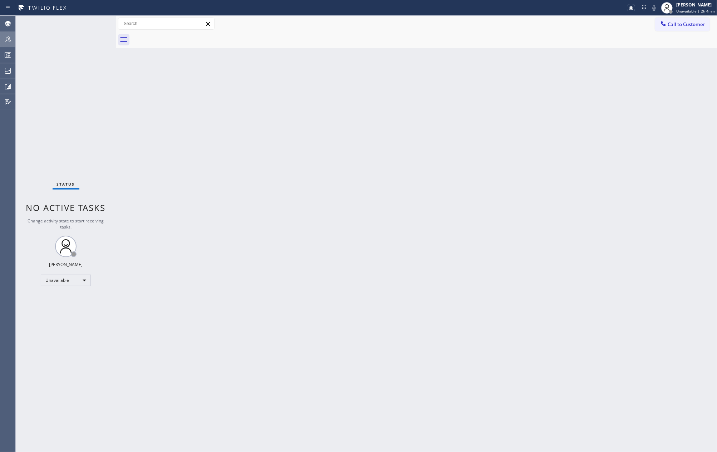
click at [0, 38] on div at bounding box center [8, 39] width 16 height 9
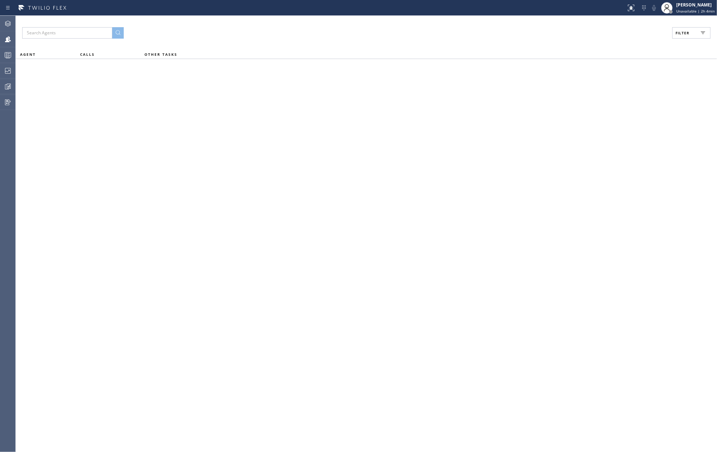
click at [680, 32] on span "Filter" at bounding box center [682, 32] width 14 height 5
click at [0, 0] on div "Viewing 0 agents Apply Reset Activities Any Offline Available Unavailable Break" at bounding box center [0, 0] width 0 height 0
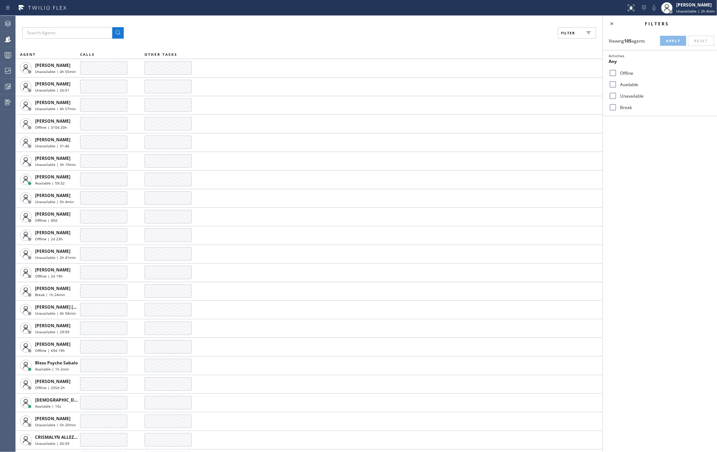
click at [611, 107] on input "Break" at bounding box center [613, 107] width 9 height 9
checkbox input "true"
click at [666, 39] on span "Apply" at bounding box center [673, 40] width 15 height 5
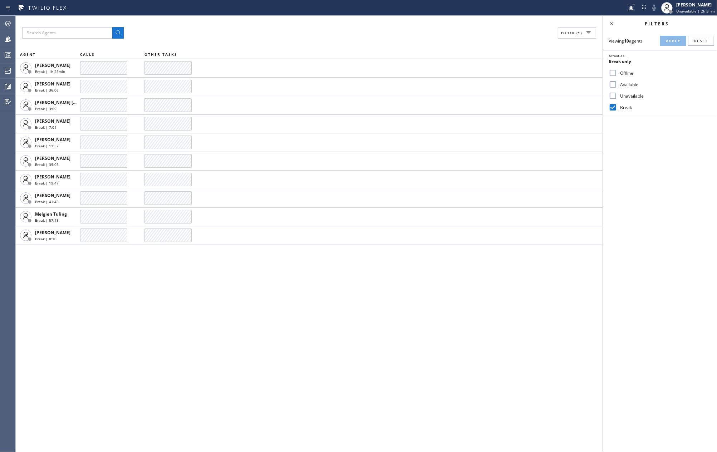
click at [221, 26] on div "Filter (1) AGENT CALLS OTHER TASKS [PERSON_NAME] Break | 1h 25min [PERSON_NAME]…" at bounding box center [309, 234] width 587 height 436
click at [163, 355] on div "Filter (1) AGENT CALLS OTHER TASKS [PERSON_NAME] Break | 1h 26min [PERSON_NAME]…" at bounding box center [309, 234] width 587 height 436
click at [612, 85] on input "Available" at bounding box center [613, 84] width 9 height 9
checkbox input "true"
click at [671, 38] on button "Apply" at bounding box center [673, 41] width 26 height 10
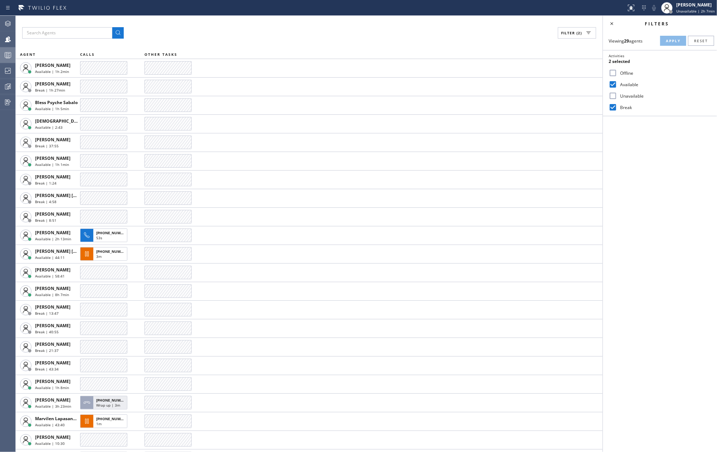
click at [5, 51] on icon at bounding box center [8, 55] width 9 height 9
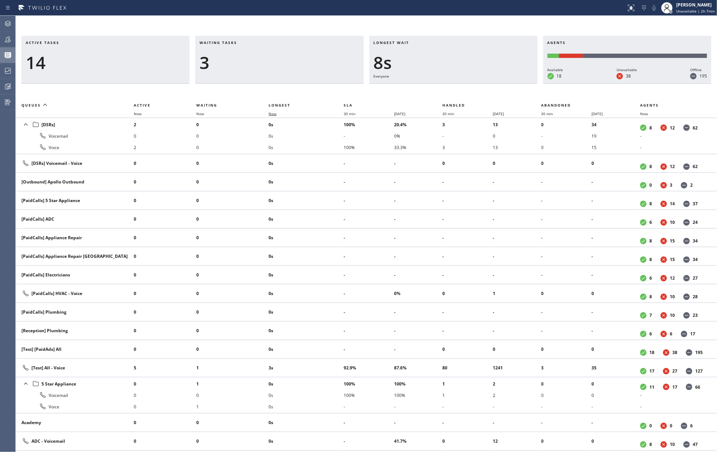
click at [278, 113] on span "Now" at bounding box center [277, 113] width 16 height 5
